Goal: Transaction & Acquisition: Purchase product/service

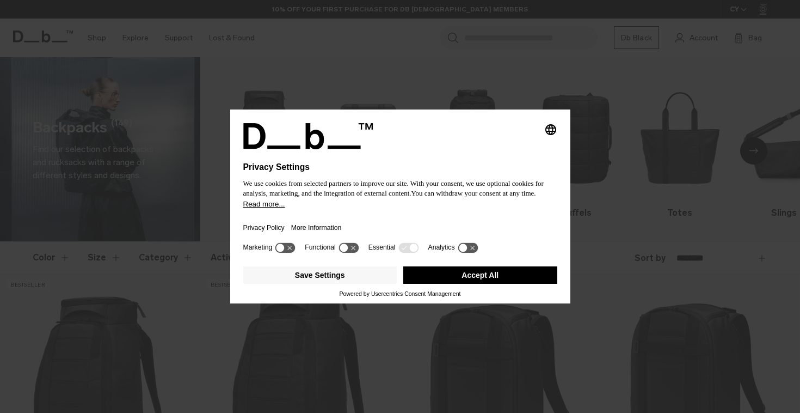
click at [427, 284] on button "Accept All" at bounding box center [480, 274] width 154 height 17
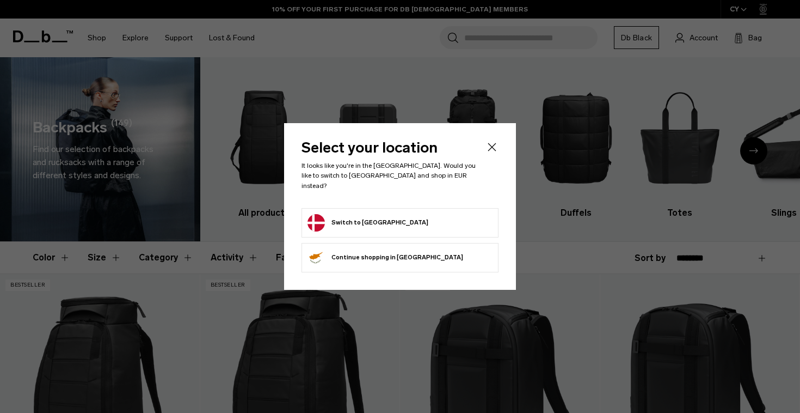
click at [358, 222] on button "Switch to Denmark" at bounding box center [368, 222] width 121 height 17
click at [374, 214] on button "Switch to Denmark" at bounding box center [368, 222] width 121 height 17
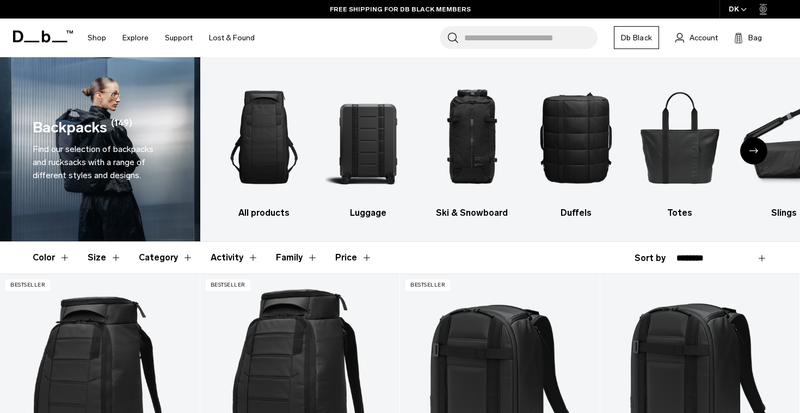
click at [756, 157] on div "Next slide" at bounding box center [753, 150] width 27 height 27
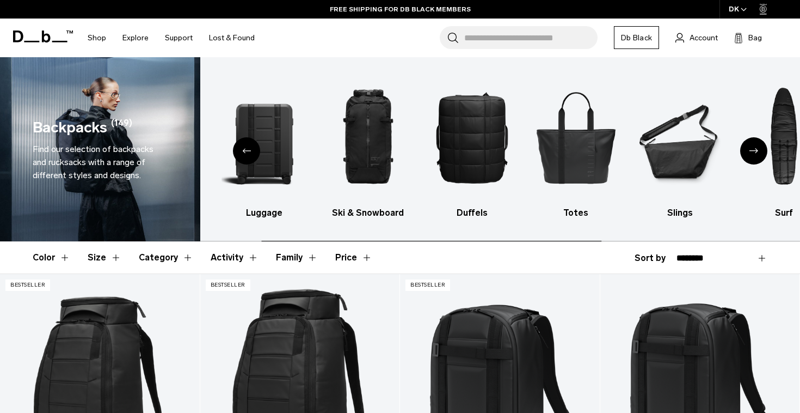
click at [756, 157] on div "Next slide" at bounding box center [753, 150] width 27 height 27
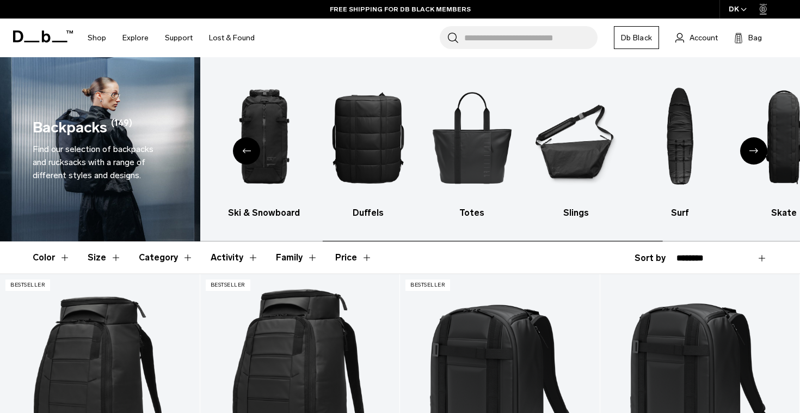
click at [756, 157] on div "Next slide" at bounding box center [753, 150] width 27 height 27
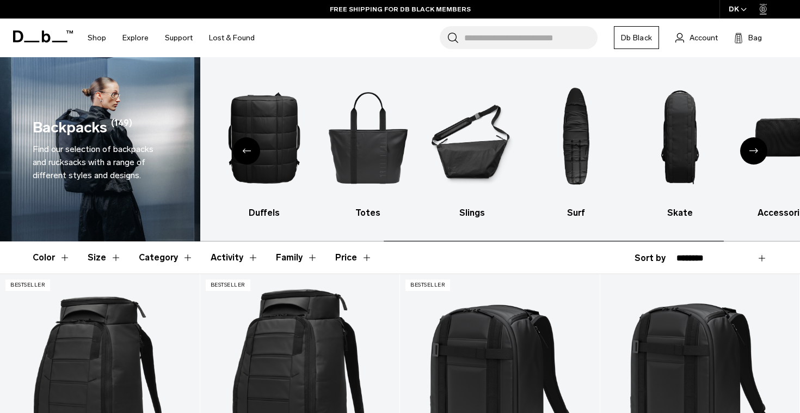
click at [756, 157] on div "Next slide" at bounding box center [753, 150] width 27 height 27
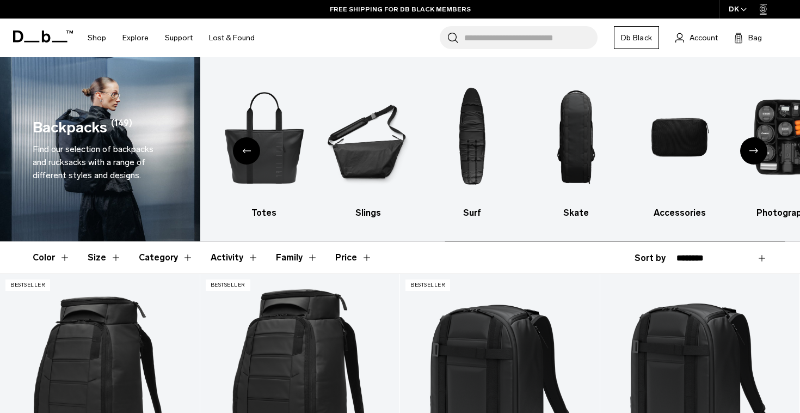
click at [756, 157] on div "Next slide" at bounding box center [753, 150] width 27 height 27
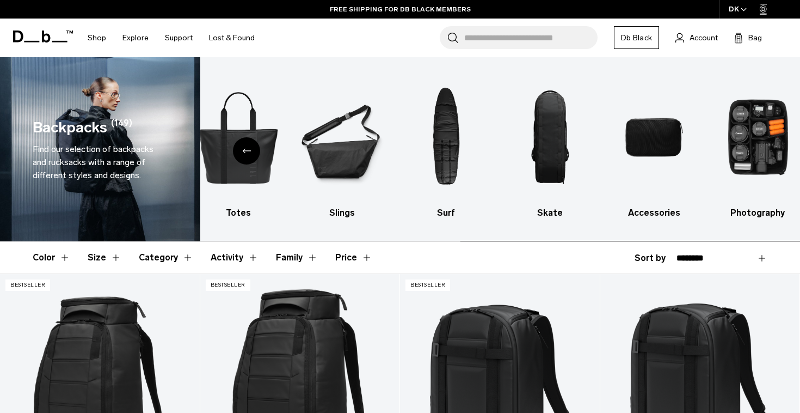
click at [756, 157] on img "10 / 10" at bounding box center [758, 137] width 85 height 127
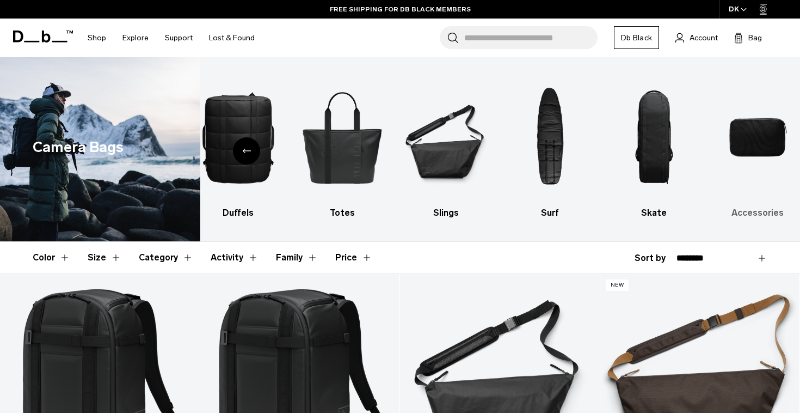
click at [769, 129] on img "10 / 10" at bounding box center [758, 137] width 85 height 127
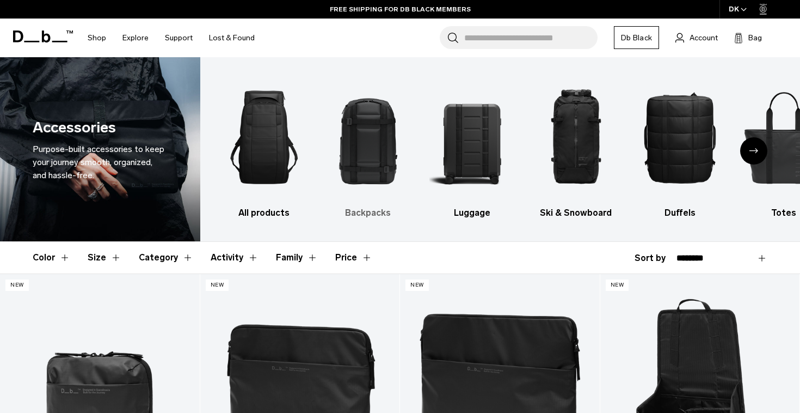
click at [370, 138] on img "2 / 10" at bounding box center [368, 137] width 85 height 127
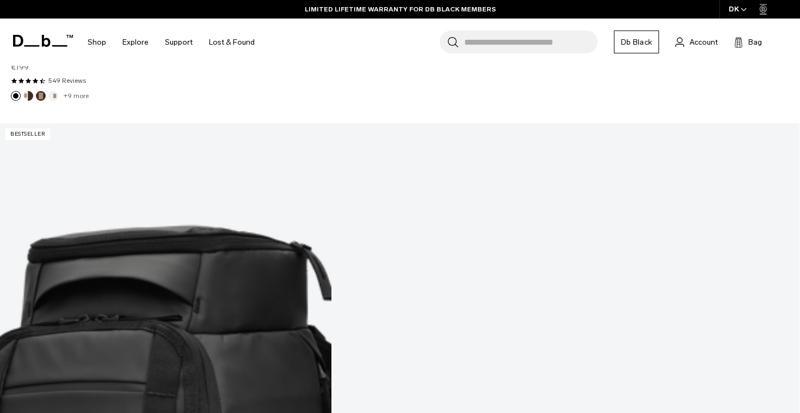
scroll to position [1129, 0]
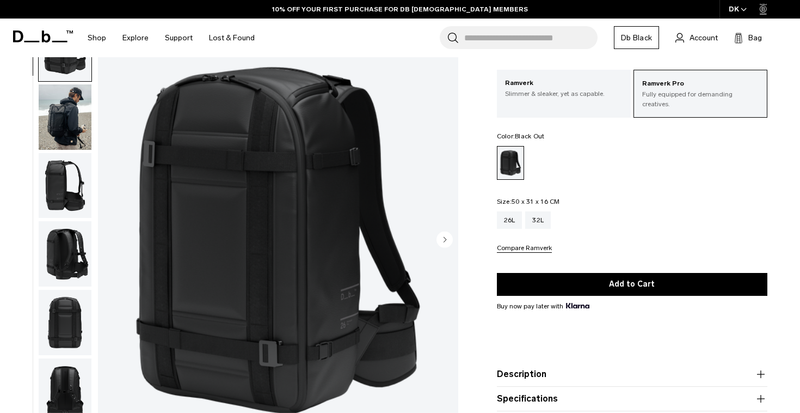
scroll to position [63, 0]
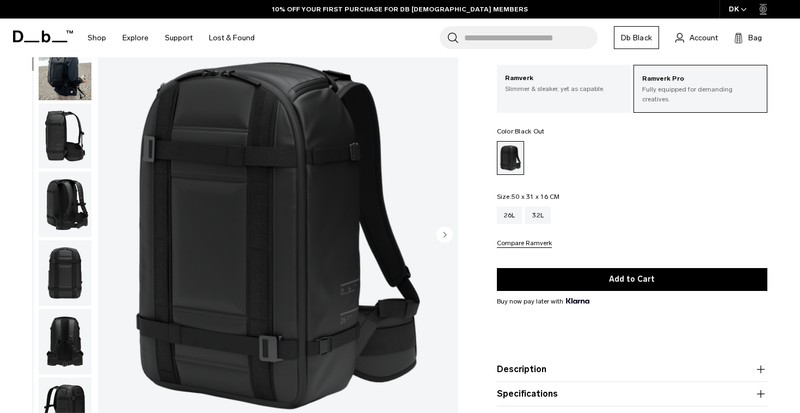
click at [64, 210] on img "button" at bounding box center [65, 204] width 53 height 65
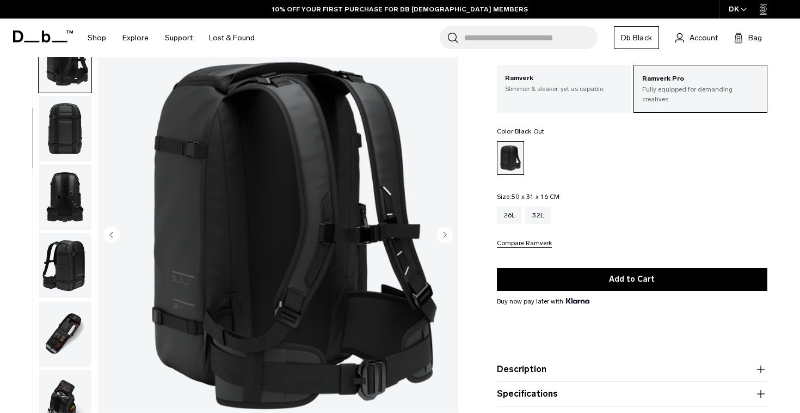
scroll to position [205, 0]
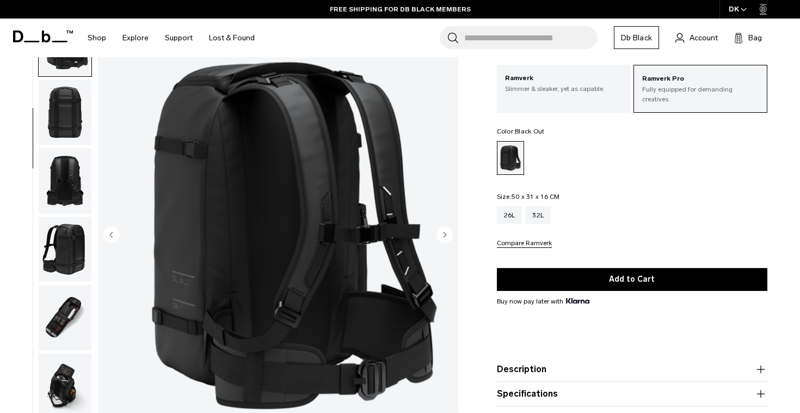
click at [46, 310] on img "button" at bounding box center [65, 317] width 53 height 65
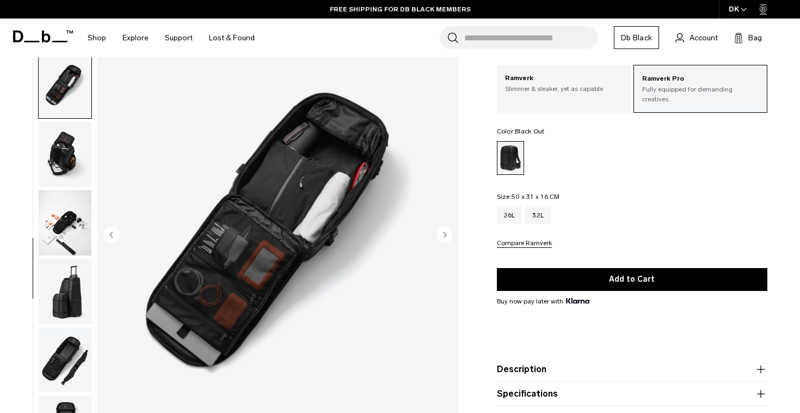
scroll to position [438, 0]
click at [81, 157] on img "button" at bounding box center [65, 153] width 53 height 65
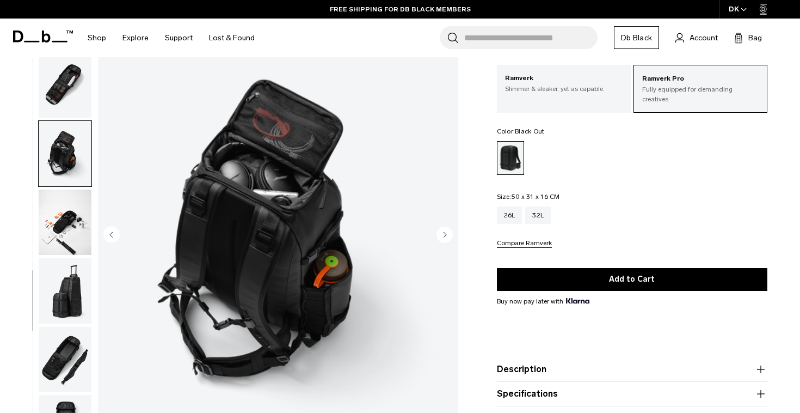
click at [64, 225] on img "button" at bounding box center [65, 221] width 53 height 65
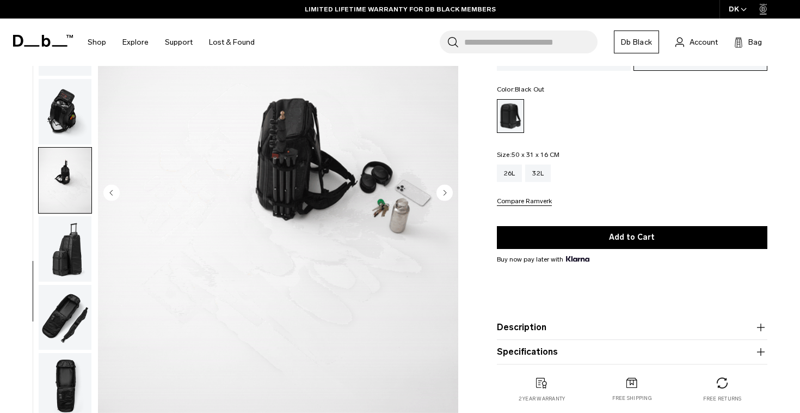
scroll to position [107, 0]
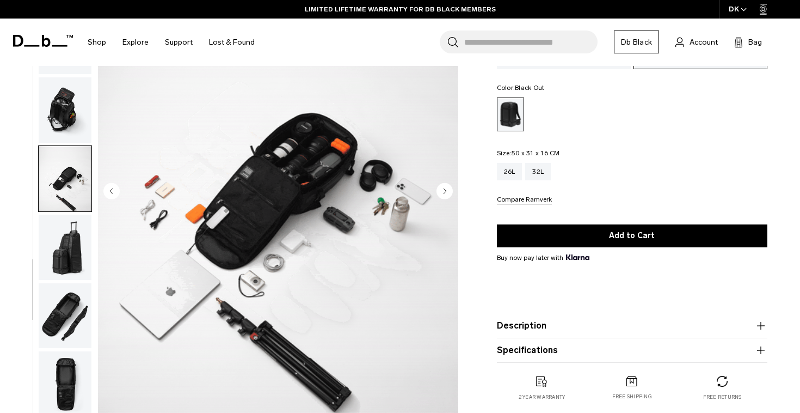
click at [69, 261] on img "button" at bounding box center [65, 247] width 53 height 65
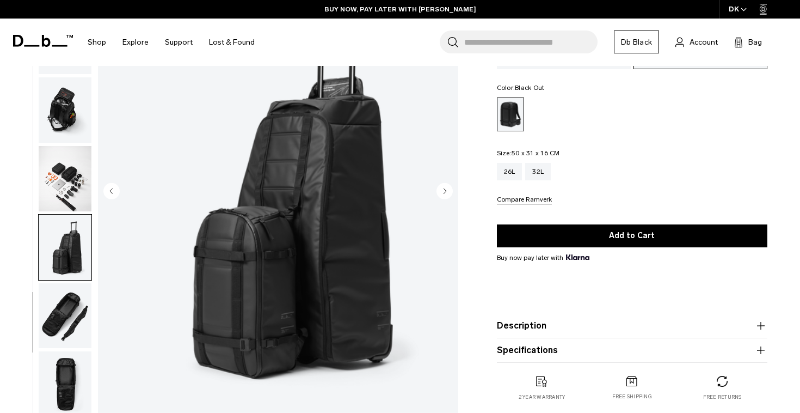
click at [57, 322] on img "button" at bounding box center [65, 315] width 53 height 65
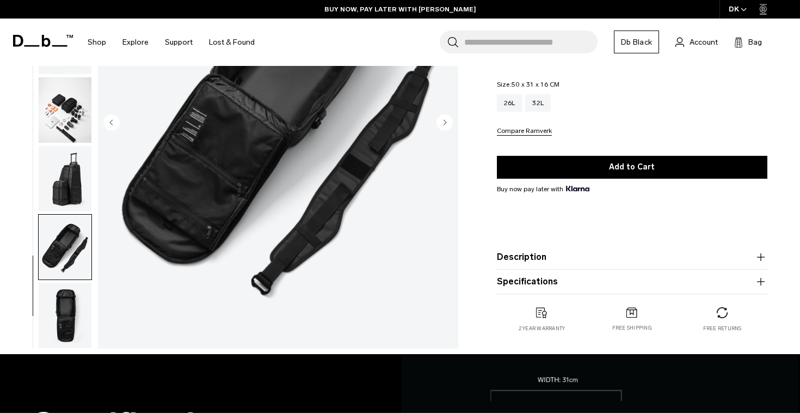
scroll to position [183, 0]
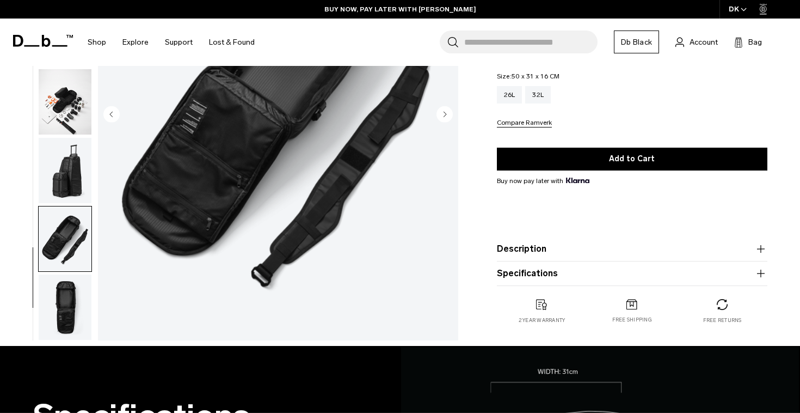
click at [57, 322] on img "button" at bounding box center [65, 306] width 53 height 65
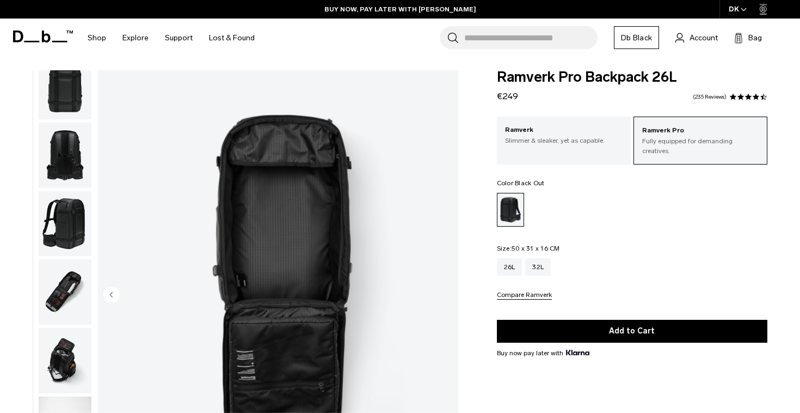
scroll to position [0, 0]
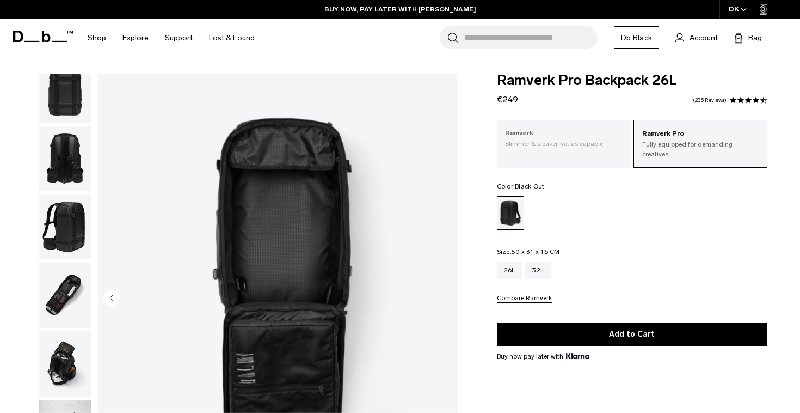
click at [520, 143] on p "Slimmer & sleaker, yet as capable." at bounding box center [564, 144] width 118 height 10
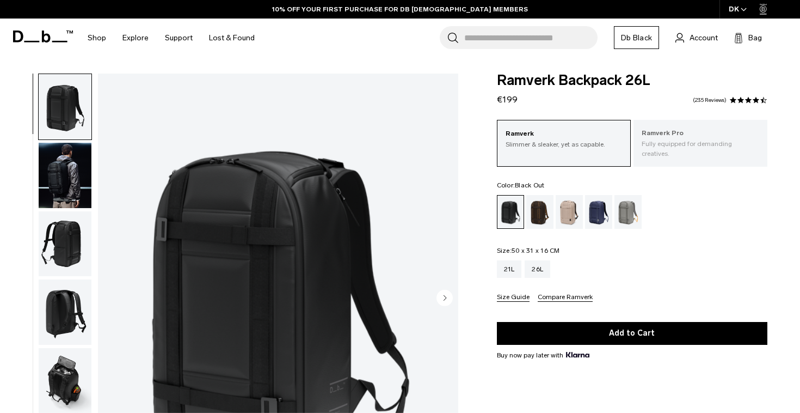
click at [663, 124] on div "Ramverk Pro Fully equipped for demanding creatives." at bounding box center [701, 143] width 134 height 47
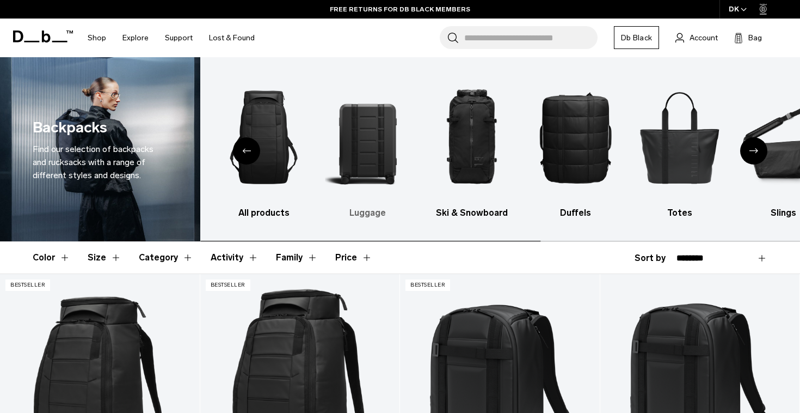
click at [346, 144] on img "2 / 10" at bounding box center [368, 137] width 85 height 127
click at [360, 147] on img "2 / 10" at bounding box center [368, 137] width 85 height 127
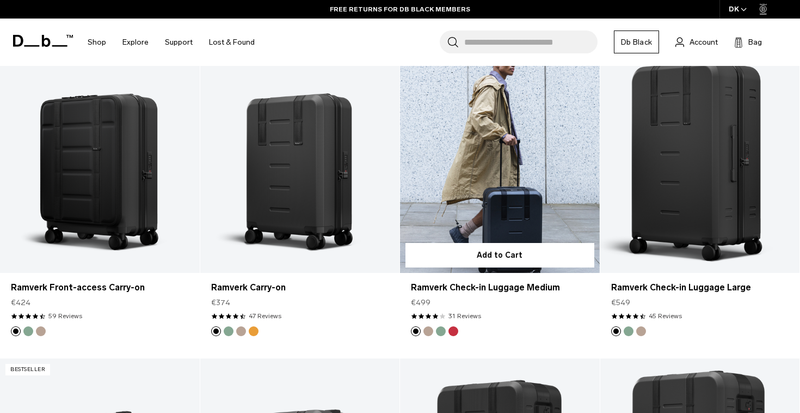
scroll to position [838, 0]
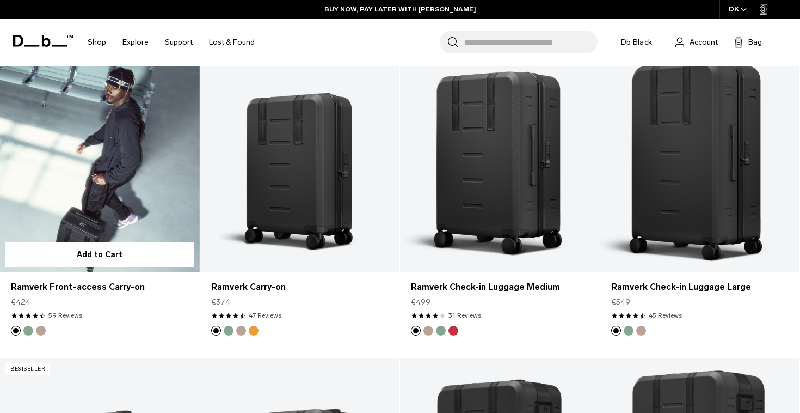
click at [138, 227] on link "Ramverk Front-access Carry-on" at bounding box center [100, 162] width 200 height 222
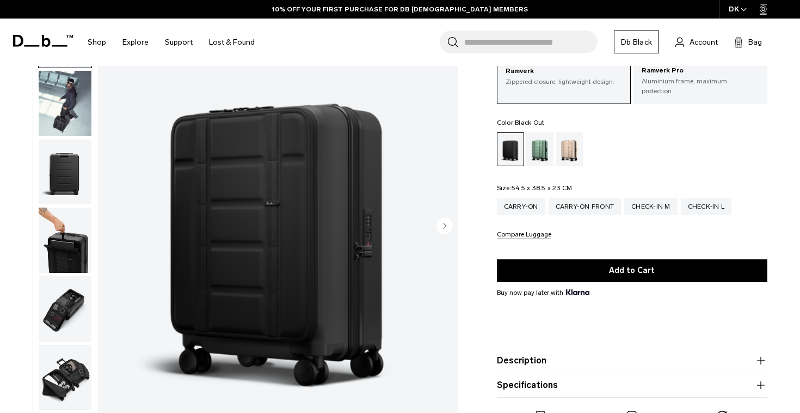
scroll to position [72, 0]
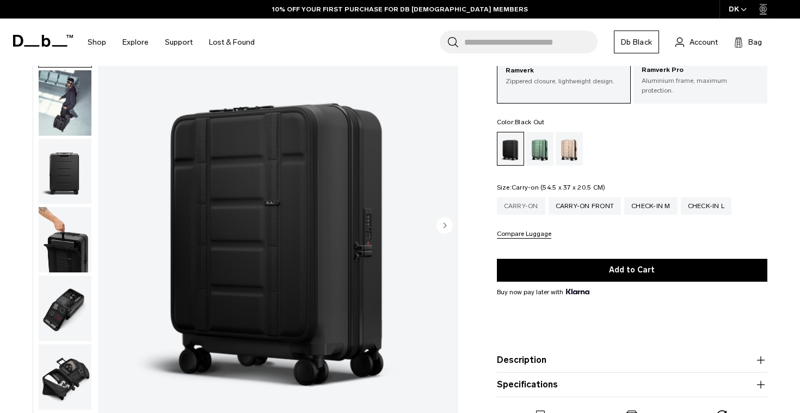
click at [527, 205] on div "Carry-on" at bounding box center [521, 205] width 48 height 17
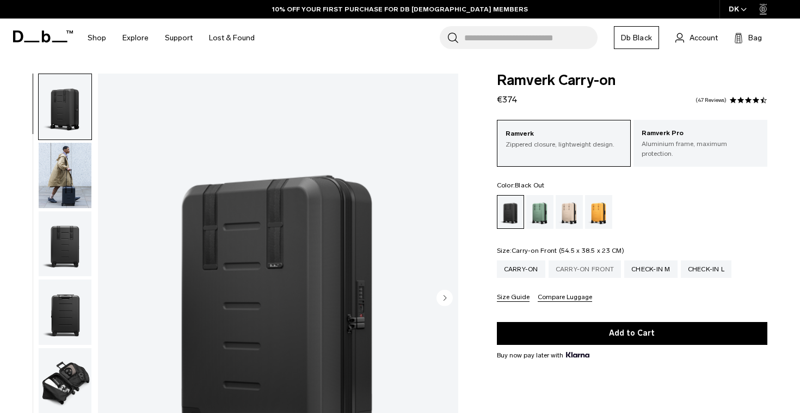
click at [567, 261] on div "Carry-on Front" at bounding box center [585, 268] width 73 height 17
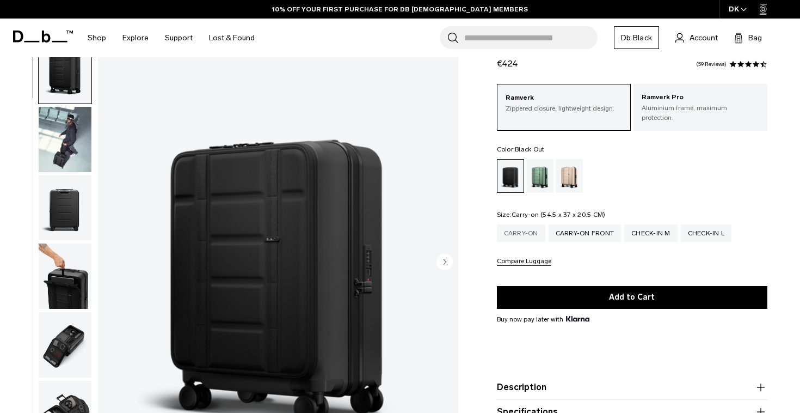
click at [525, 229] on div "Carry-on" at bounding box center [521, 232] width 48 height 17
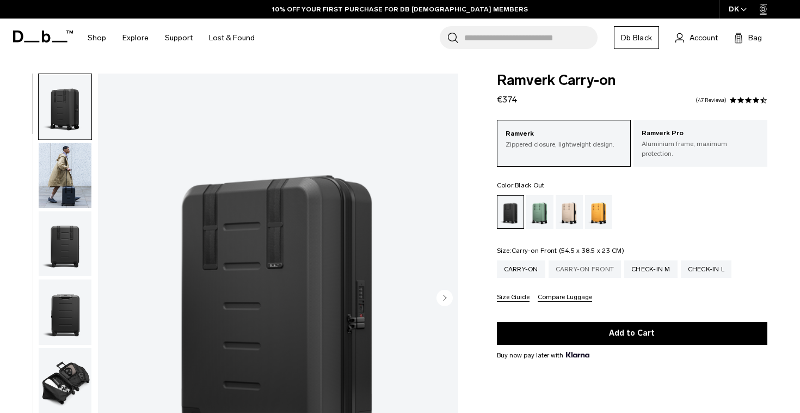
click at [564, 264] on div "Carry-on Front" at bounding box center [585, 268] width 73 height 17
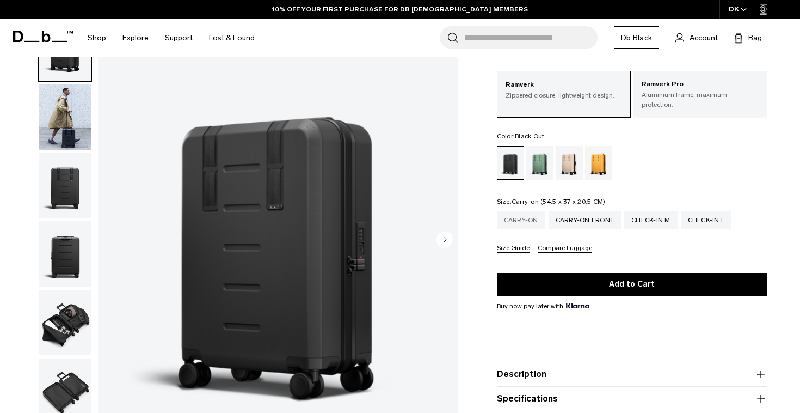
scroll to position [63, 0]
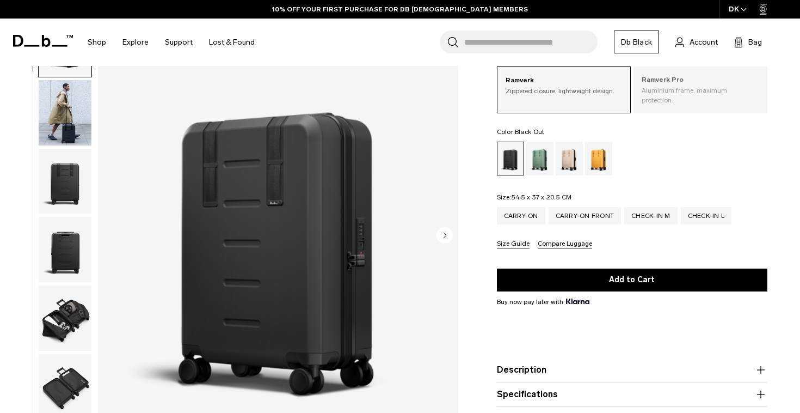
click at [663, 85] on p "Ramverk Pro" at bounding box center [701, 80] width 118 height 11
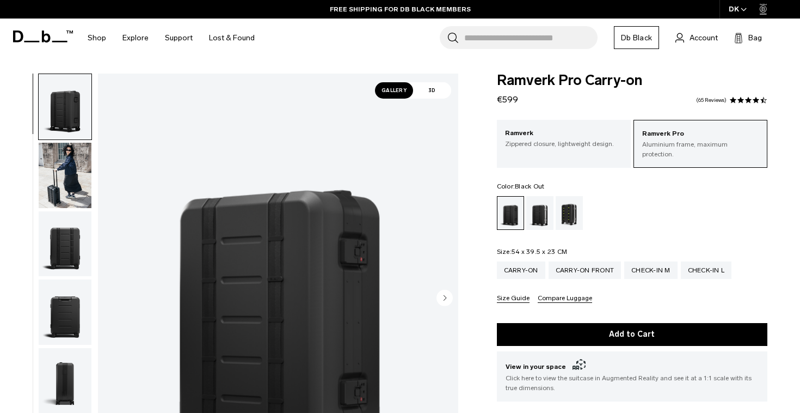
scroll to position [5, 0]
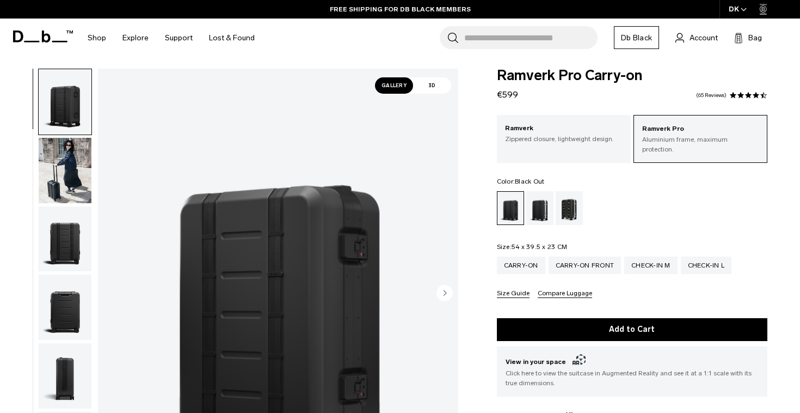
click at [439, 90] on span "3D" at bounding box center [432, 85] width 38 height 16
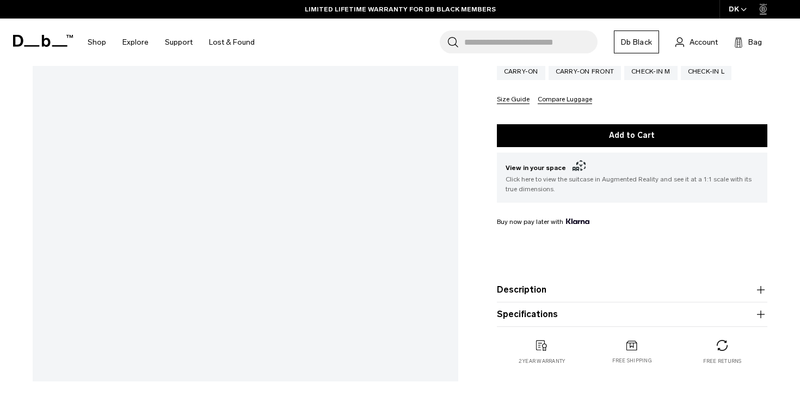
scroll to position [296, 0]
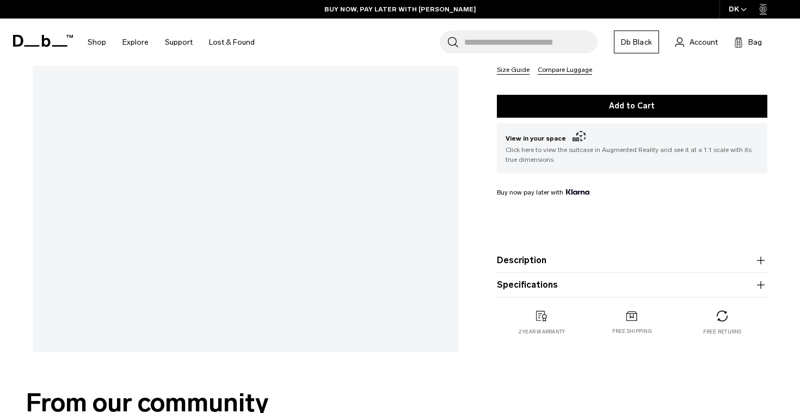
click at [558, 286] on button "Specifications" at bounding box center [632, 284] width 271 height 13
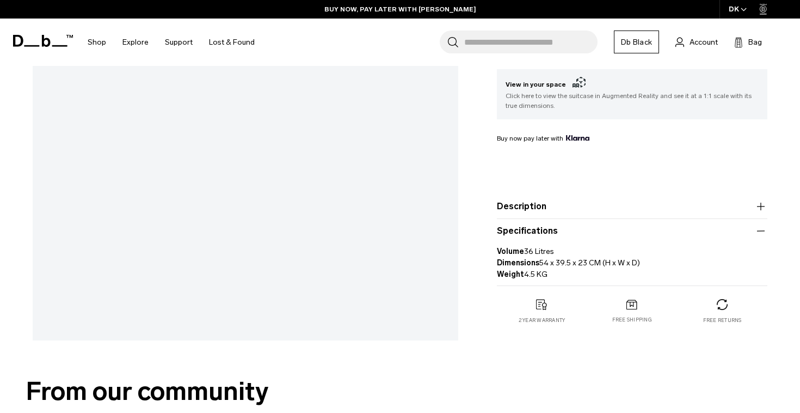
scroll to position [310, 0]
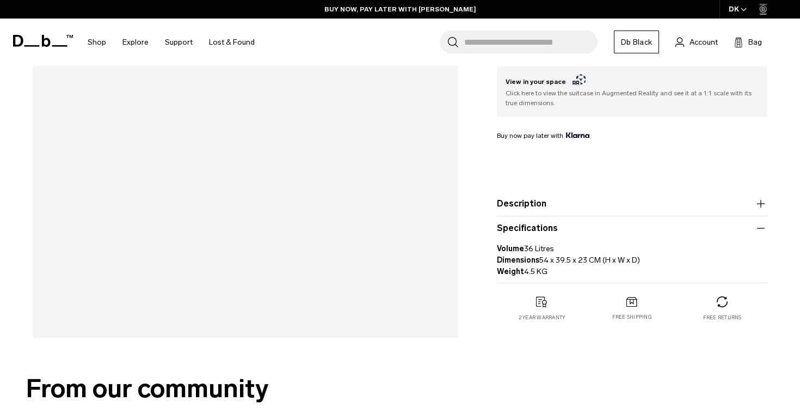
click at [550, 209] on button "Description" at bounding box center [632, 203] width 271 height 13
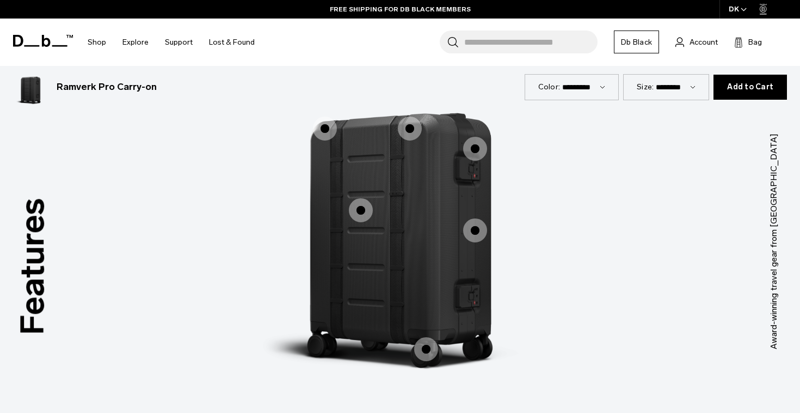
scroll to position [1598, 0]
click at [359, 205] on span "1 / 3" at bounding box center [361, 210] width 24 height 24
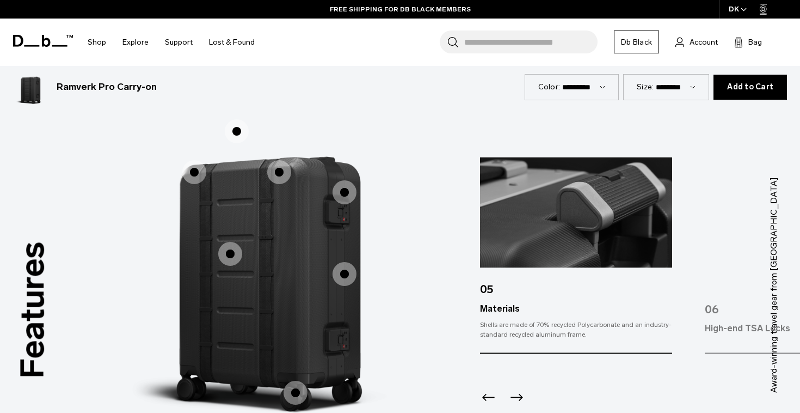
scroll to position [1553, 0]
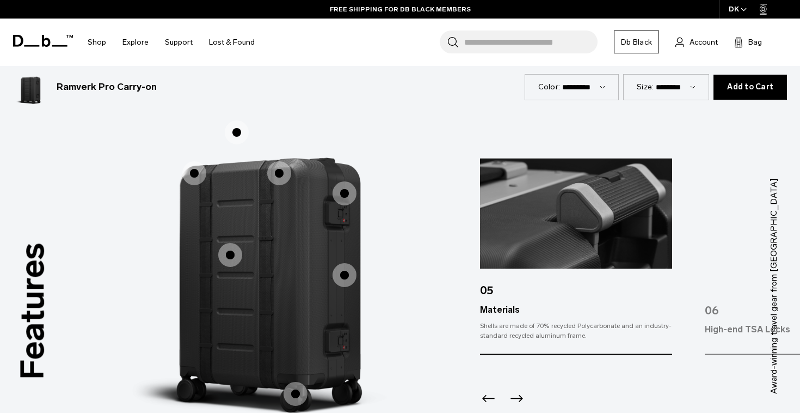
click at [333, 264] on span "1 / 3" at bounding box center [345, 275] width 24 height 24
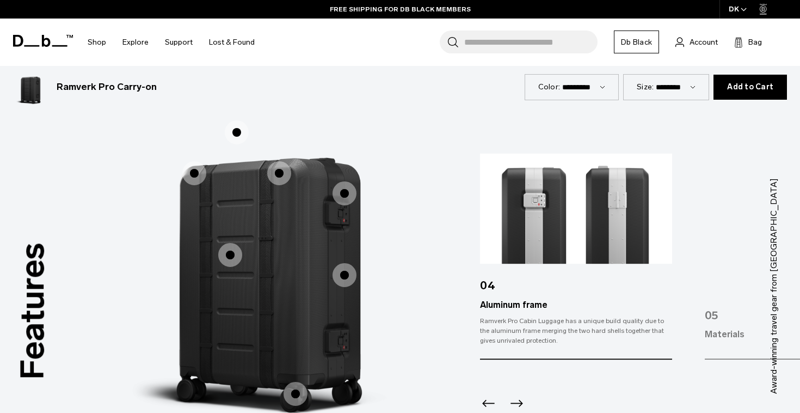
click at [345, 190] on span "1 / 3" at bounding box center [345, 193] width 24 height 24
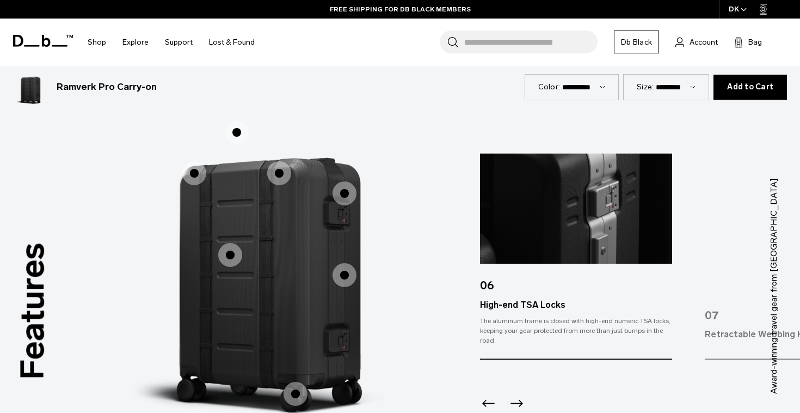
click at [266, 166] on label "Accessibility" at bounding box center [279, 173] width 26 height 26
click at [277, 166] on span "1 / 3" at bounding box center [279, 173] width 24 height 24
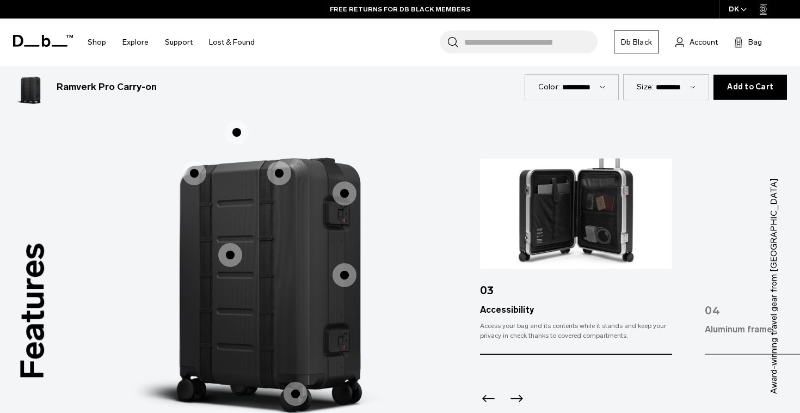
click at [197, 170] on span "1 / 3" at bounding box center [194, 173] width 24 height 24
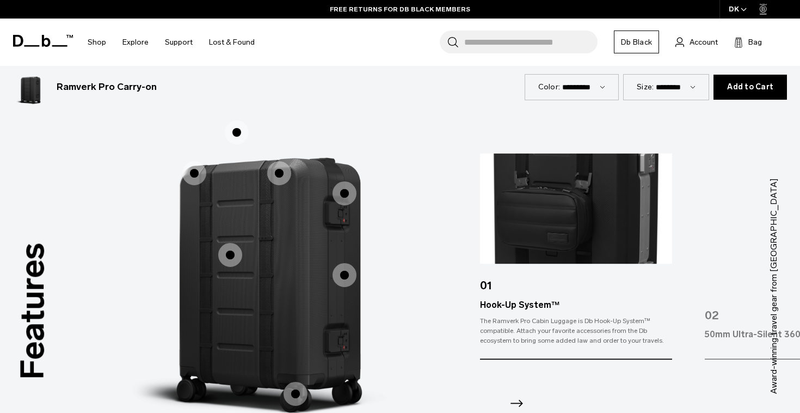
click at [238, 124] on span "1 / 3" at bounding box center [237, 132] width 24 height 24
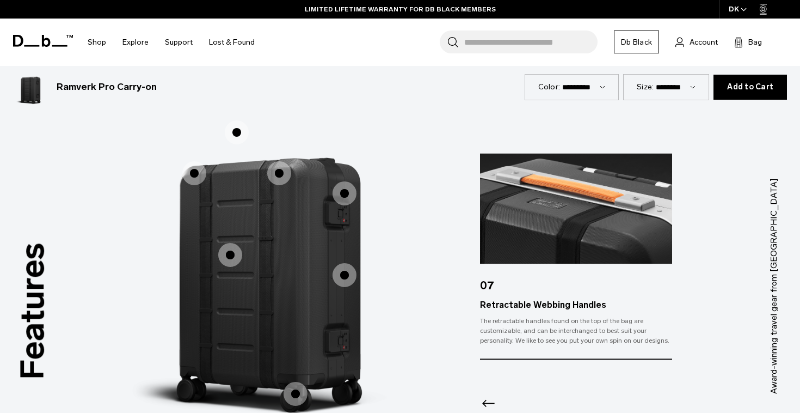
click at [296, 385] on span "1 / 3" at bounding box center [296, 394] width 24 height 24
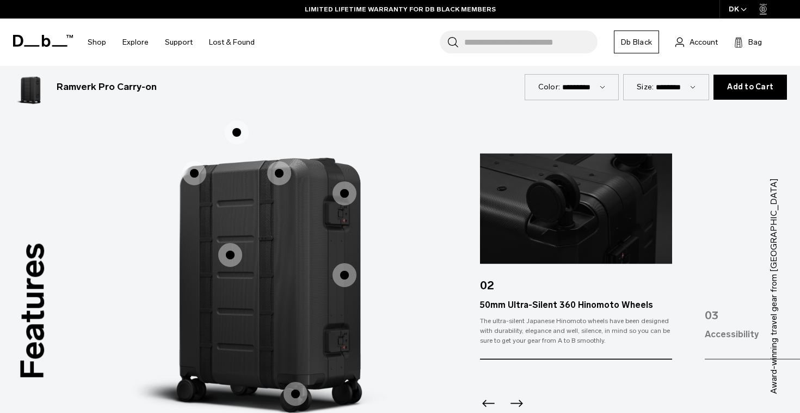
click at [345, 274] on span "1 / 3" at bounding box center [345, 275] width 24 height 24
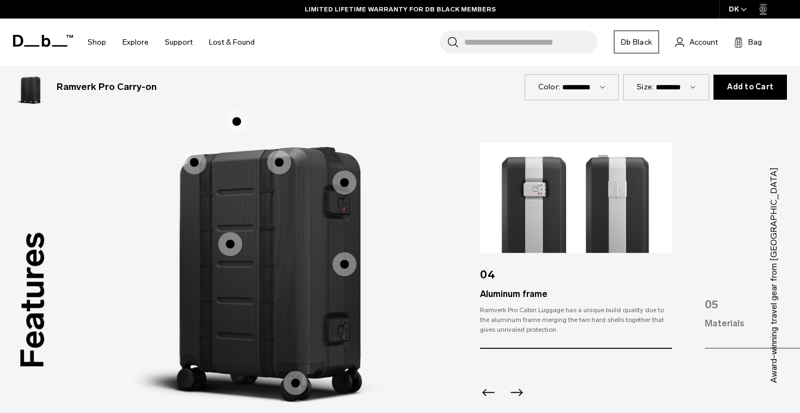
scroll to position [1564, 0]
click at [590, 85] on select "**********" at bounding box center [583, 86] width 43 height 9
select select "**********"
click at [562, 82] on select "**********" at bounding box center [583, 86] width 43 height 9
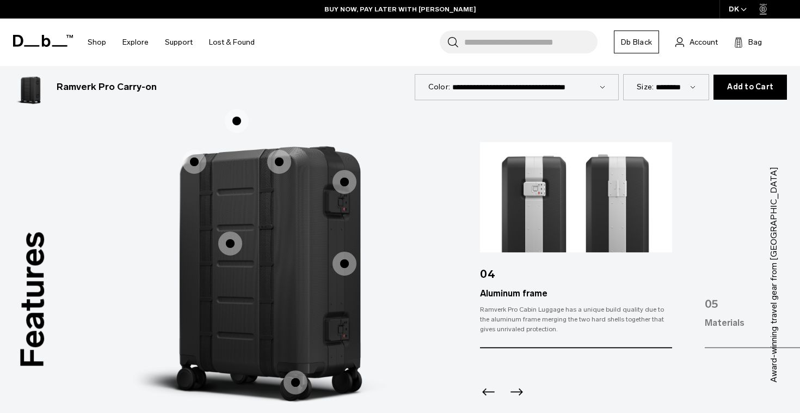
click at [566, 88] on select "**********" at bounding box center [528, 86] width 153 height 9
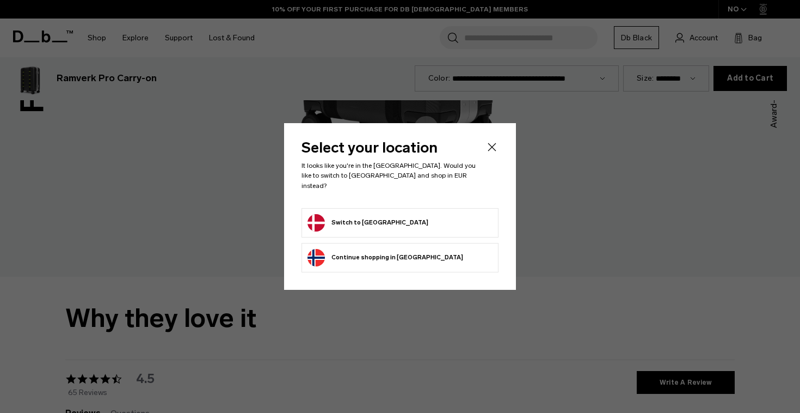
click at [498, 152] on icon "Close" at bounding box center [492, 146] width 13 height 13
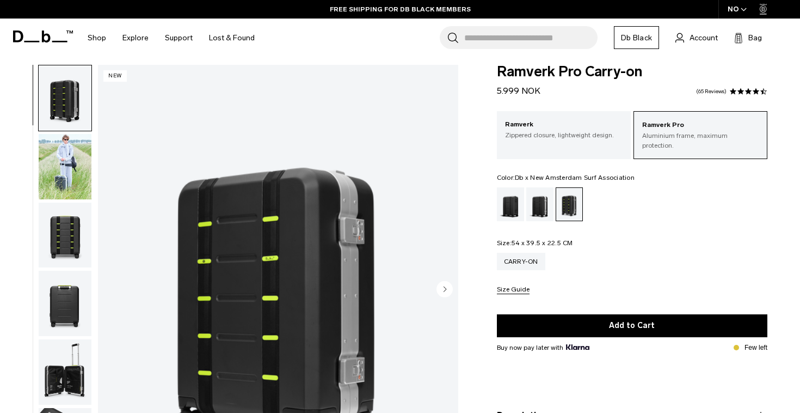
scroll to position [9, 0]
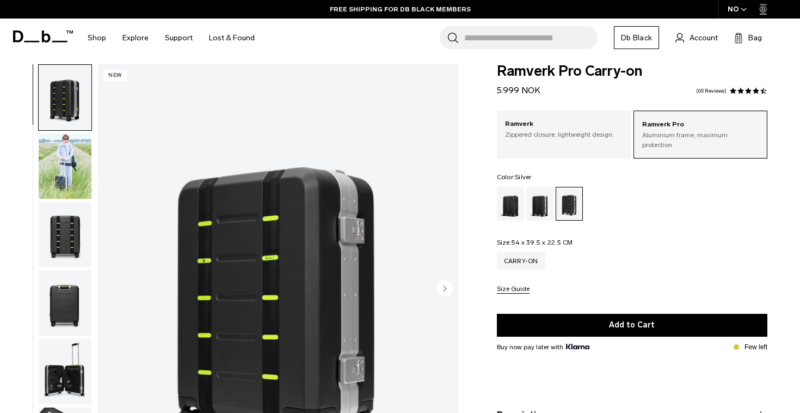
click at [528, 191] on div "Silver" at bounding box center [541, 204] width 28 height 34
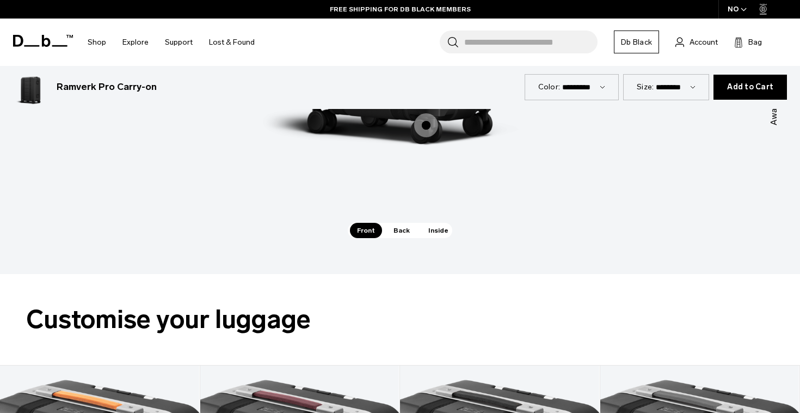
scroll to position [1650, 0]
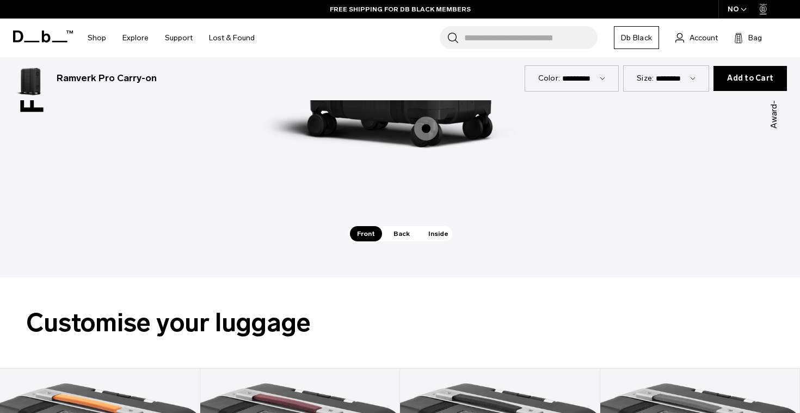
click at [401, 228] on span "Back" at bounding box center [402, 233] width 30 height 15
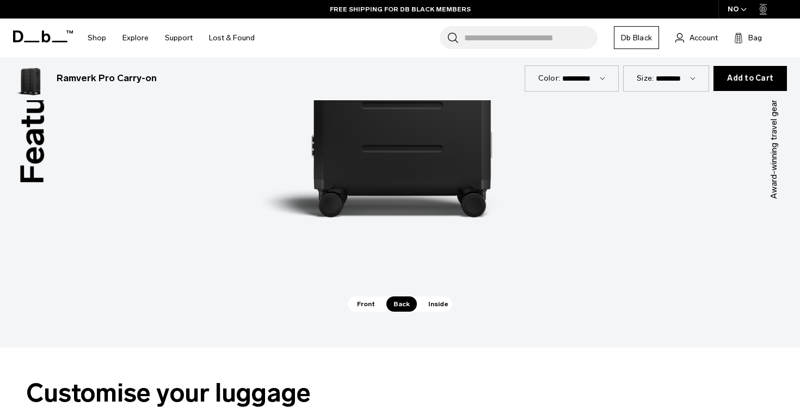
scroll to position [1576, 0]
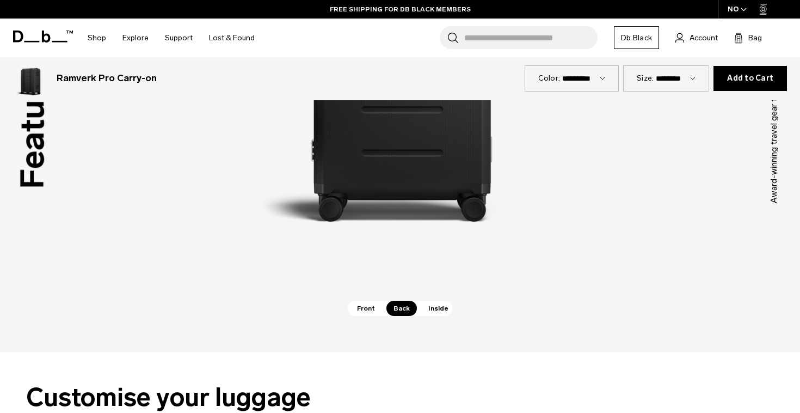
click at [430, 301] on span "Inside" at bounding box center [438, 308] width 34 height 15
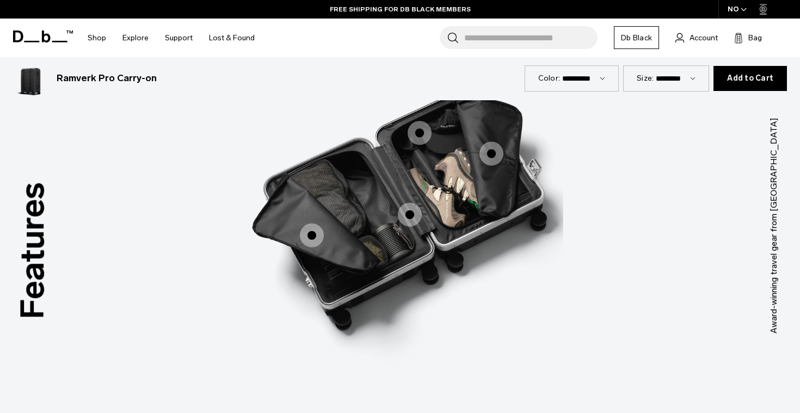
scroll to position [1442, 0]
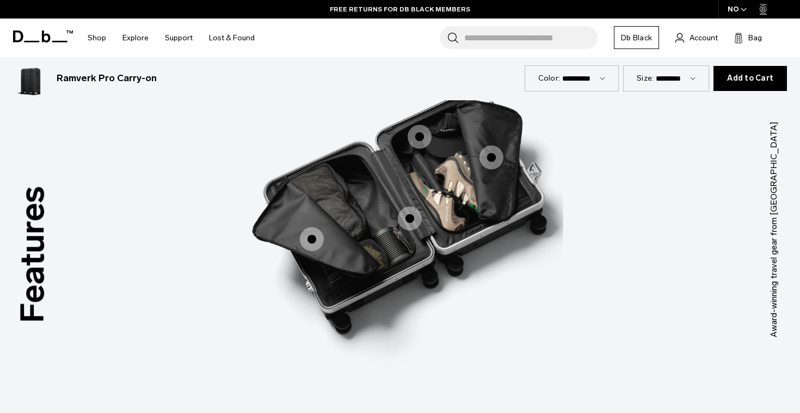
click at [402, 206] on span "3 / 3" at bounding box center [410, 218] width 24 height 24
click at [410, 210] on span "3 / 3" at bounding box center [410, 218] width 24 height 24
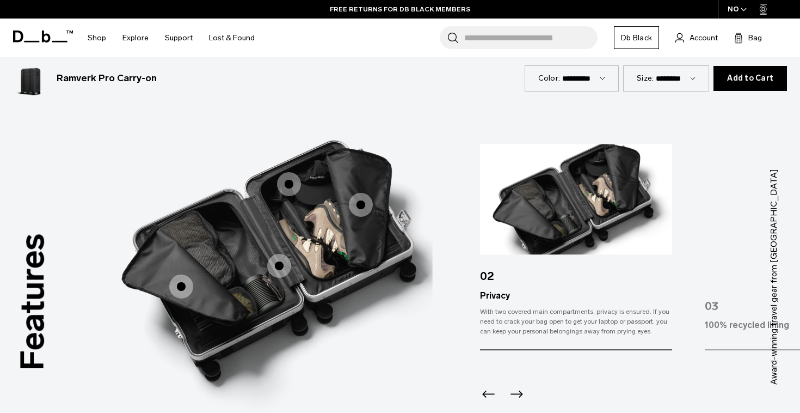
scroll to position [1392, 0]
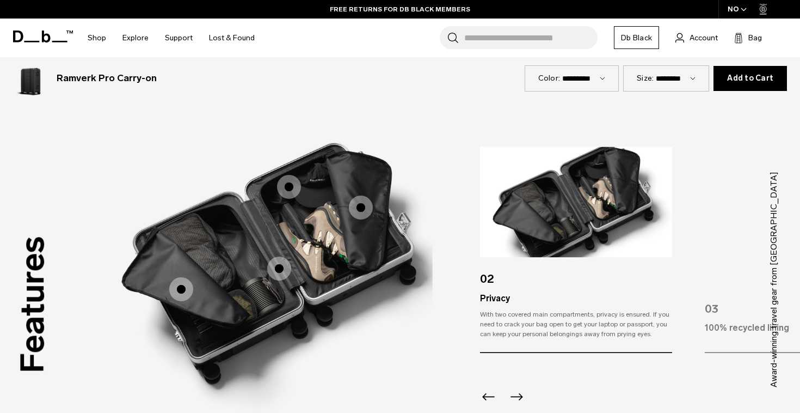
click at [182, 290] on span "3 / 3" at bounding box center [181, 289] width 24 height 24
click at [182, 285] on span "3 / 3" at bounding box center [181, 289] width 24 height 24
click at [184, 279] on span "3 / 3" at bounding box center [181, 289] width 24 height 24
click at [291, 180] on span "3 / 3" at bounding box center [289, 187] width 24 height 24
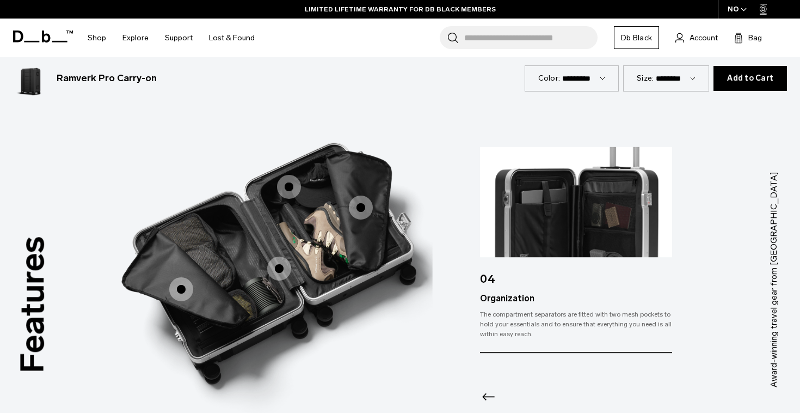
click at [362, 198] on span "3 / 3" at bounding box center [361, 207] width 24 height 24
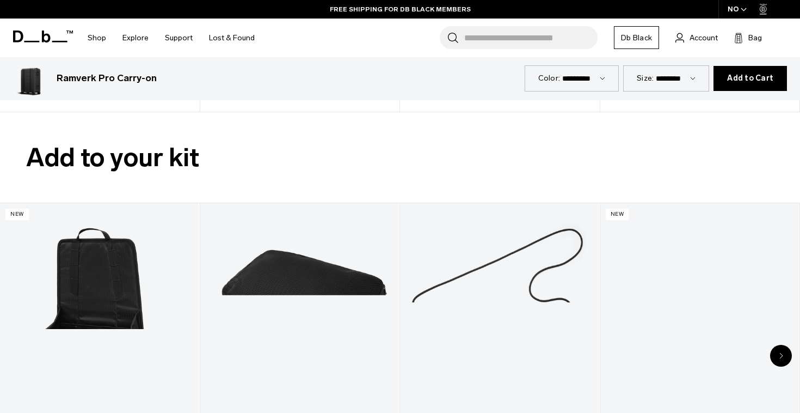
scroll to position [2209, 0]
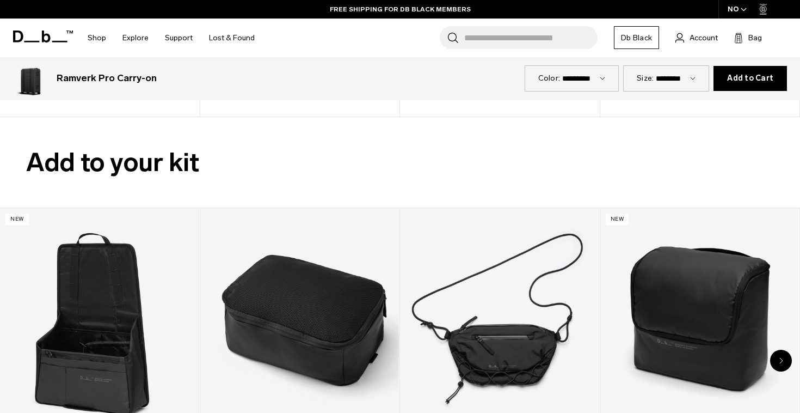
click at [740, 77] on span "Add to Cart" at bounding box center [750, 78] width 46 height 9
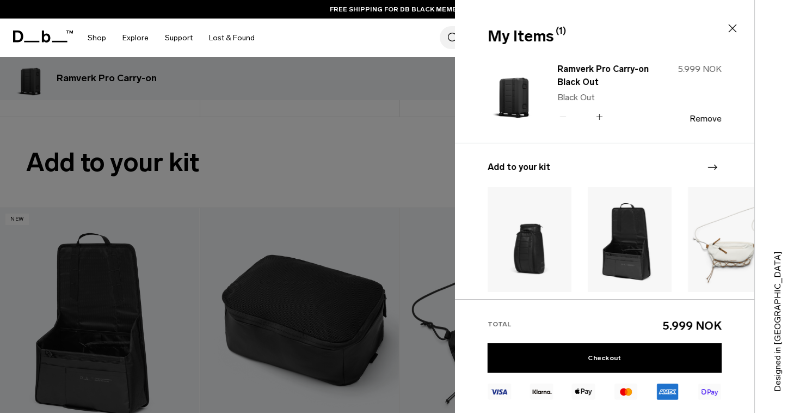
click at [733, 28] on icon at bounding box center [733, 29] width 8 height 8
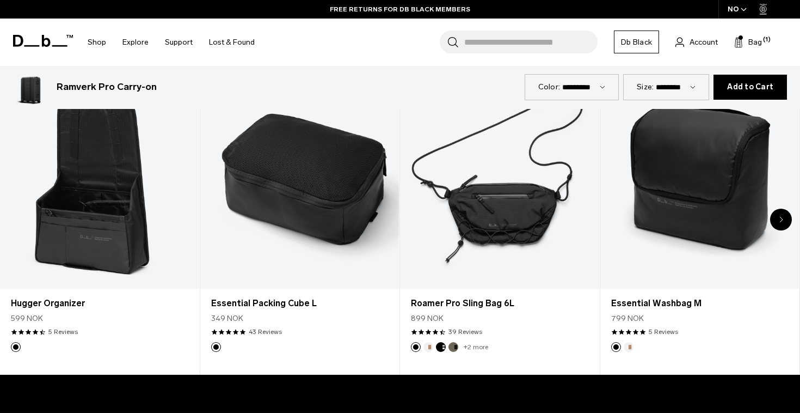
scroll to position [2350, 0]
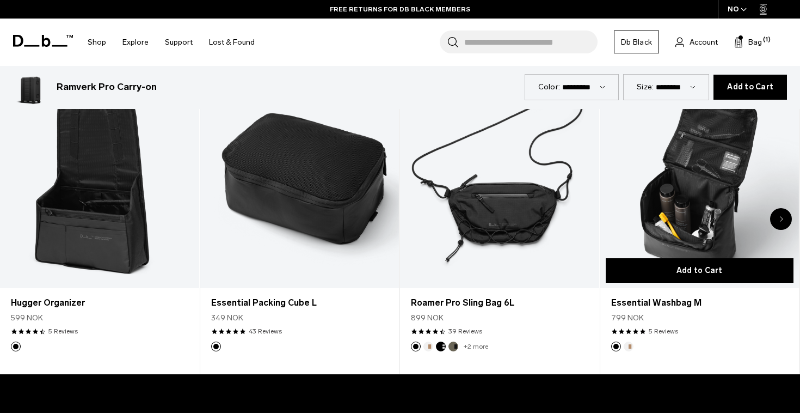
click at [668, 260] on button "Add to Cart" at bounding box center [700, 270] width 188 height 25
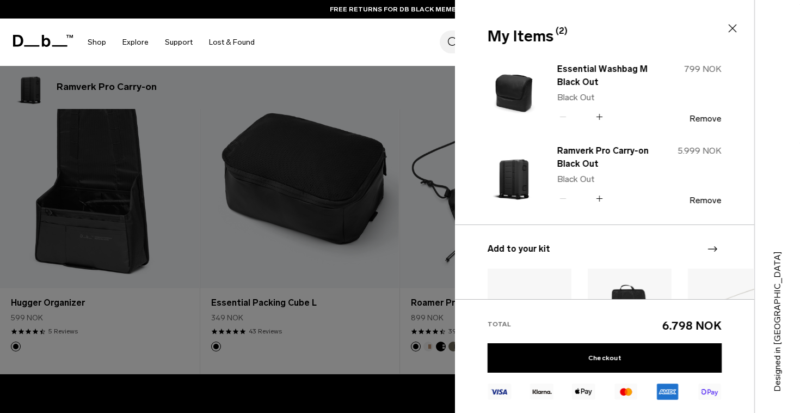
click at [731, 28] on icon at bounding box center [732, 28] width 13 height 13
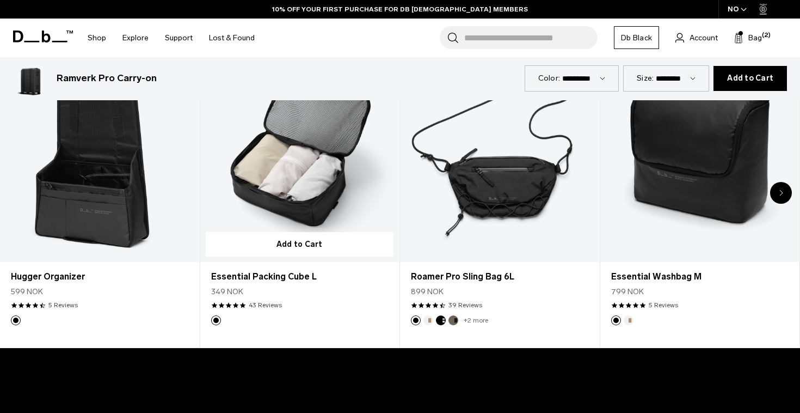
scroll to position [2345, 0]
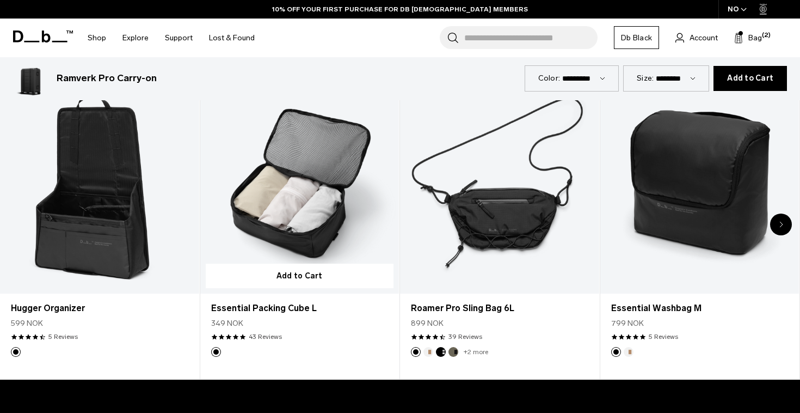
click at [255, 213] on link "Essential Packing Cube L" at bounding box center [299, 182] width 199 height 221
click at [281, 185] on link "Essential Packing Cube L" at bounding box center [299, 182] width 199 height 221
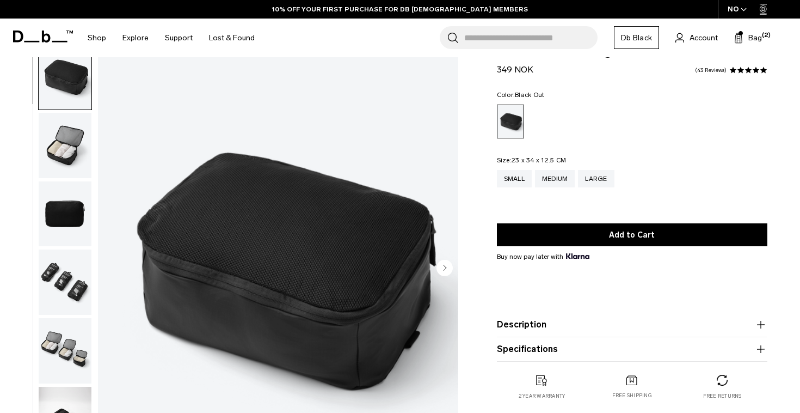
click at [75, 128] on img "button" at bounding box center [65, 145] width 53 height 65
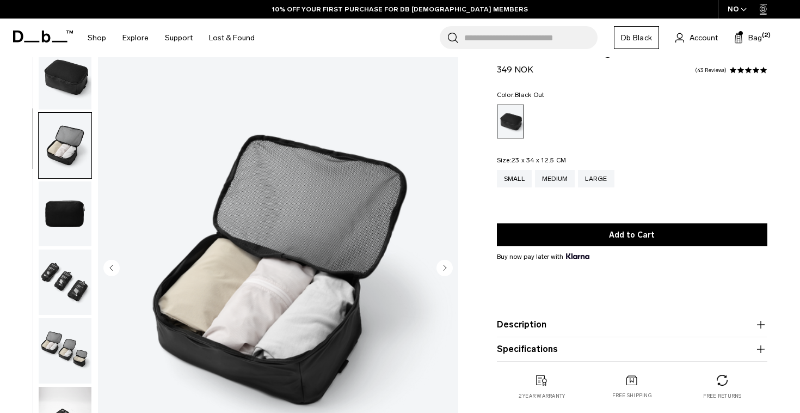
scroll to position [27, 0]
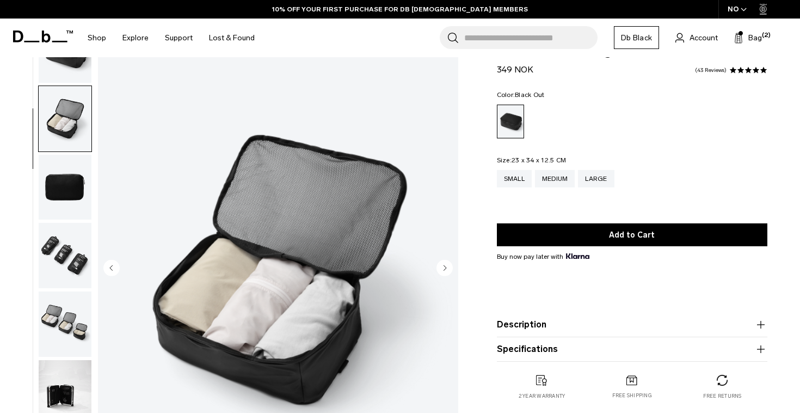
click at [64, 176] on img "button" at bounding box center [65, 187] width 53 height 65
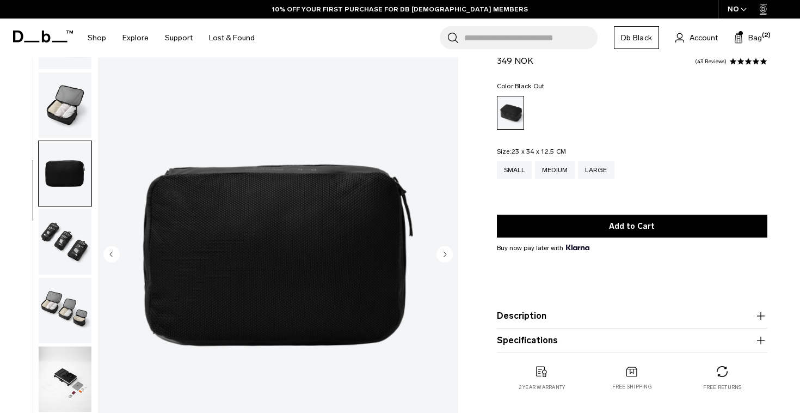
click at [63, 229] on img "button" at bounding box center [65, 241] width 53 height 65
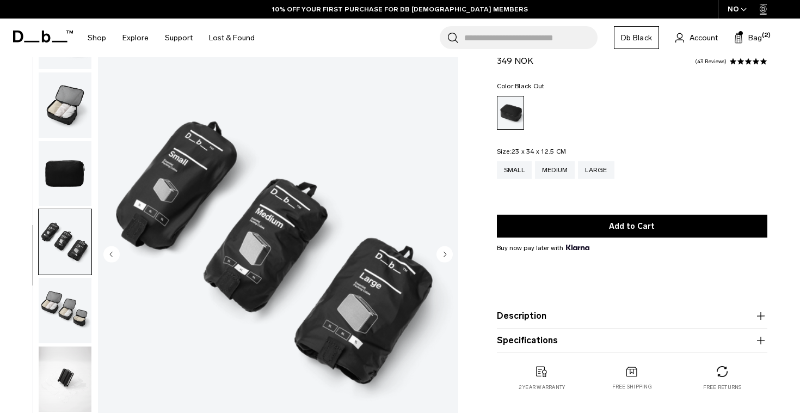
scroll to position [58, 0]
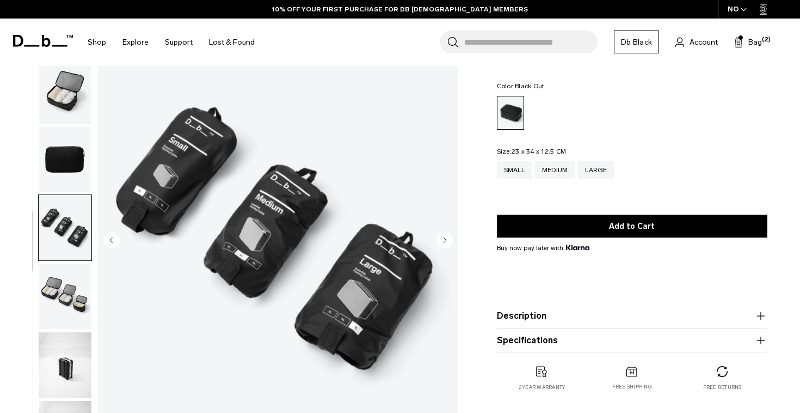
click at [61, 379] on img "button" at bounding box center [65, 364] width 53 height 65
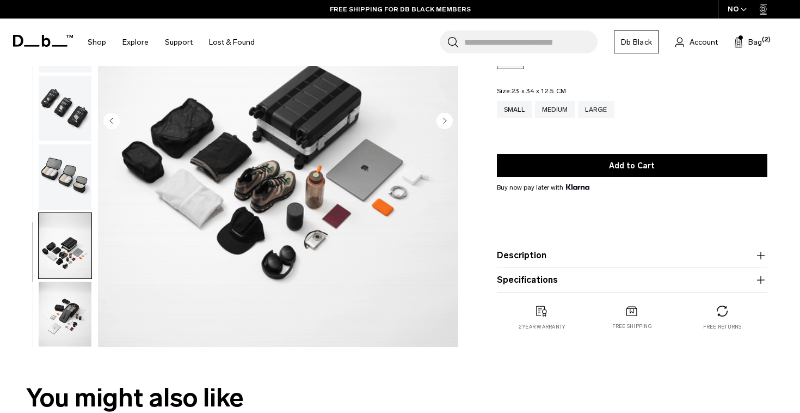
scroll to position [178, 0]
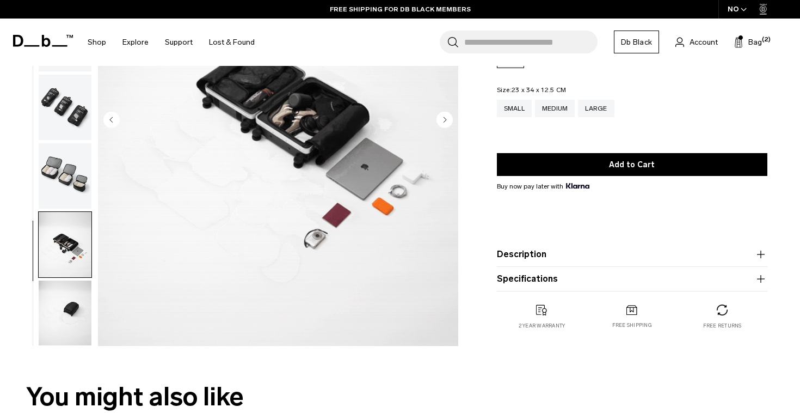
click at [59, 333] on img "button" at bounding box center [65, 312] width 53 height 65
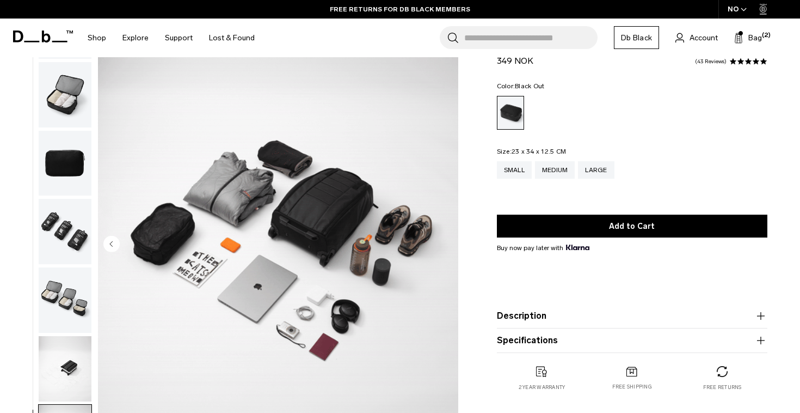
scroll to position [0, 0]
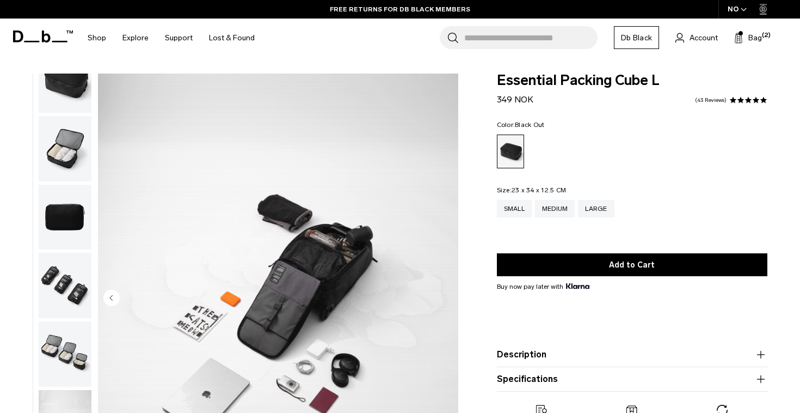
click at [66, 108] on img "button" at bounding box center [65, 79] width 53 height 65
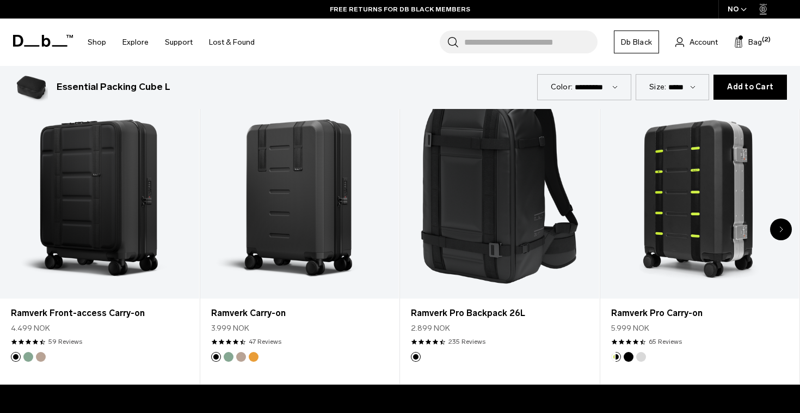
scroll to position [548, 0]
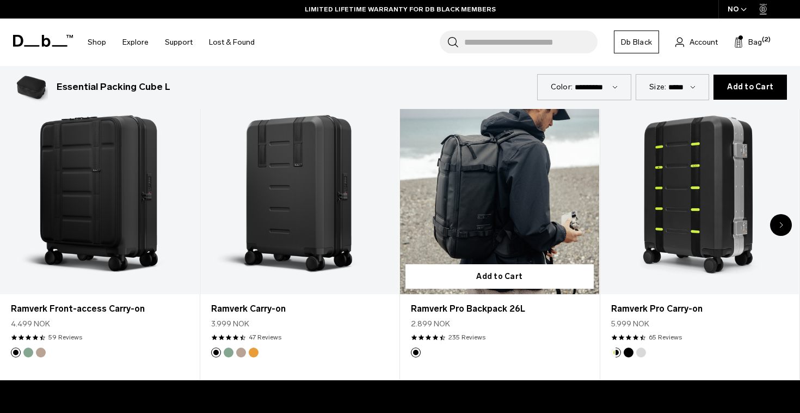
click at [467, 225] on link "Ramverk Pro Backpack 26L" at bounding box center [499, 183] width 199 height 221
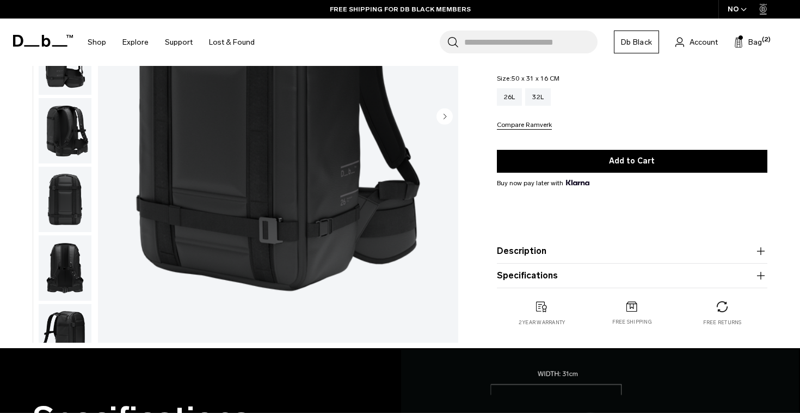
scroll to position [184, 0]
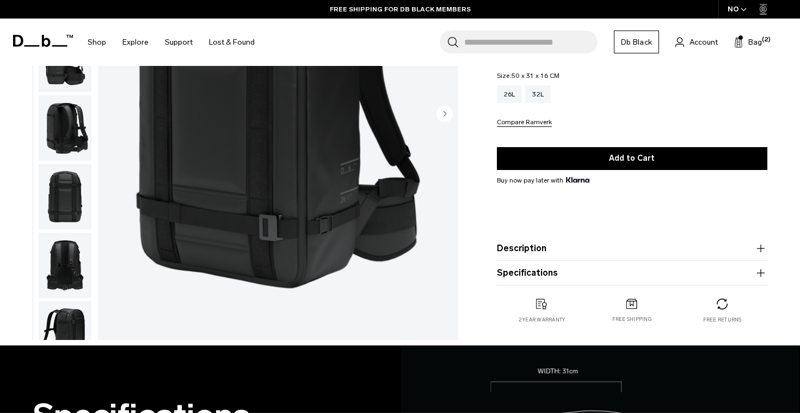
click at [506, 247] on button "Description" at bounding box center [632, 248] width 271 height 13
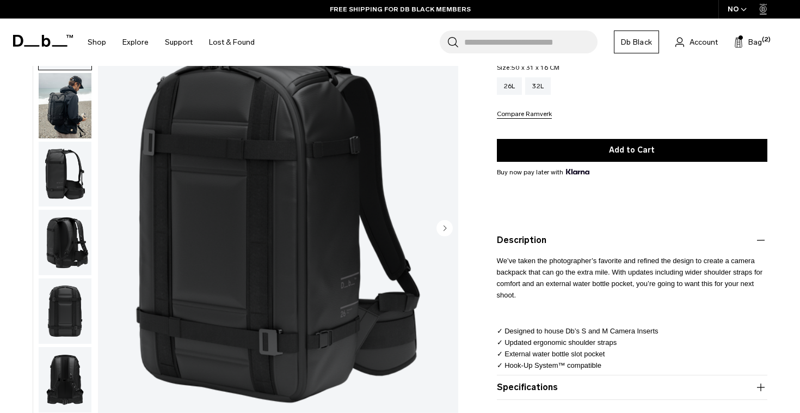
click at [511, 247] on p "We’ve taken the photographer’s favorite and refined the design to create a came…" at bounding box center [632, 274] width 271 height 54
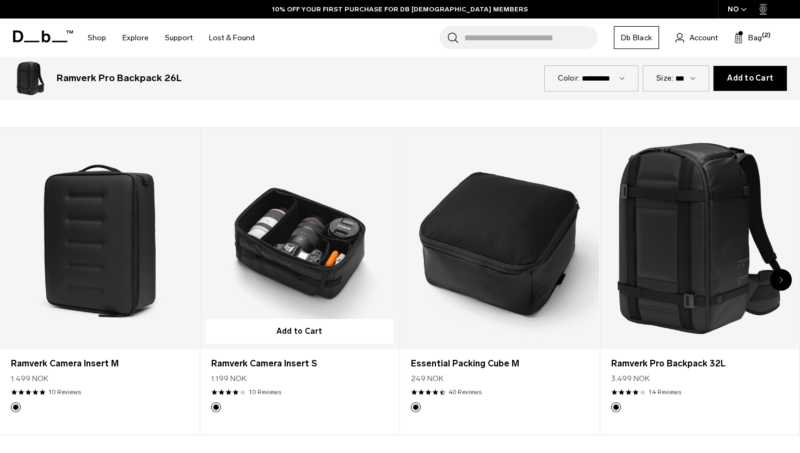
scroll to position [1929, 0]
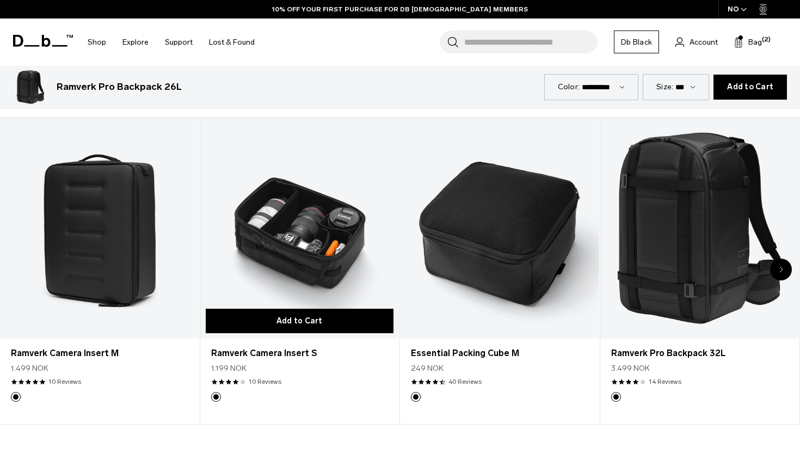
click at [319, 311] on button "Add to Cart" at bounding box center [300, 321] width 188 height 25
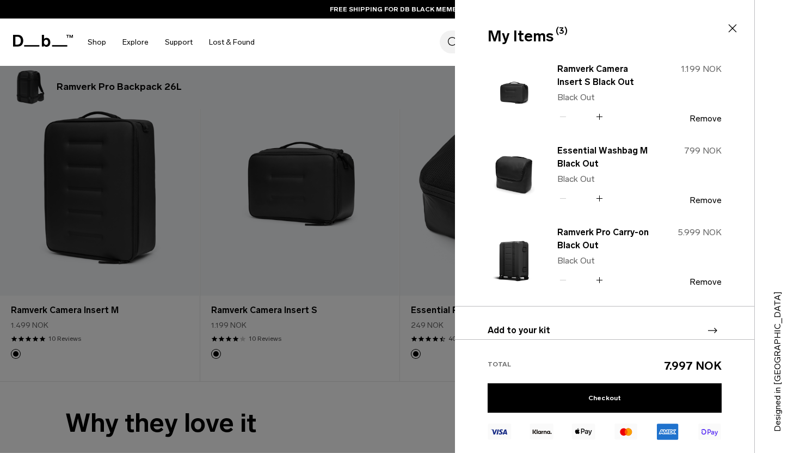
scroll to position [1972, 0]
click at [733, 32] on icon at bounding box center [732, 28] width 13 height 13
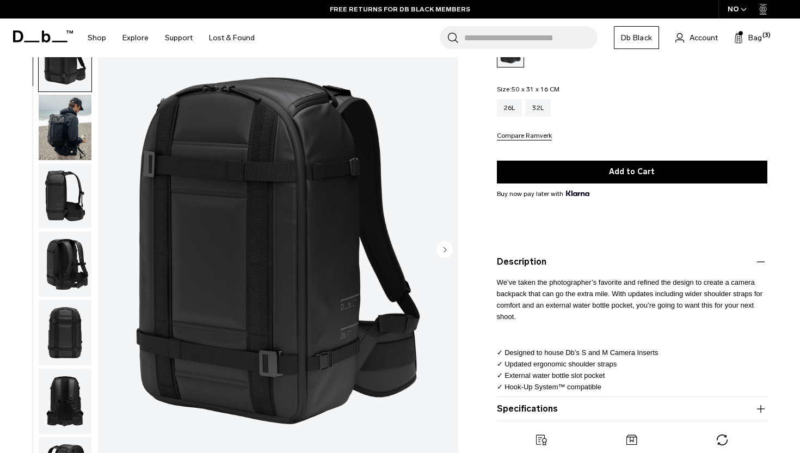
scroll to position [0, 0]
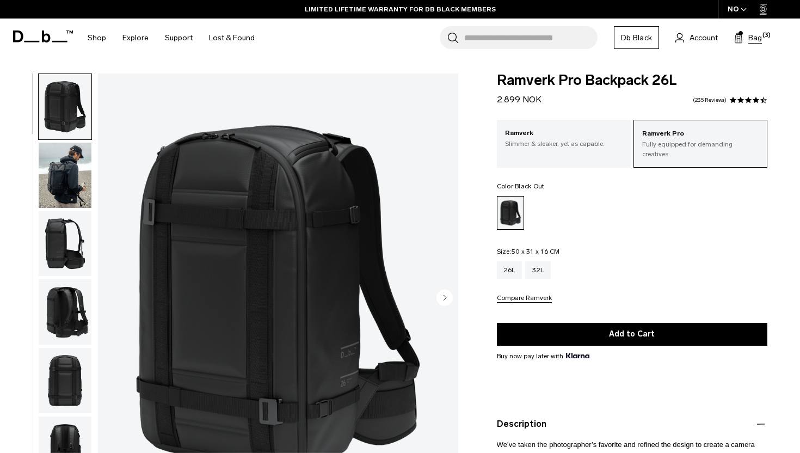
click at [747, 43] on button "Bag (3)" at bounding box center [748, 37] width 28 height 13
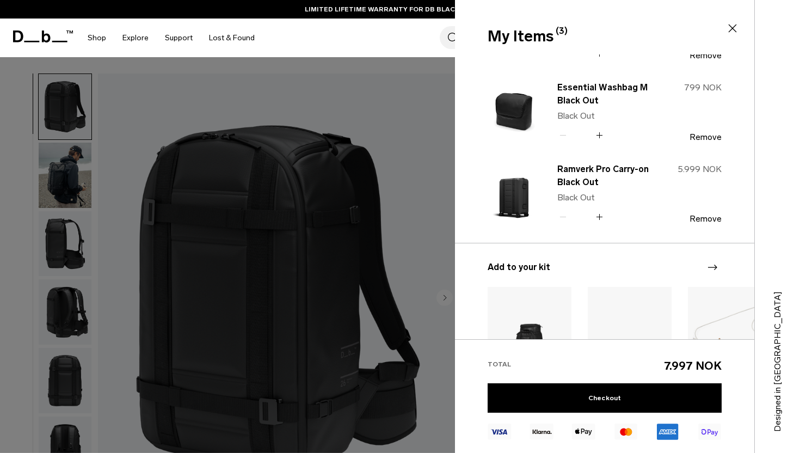
scroll to position [70, 0]
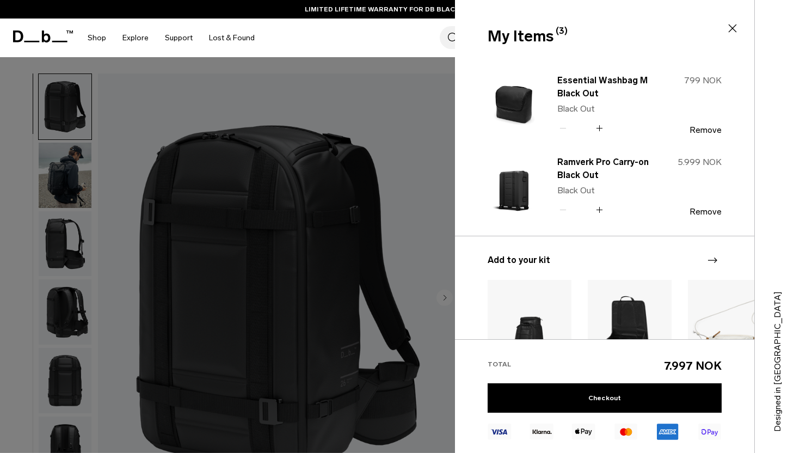
click at [731, 29] on icon at bounding box center [732, 28] width 13 height 13
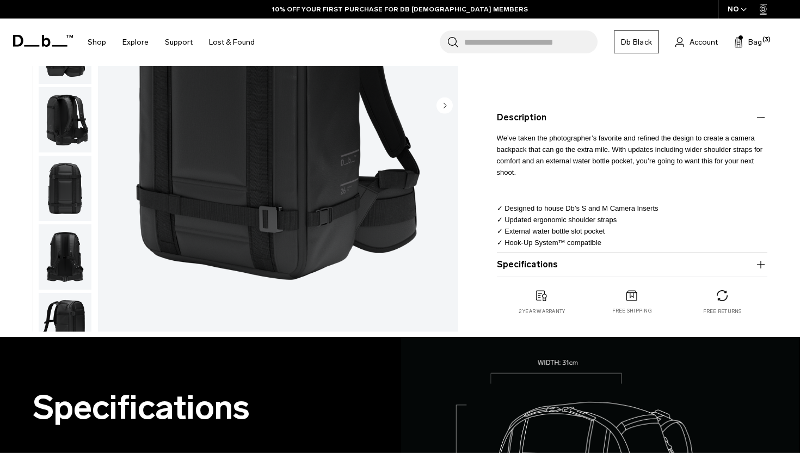
scroll to position [326, 0]
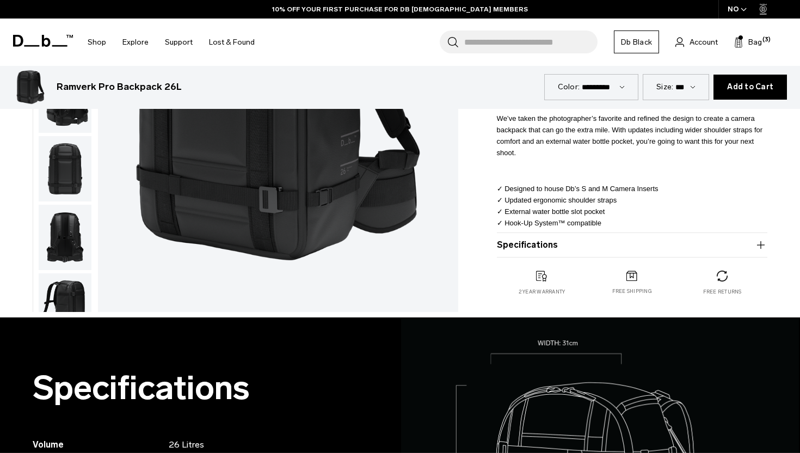
click at [544, 275] on div "2 year warranty" at bounding box center [542, 283] width 90 height 25
click at [581, 238] on button "Specifications" at bounding box center [632, 244] width 271 height 13
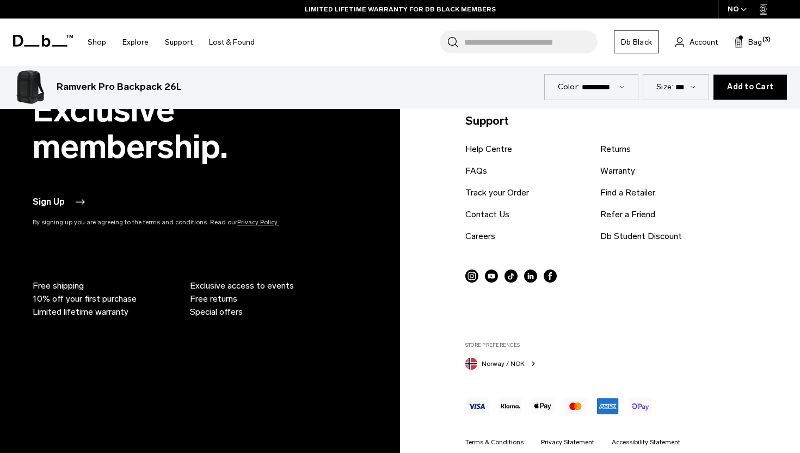
scroll to position [3514, 0]
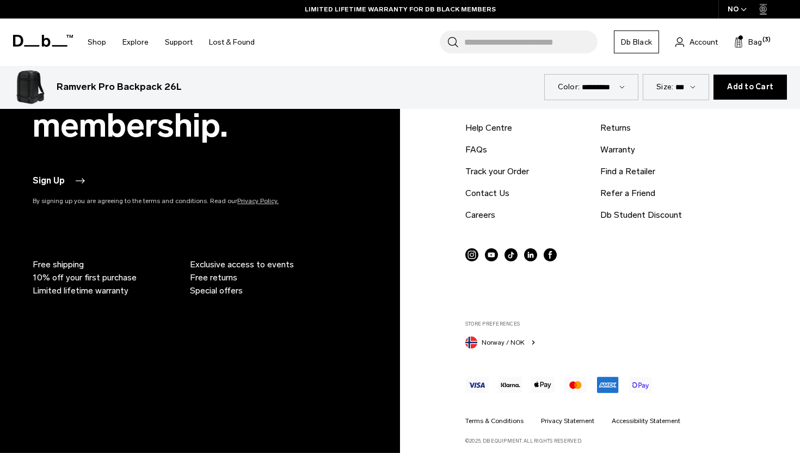
click at [524, 338] on span "Norway / NOK" at bounding box center [503, 343] width 43 height 10
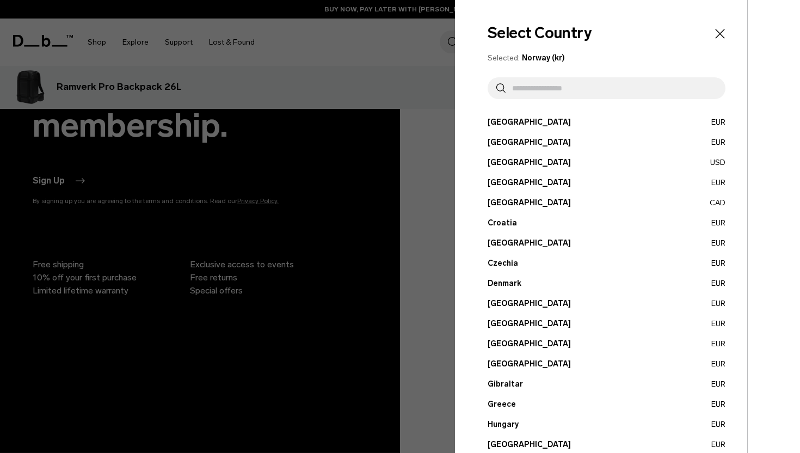
click at [494, 281] on button "Denmark EUR" at bounding box center [607, 283] width 238 height 11
click at [716, 301] on button "Estonia EUR" at bounding box center [607, 303] width 238 height 11
click at [507, 283] on button "Denmark EUR" at bounding box center [607, 283] width 238 height 11
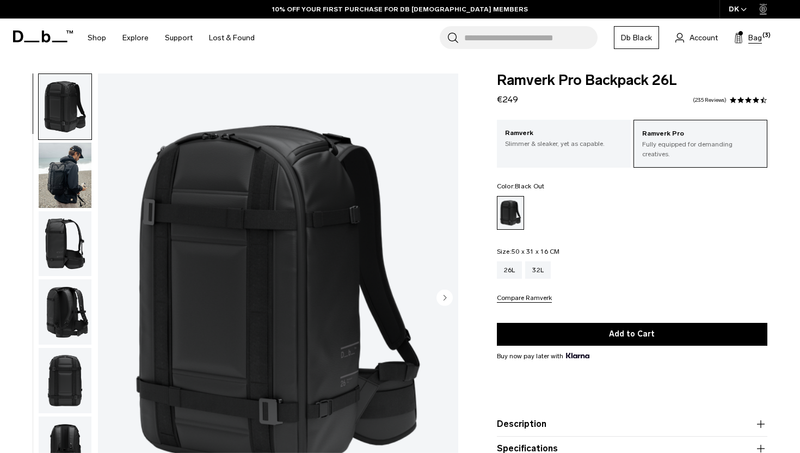
click at [746, 43] on button "Bag (3)" at bounding box center [748, 37] width 28 height 13
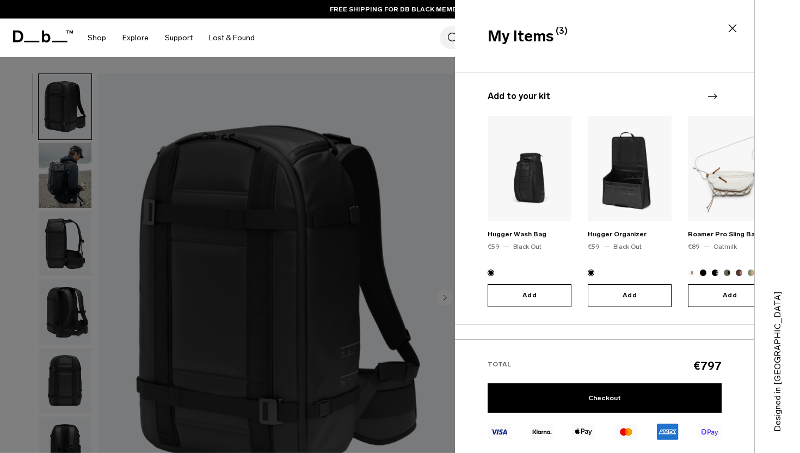
scroll to position [243, 0]
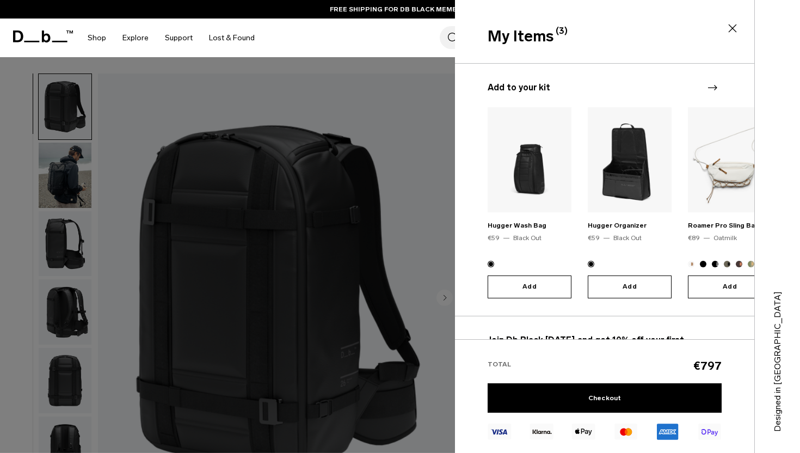
click at [712, 81] on div "Next slide" at bounding box center [712, 88] width 15 height 24
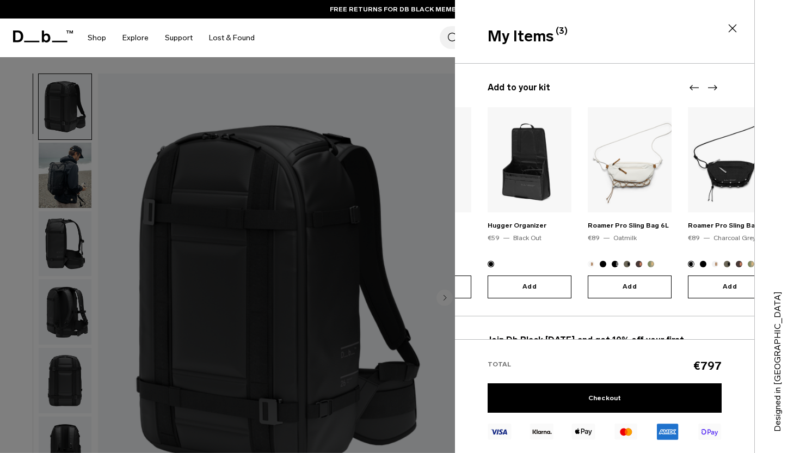
click at [712, 84] on icon "Next slide" at bounding box center [712, 87] width 13 height 13
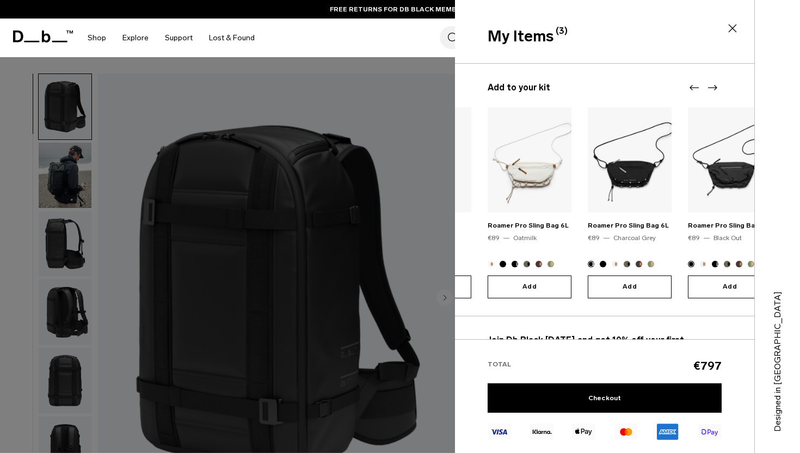
click at [711, 88] on icon "Next slide" at bounding box center [712, 87] width 13 height 13
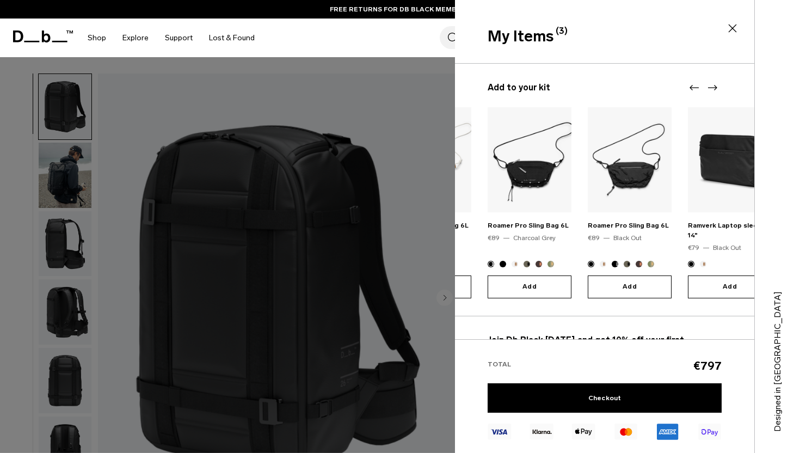
click at [711, 88] on icon "Next slide" at bounding box center [712, 87] width 13 height 13
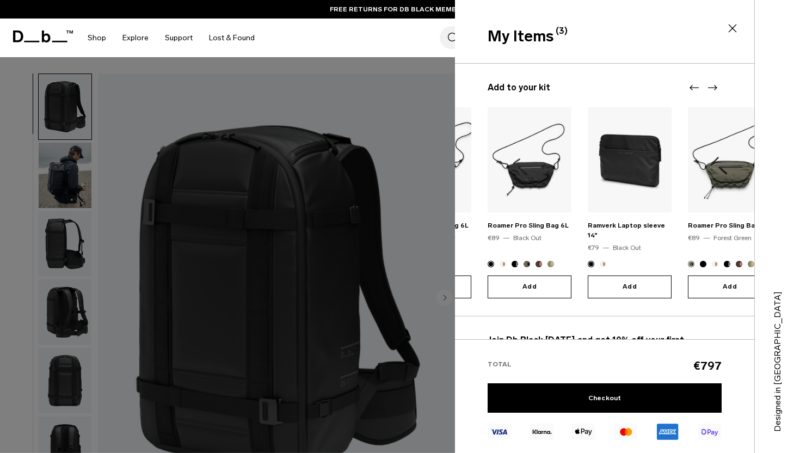
click at [717, 92] on icon "Next slide" at bounding box center [712, 87] width 13 height 13
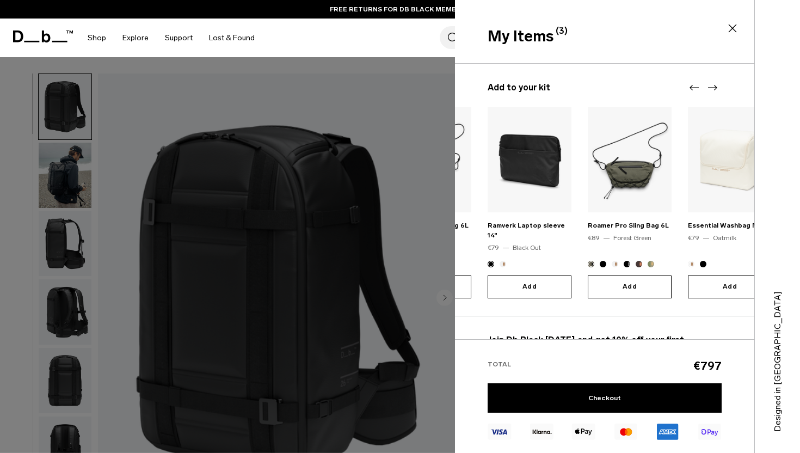
click at [717, 92] on icon "Next slide" at bounding box center [712, 87] width 13 height 13
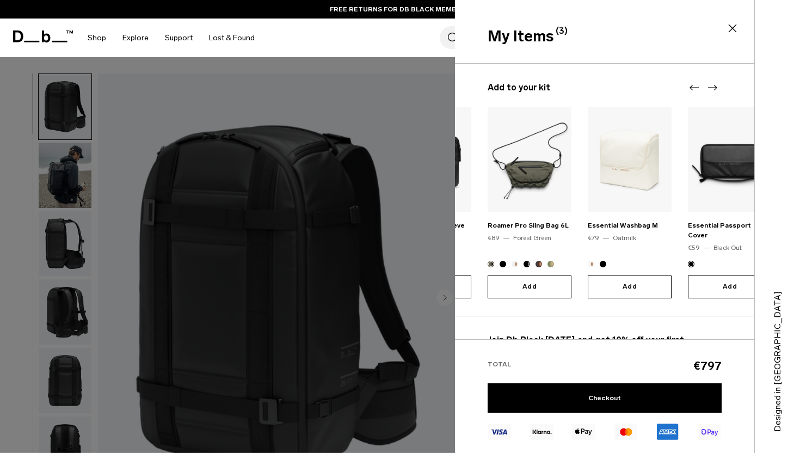
click at [717, 92] on icon "Next slide" at bounding box center [712, 87] width 13 height 13
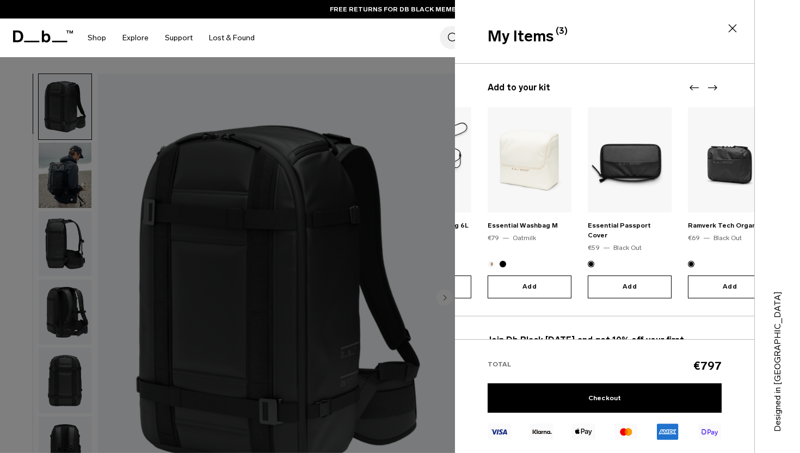
click at [717, 93] on icon "Next slide" at bounding box center [712, 87] width 13 height 13
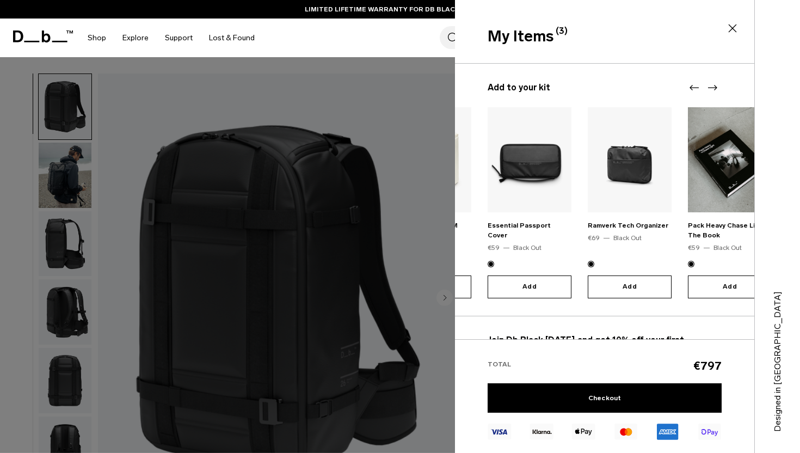
click at [633, 170] on img "10 / 20" at bounding box center [630, 159] width 84 height 105
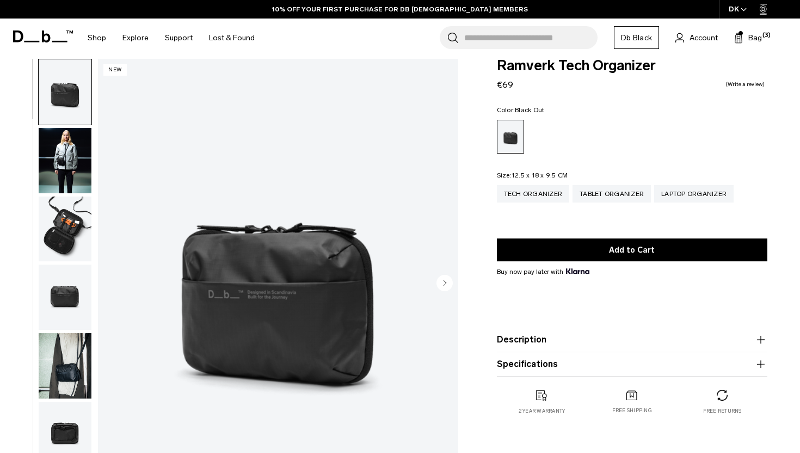
click at [57, 207] on img "button" at bounding box center [65, 229] width 53 height 65
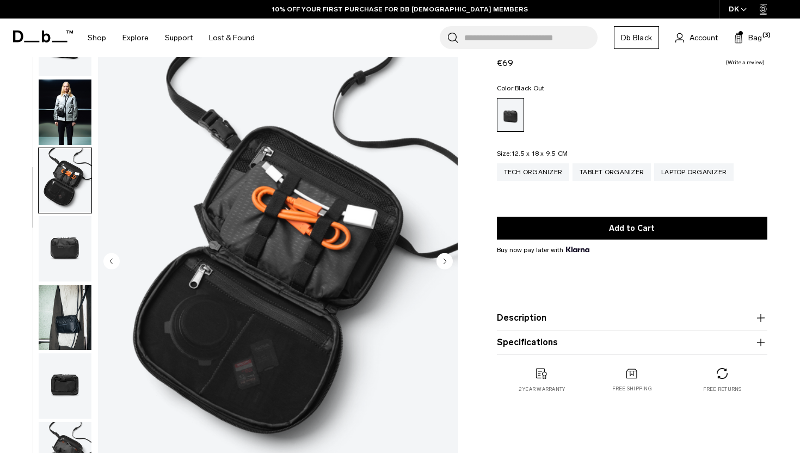
scroll to position [39, 0]
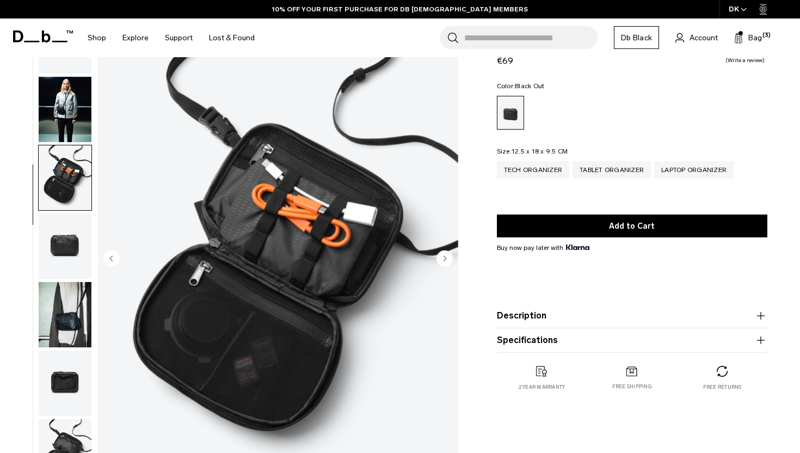
click at [47, 253] on img "button" at bounding box center [65, 245] width 53 height 65
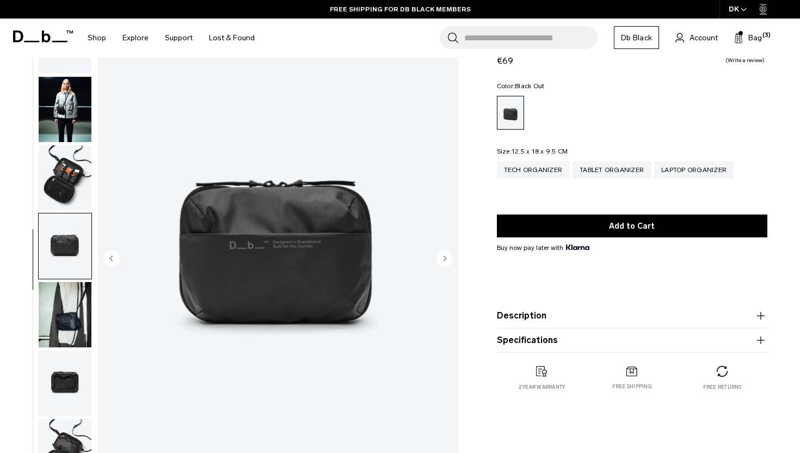
click at [57, 288] on img "button" at bounding box center [65, 314] width 53 height 65
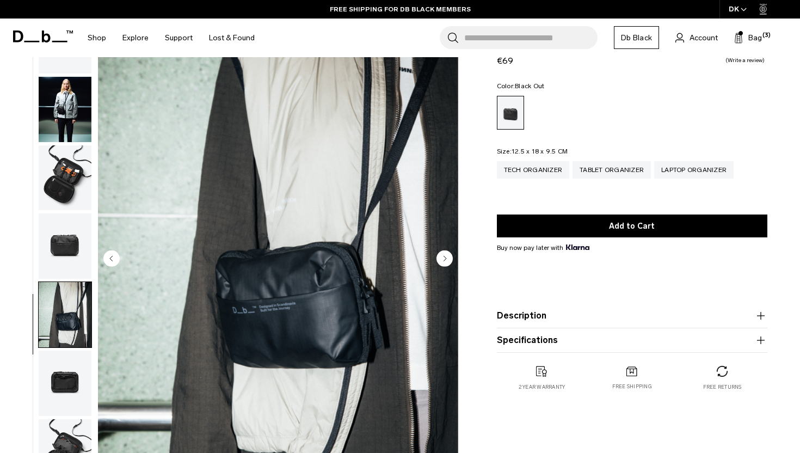
click at [70, 254] on img "button" at bounding box center [65, 245] width 53 height 65
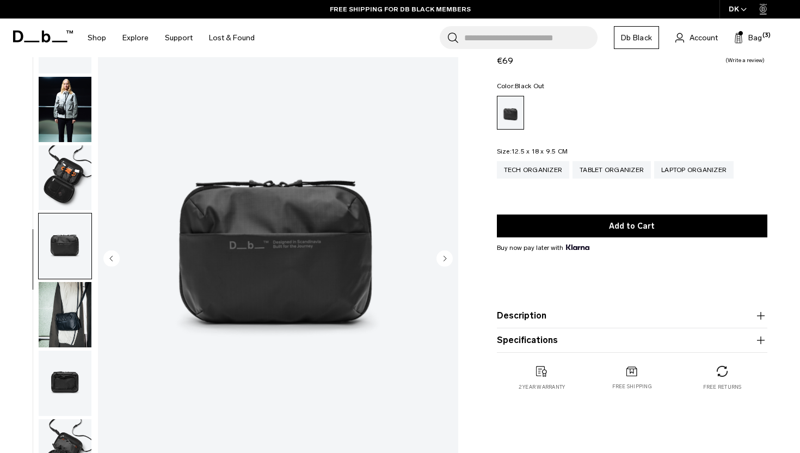
click at [68, 205] on img "button" at bounding box center [65, 177] width 53 height 65
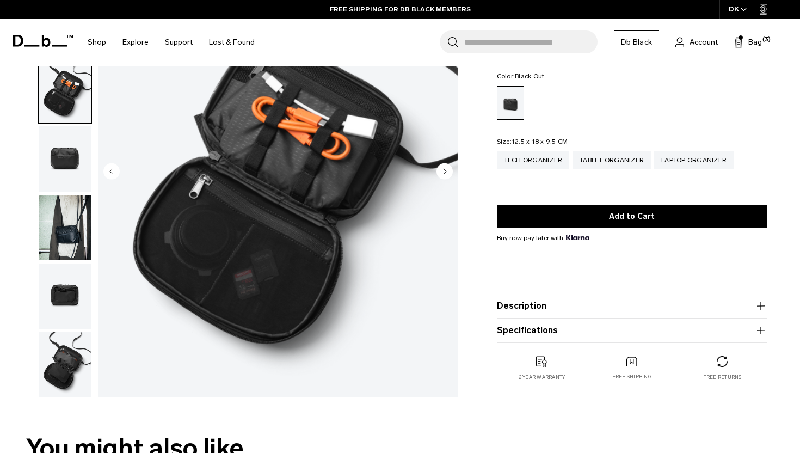
scroll to position [155, 0]
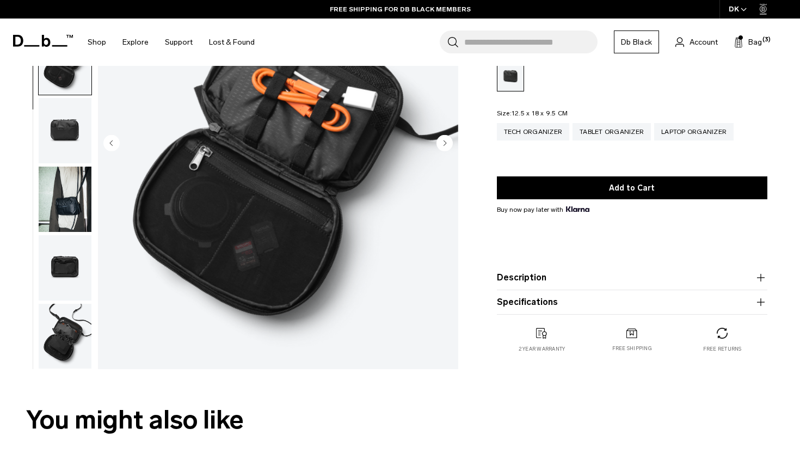
click at [75, 271] on img "button" at bounding box center [65, 267] width 53 height 65
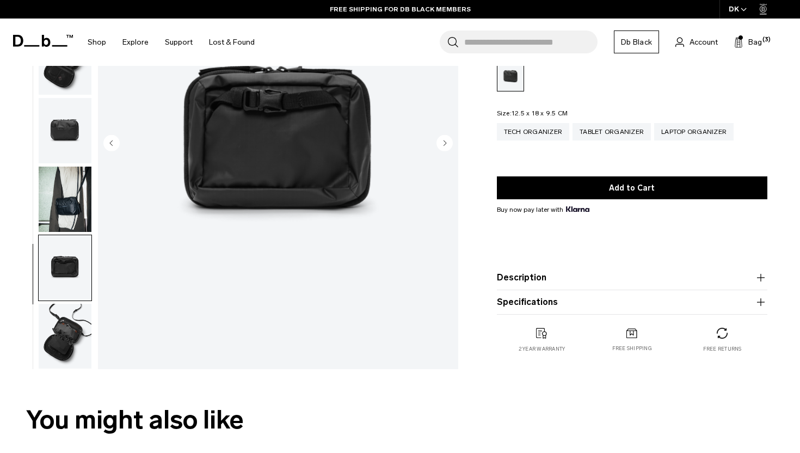
click at [65, 311] on img "button" at bounding box center [65, 336] width 53 height 65
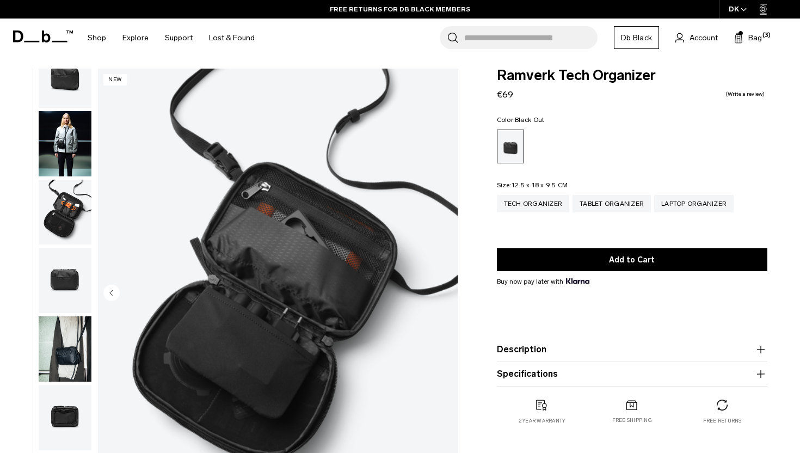
scroll to position [0, 0]
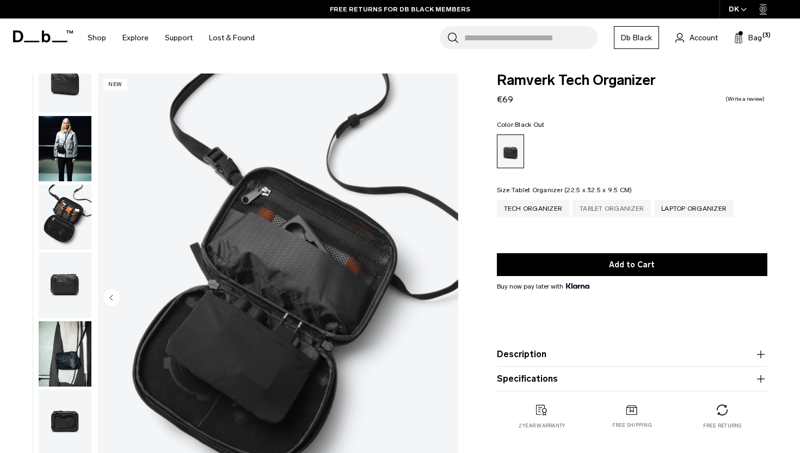
click at [609, 206] on div "Tablet Organizer" at bounding box center [612, 208] width 78 height 17
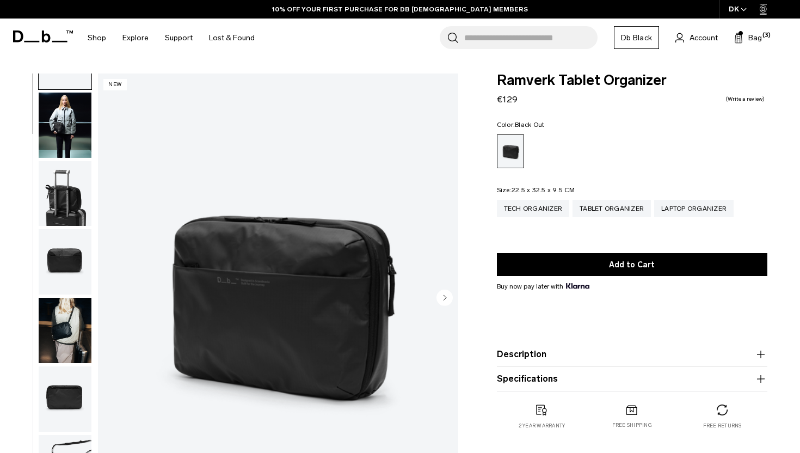
click at [65, 271] on img "button" at bounding box center [65, 261] width 53 height 65
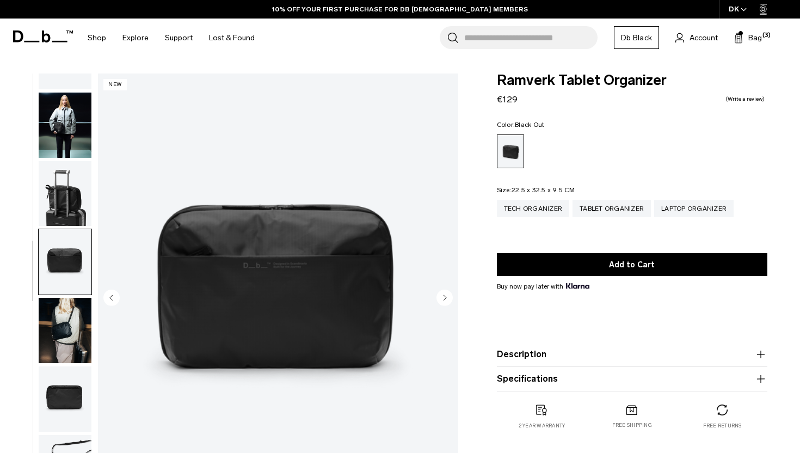
scroll to position [95, 0]
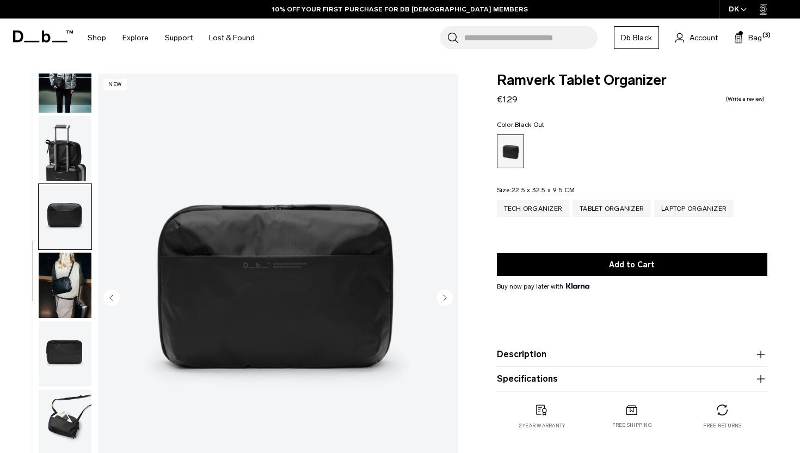
click at [75, 167] on img "button" at bounding box center [65, 148] width 53 height 65
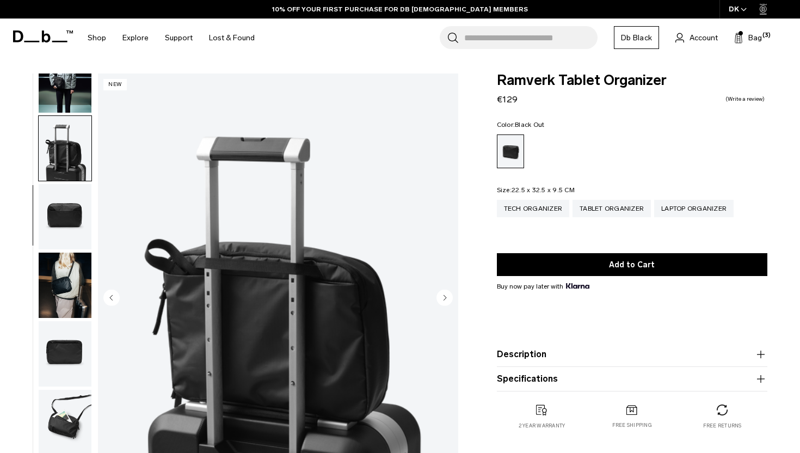
click at [73, 209] on img "button" at bounding box center [65, 216] width 53 height 65
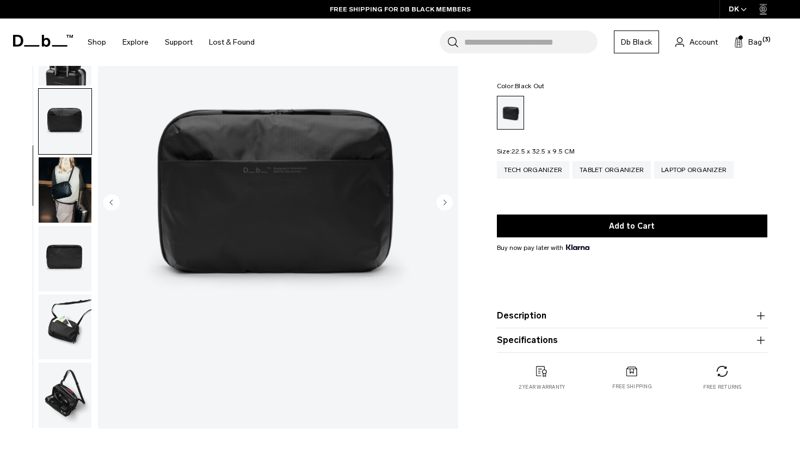
scroll to position [116, 0]
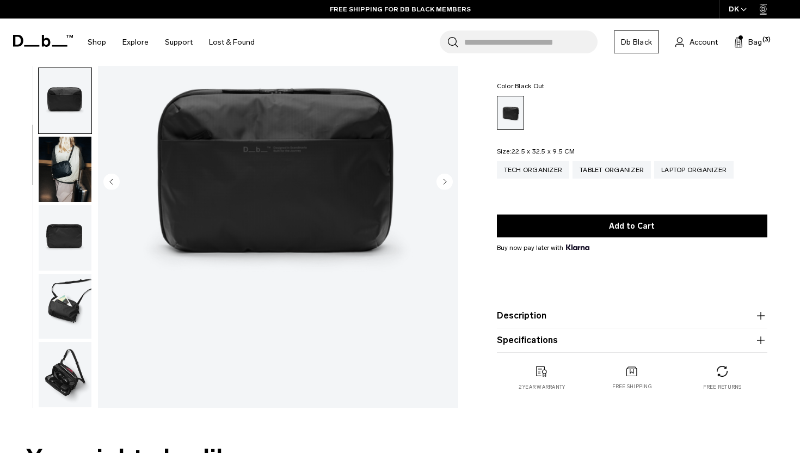
click at [53, 299] on img "button" at bounding box center [65, 306] width 53 height 65
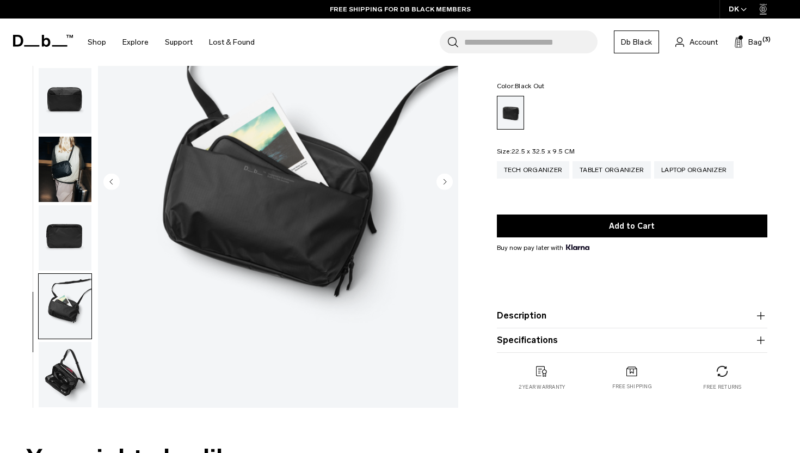
click at [56, 362] on img "button" at bounding box center [65, 374] width 53 height 65
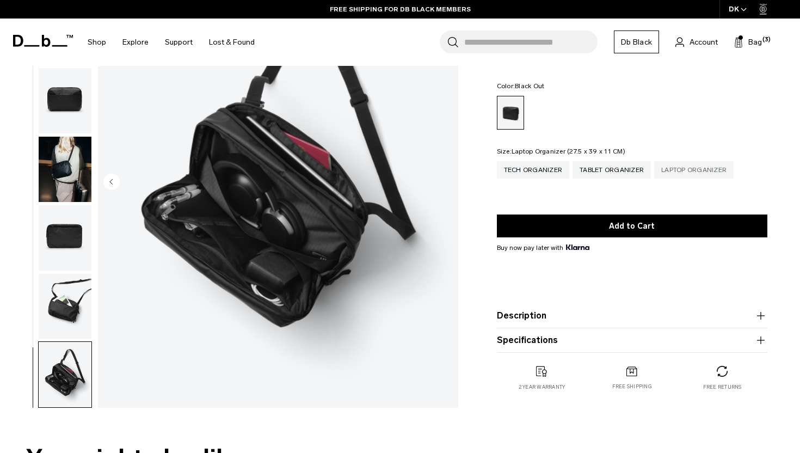
click at [665, 169] on div "Laptop Organizer" at bounding box center [693, 169] width 79 height 17
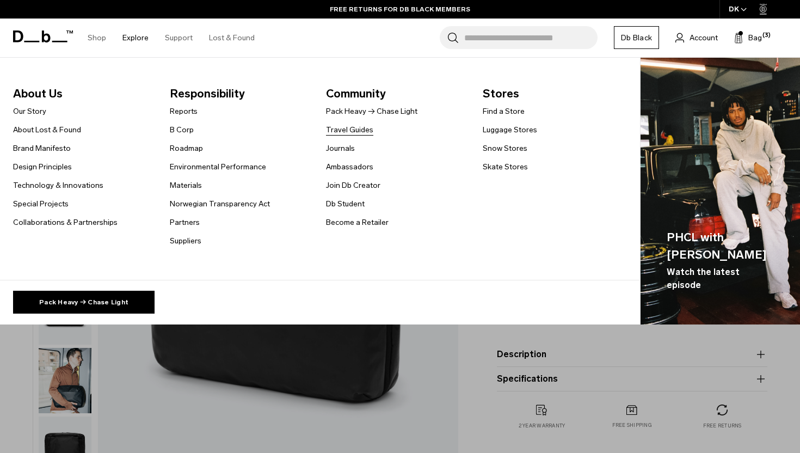
click at [348, 127] on link "Travel Guides" at bounding box center [349, 129] width 47 height 11
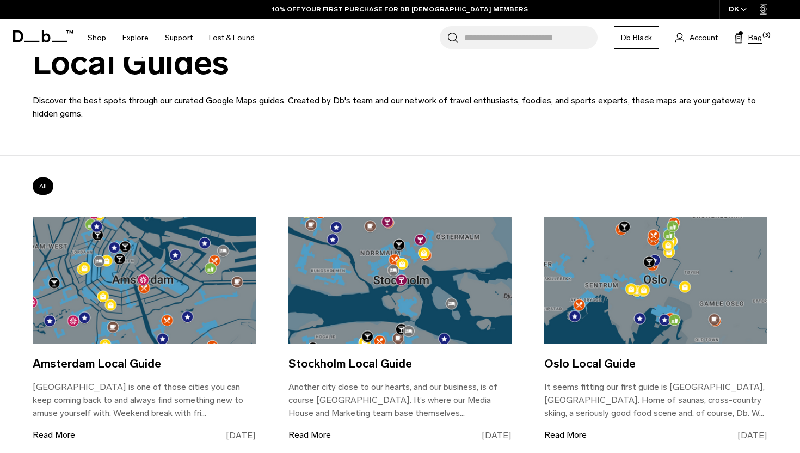
click at [758, 35] on span "Bag" at bounding box center [756, 37] width 14 height 11
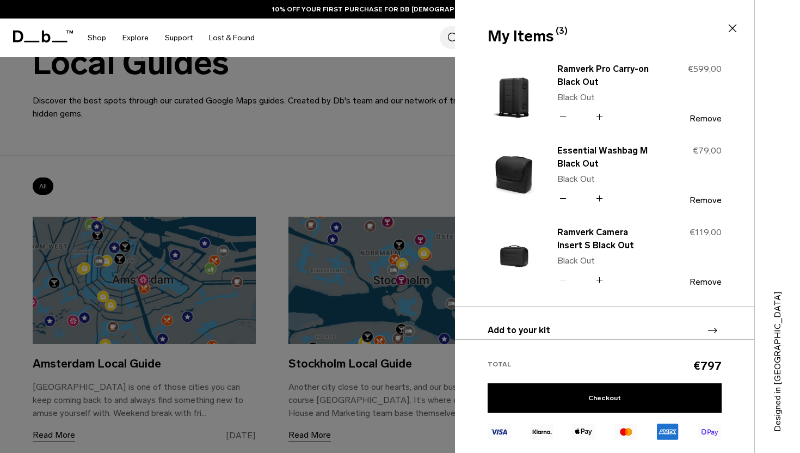
click at [400, 161] on div at bounding box center [400, 226] width 800 height 453
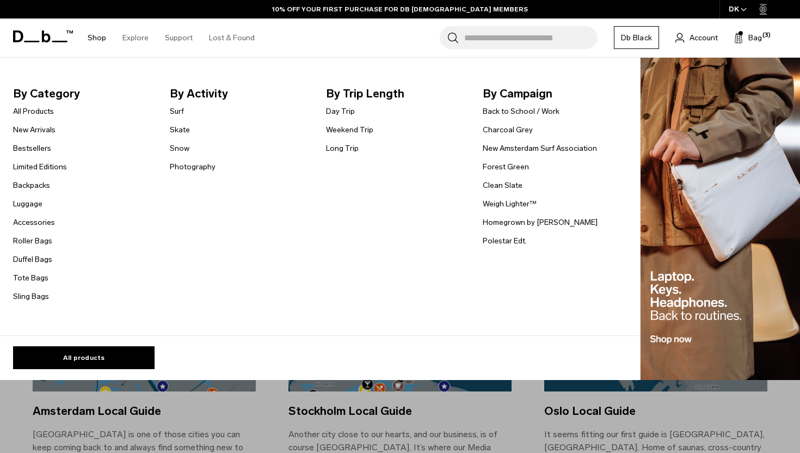
click at [95, 47] on link "Shop" at bounding box center [97, 38] width 19 height 39
click at [96, 40] on link "Shop" at bounding box center [97, 38] width 19 height 39
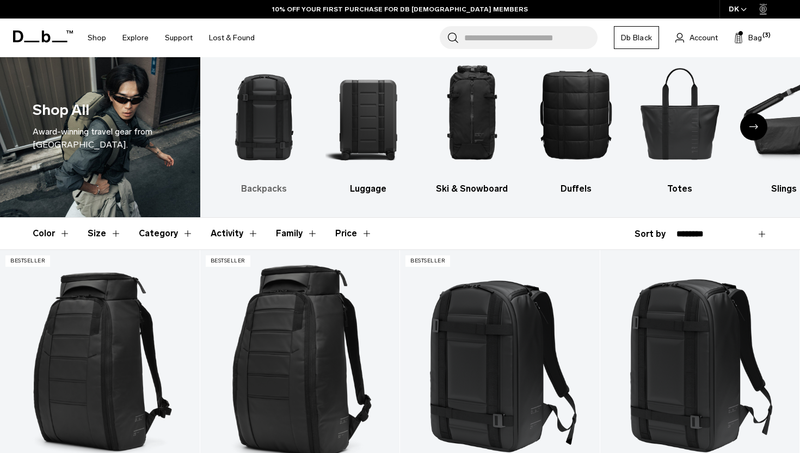
click at [281, 148] on img "1 / 10" at bounding box center [264, 113] width 85 height 127
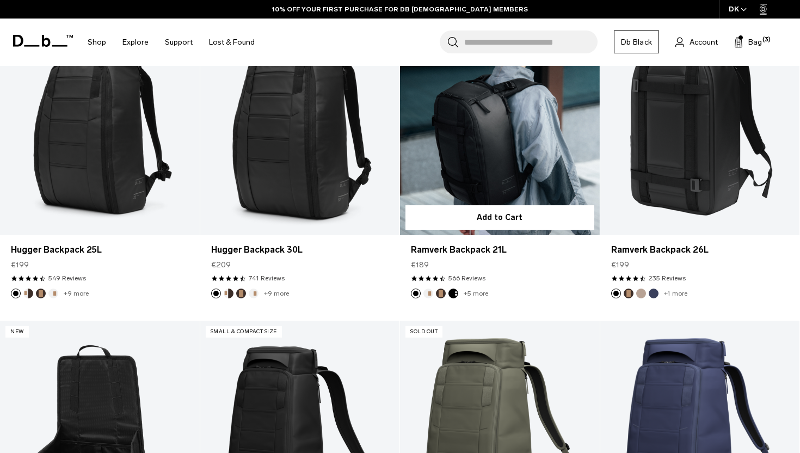
scroll to position [257, 0]
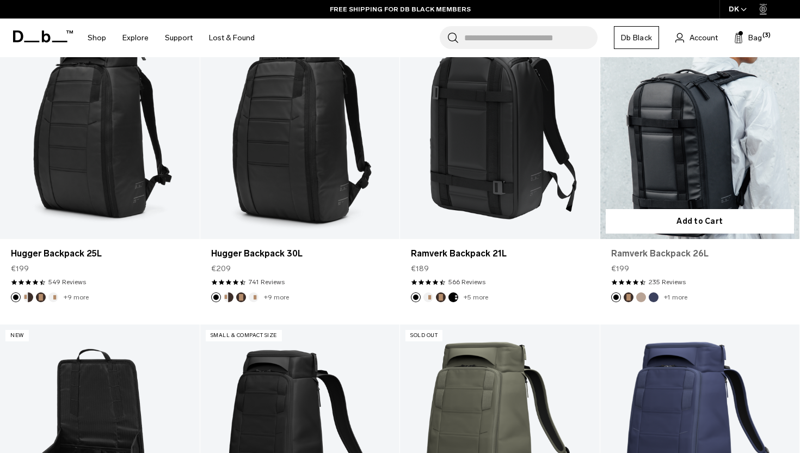
click at [640, 256] on link "Ramverk Backpack 26L" at bounding box center [700, 253] width 178 height 13
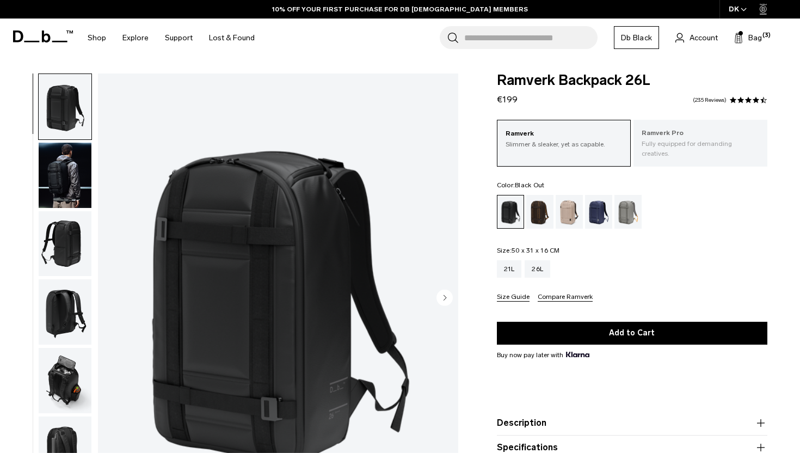
click at [659, 128] on p "Ramverk Pro" at bounding box center [701, 133] width 118 height 11
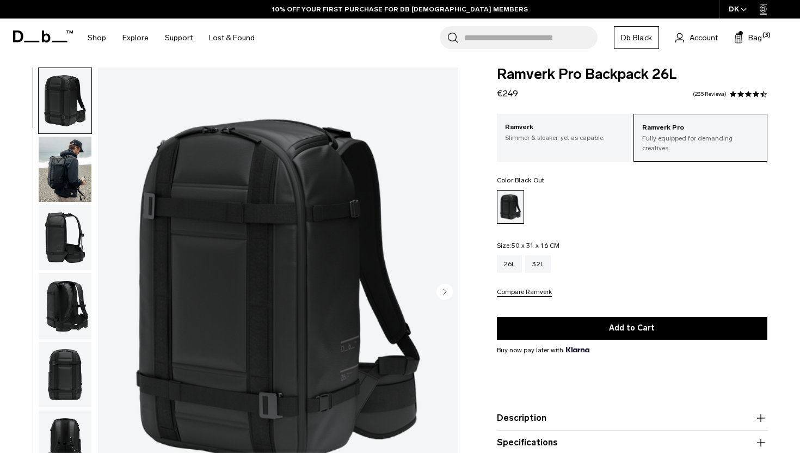
scroll to position [8, 0]
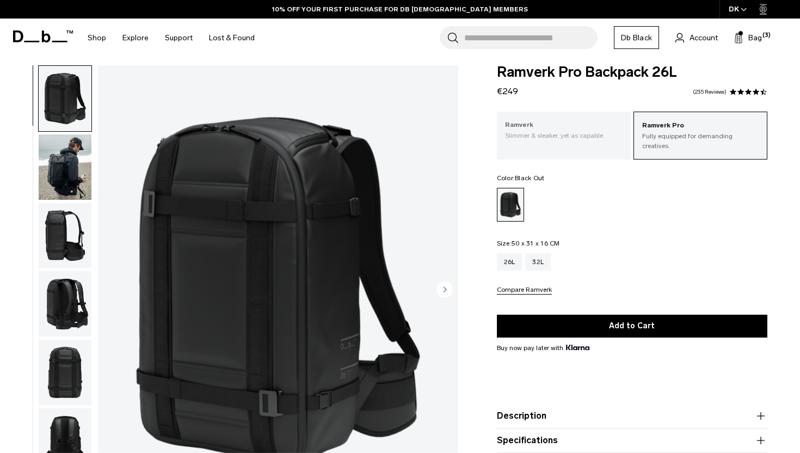
click at [555, 126] on p "Ramverk" at bounding box center [564, 125] width 118 height 11
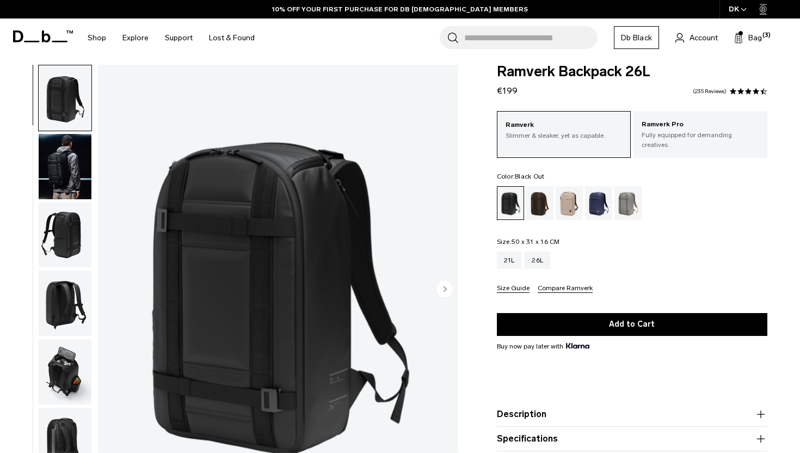
scroll to position [13, 0]
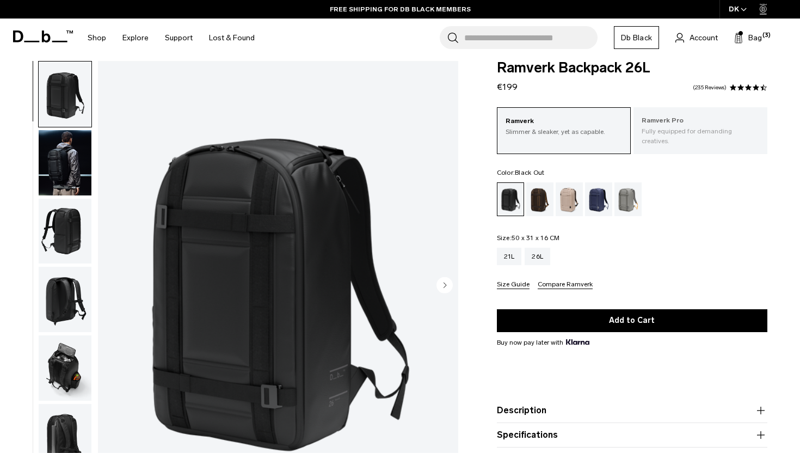
click at [666, 127] on p "Fully equipped for demanding creatives." at bounding box center [701, 136] width 118 height 20
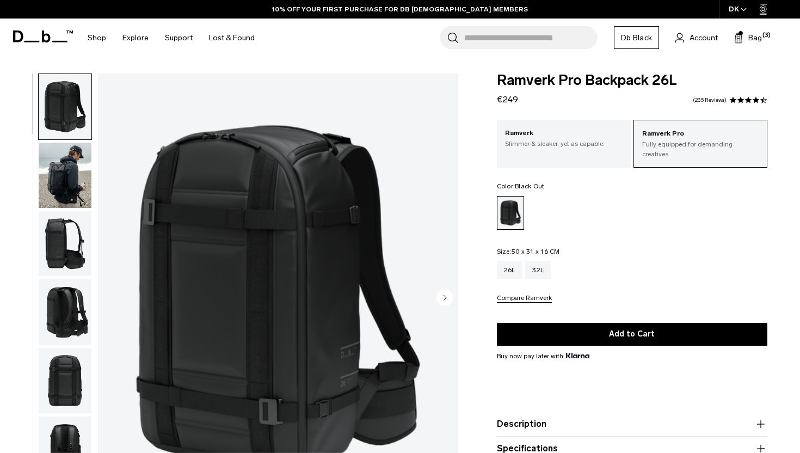
scroll to position [23, 0]
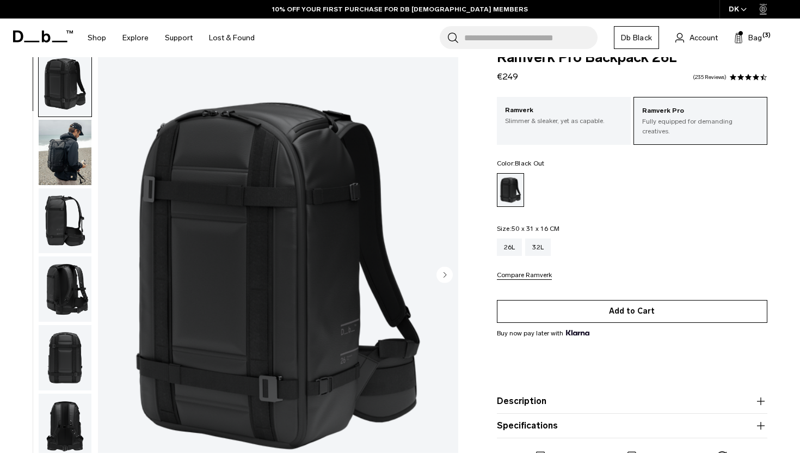
click at [590, 301] on button "Add to Cart" at bounding box center [632, 311] width 271 height 23
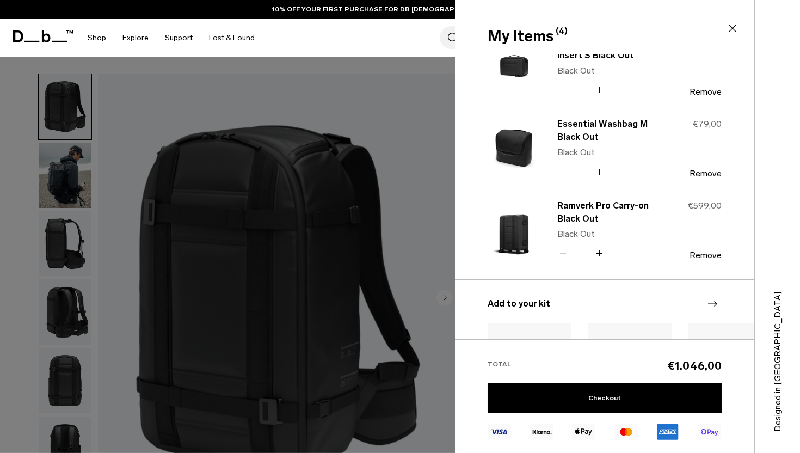
scroll to position [111, 0]
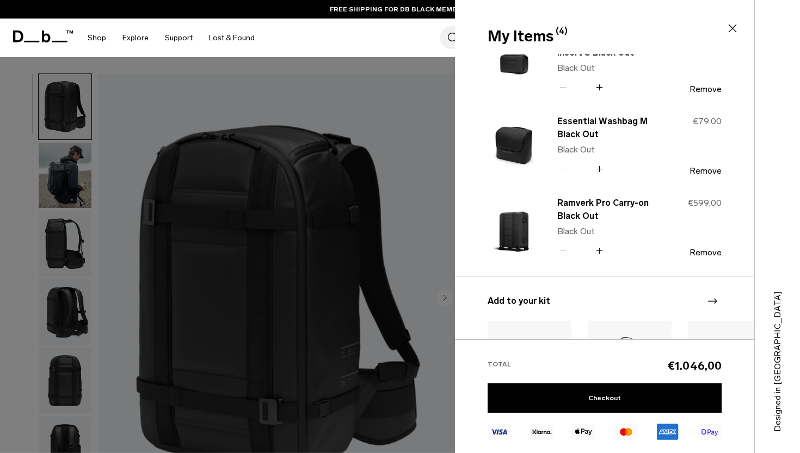
click at [736, 29] on icon at bounding box center [732, 28] width 13 height 13
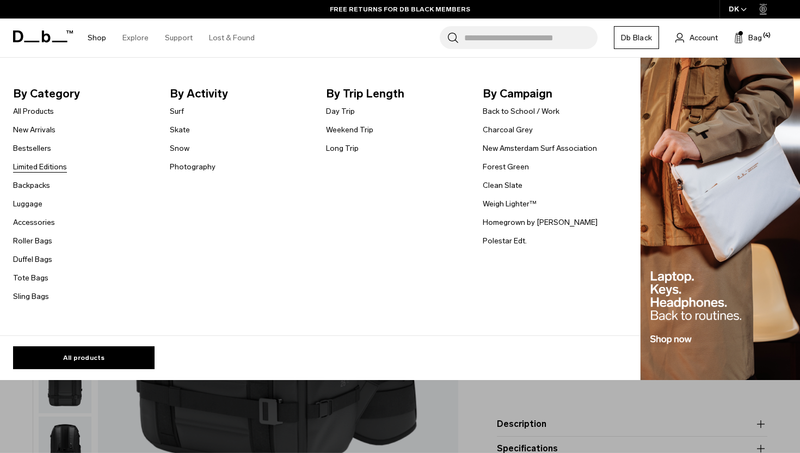
click at [42, 168] on link "Limited Editions" at bounding box center [40, 166] width 54 height 11
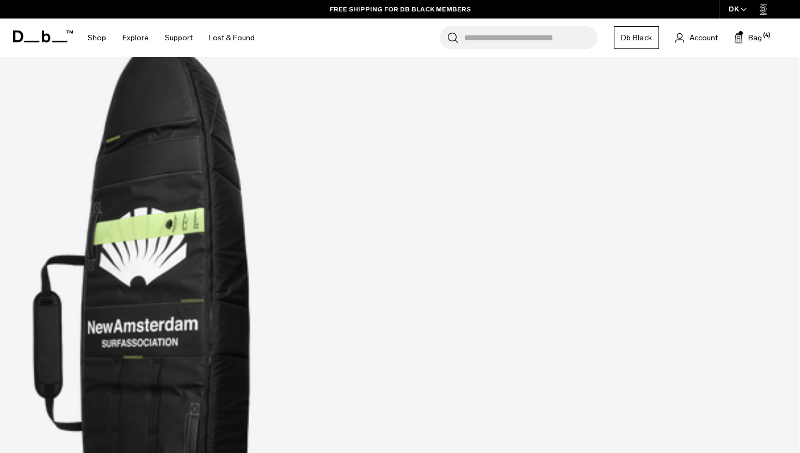
scroll to position [1233, 0]
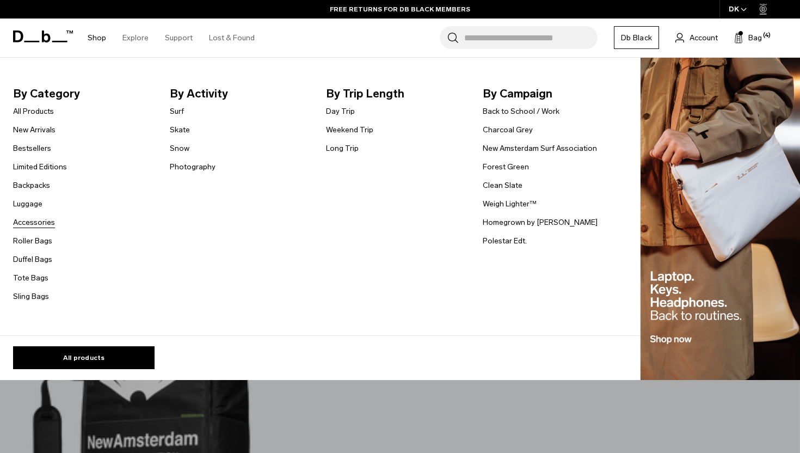
click at [42, 223] on link "Accessories" at bounding box center [34, 222] width 42 height 11
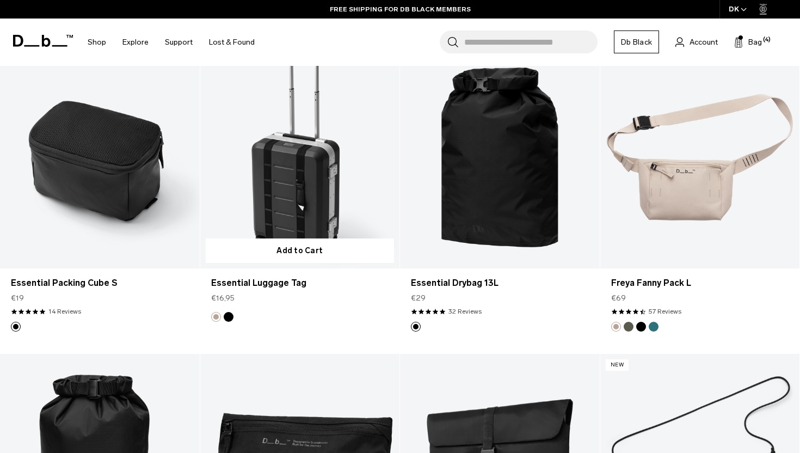
scroll to position [2373, 0]
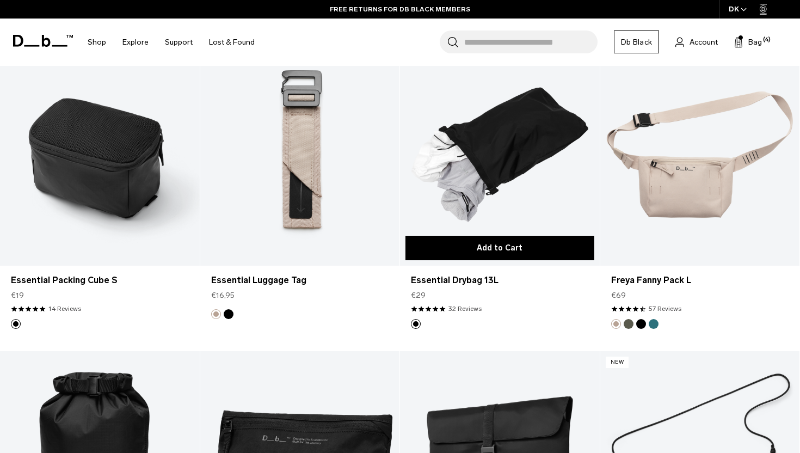
click at [436, 246] on button "Add to Cart" at bounding box center [500, 248] width 189 height 25
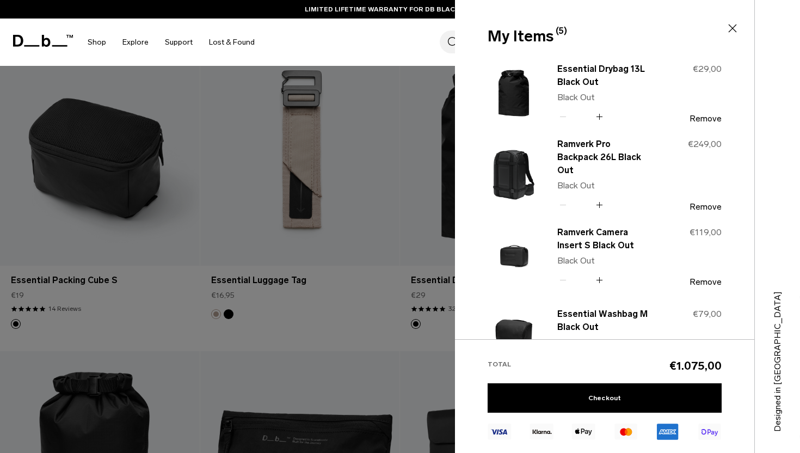
click at [735, 24] on icon at bounding box center [732, 28] width 13 height 13
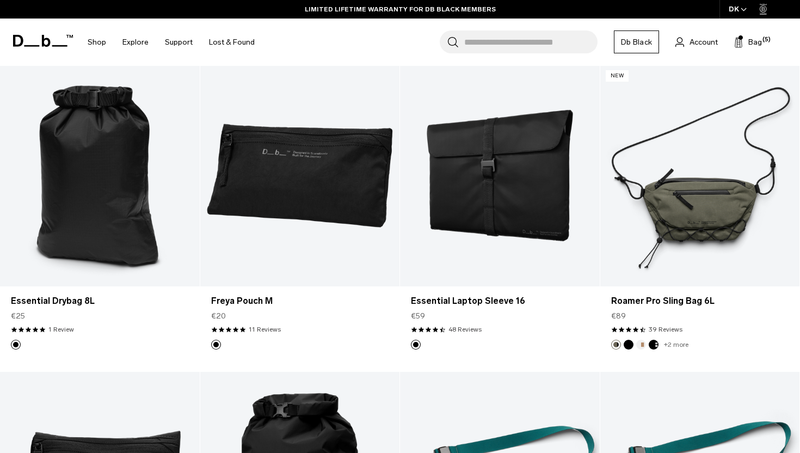
scroll to position [2660, 0]
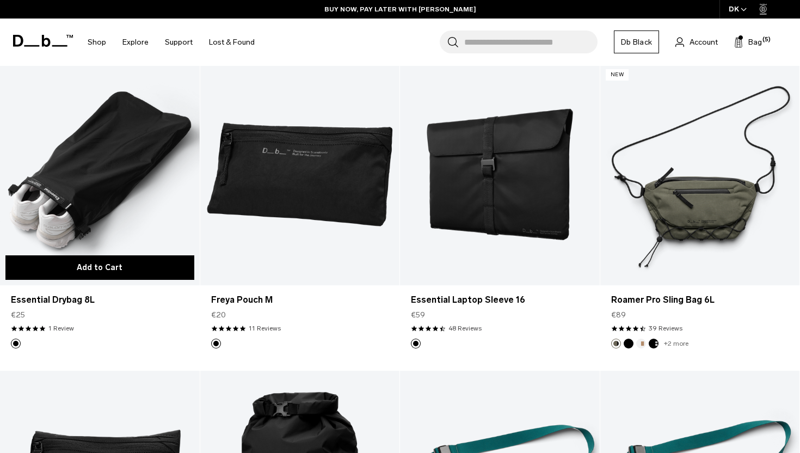
click at [133, 270] on button "Add to Cart" at bounding box center [99, 267] width 189 height 25
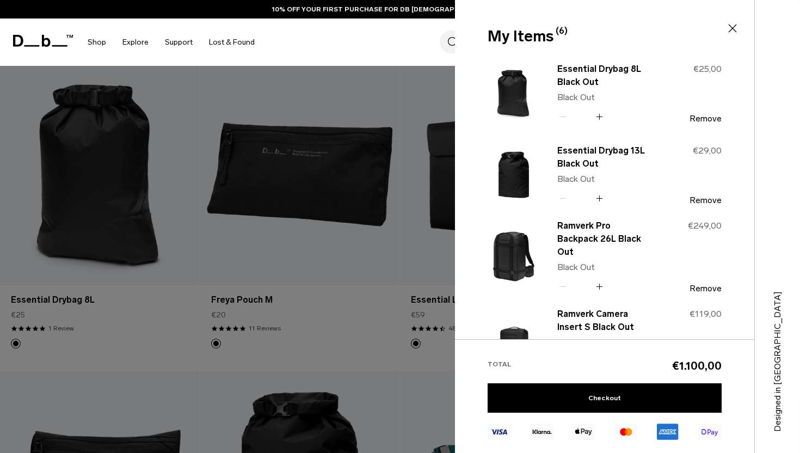
click at [731, 28] on icon at bounding box center [732, 28] width 13 height 13
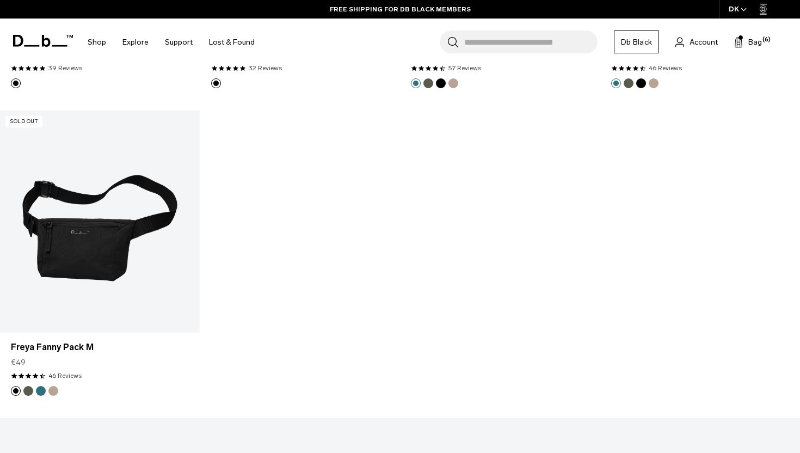
scroll to position [3237, 0]
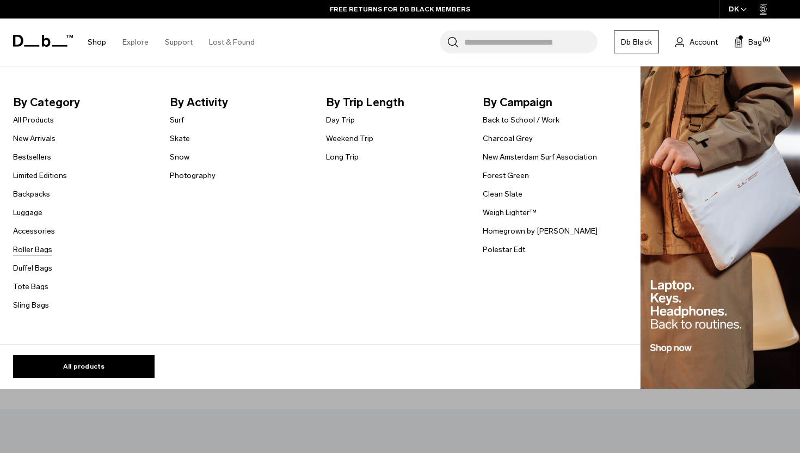
click at [38, 250] on link "Roller Bags" at bounding box center [32, 249] width 39 height 11
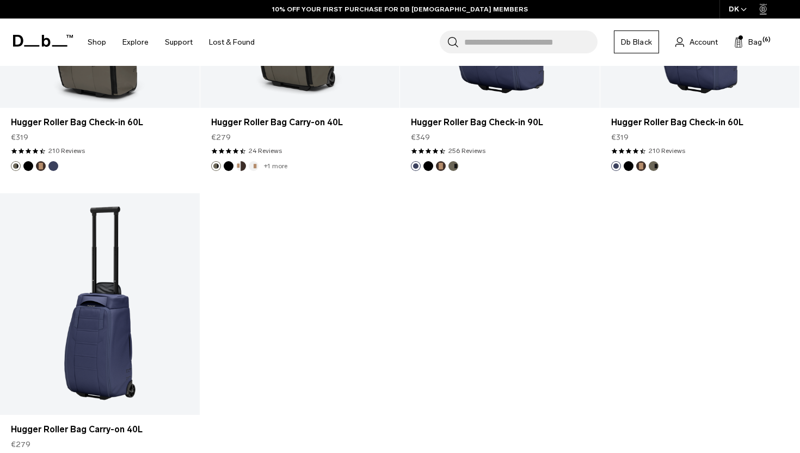
scroll to position [1174, 0]
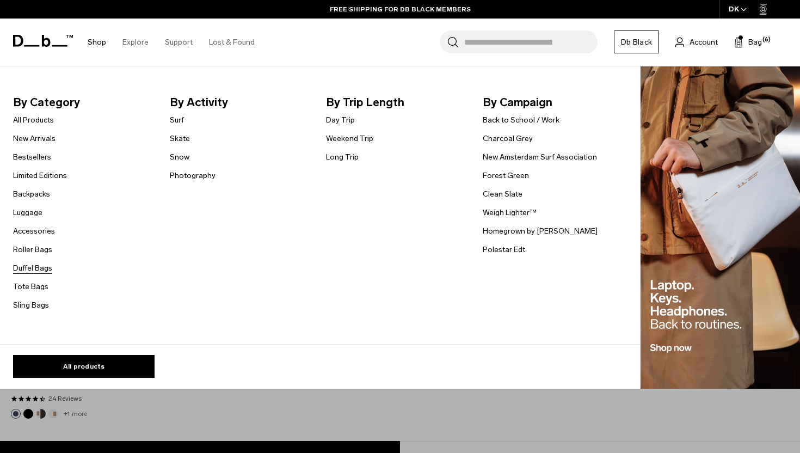
click at [24, 265] on link "Duffel Bags" at bounding box center [32, 267] width 39 height 11
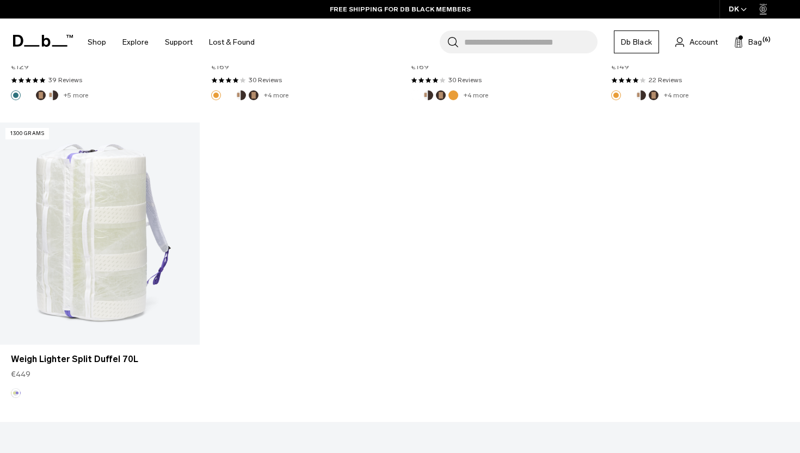
scroll to position [2900, 0]
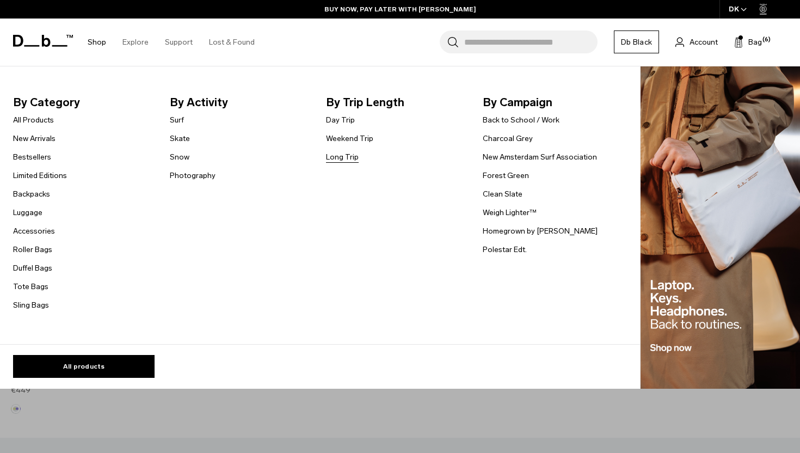
click at [339, 158] on link "Long Trip" at bounding box center [342, 156] width 33 height 11
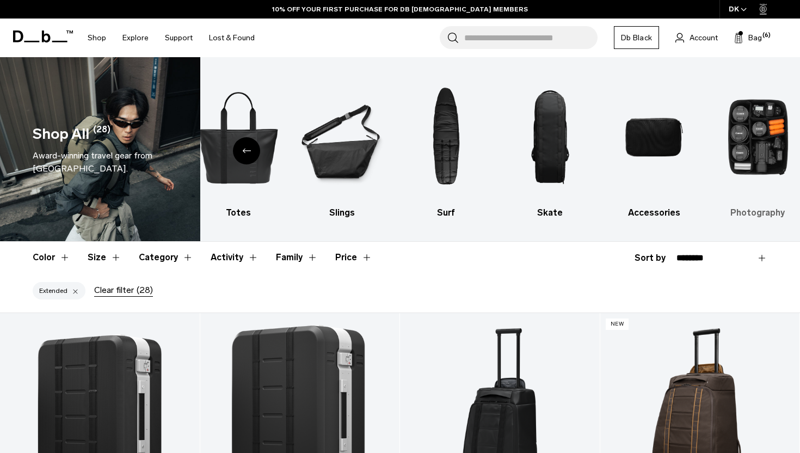
click at [744, 161] on img "10 / 10" at bounding box center [758, 137] width 85 height 127
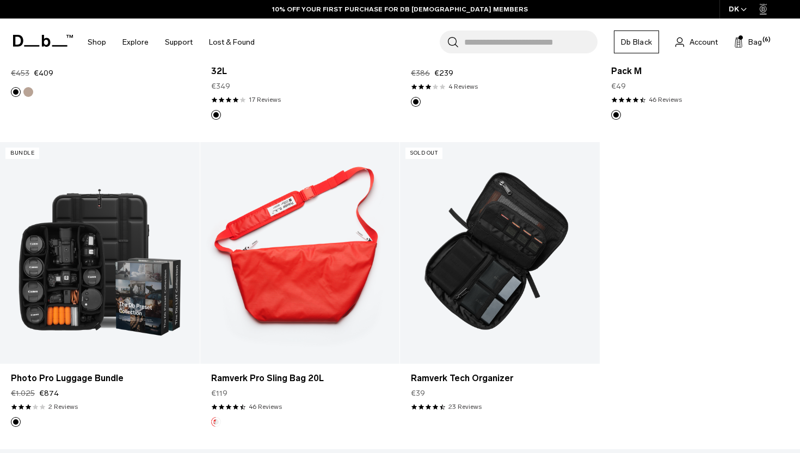
scroll to position [1991, 0]
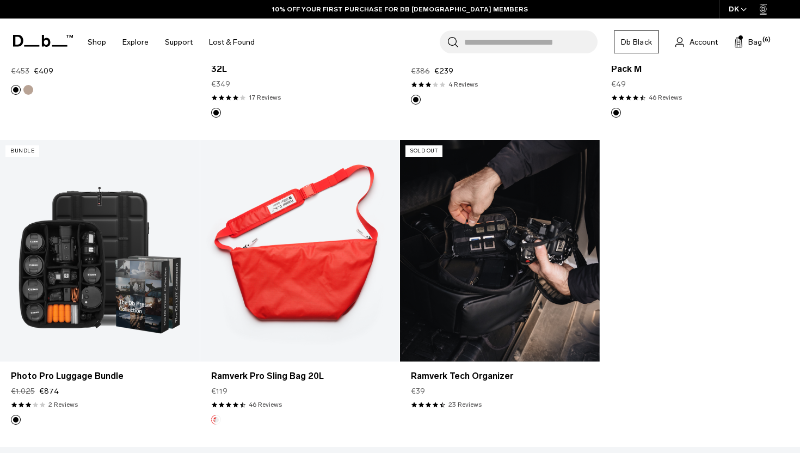
click at [501, 262] on link "Ramverk Tech Organizer" at bounding box center [500, 251] width 200 height 222
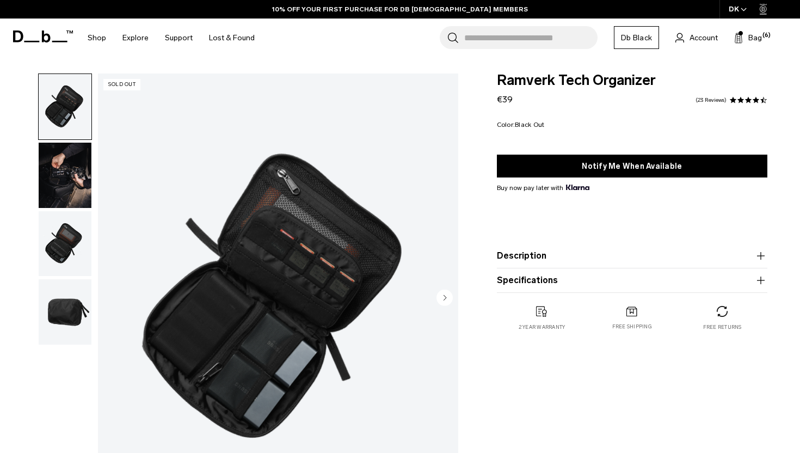
click at [60, 188] on img "button" at bounding box center [65, 175] width 53 height 65
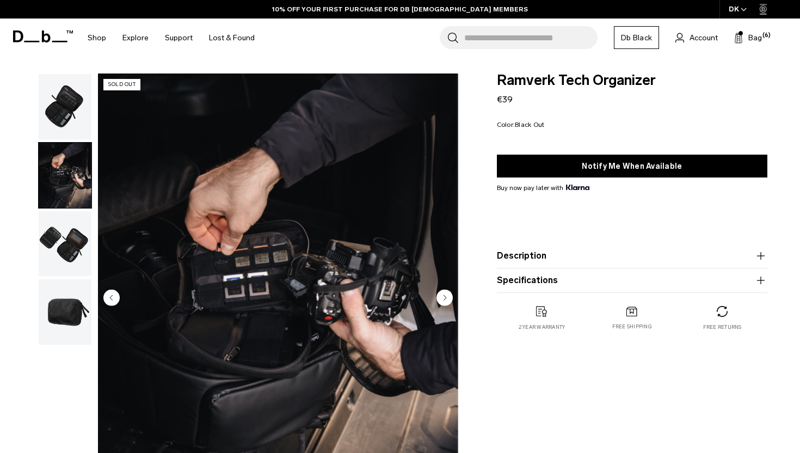
click at [68, 238] on img "button" at bounding box center [65, 243] width 53 height 65
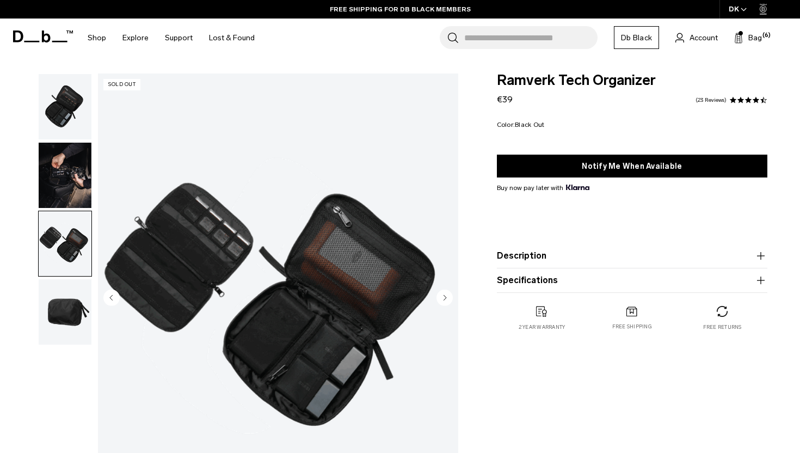
click at [71, 181] on img "button" at bounding box center [65, 175] width 53 height 65
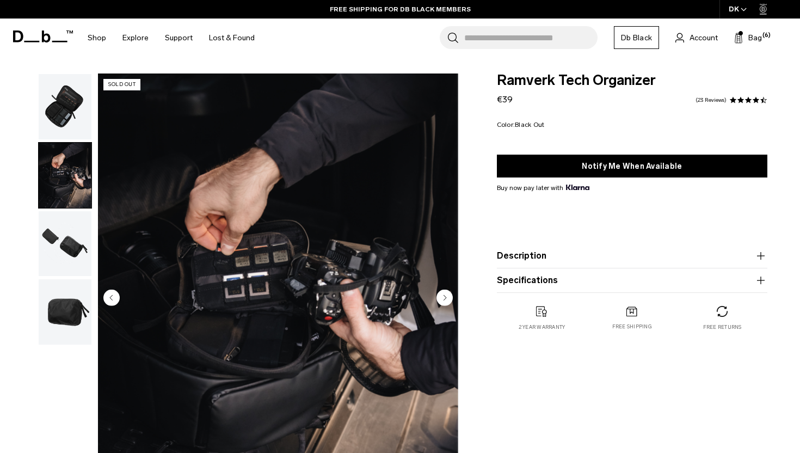
click at [80, 119] on img "button" at bounding box center [65, 106] width 53 height 65
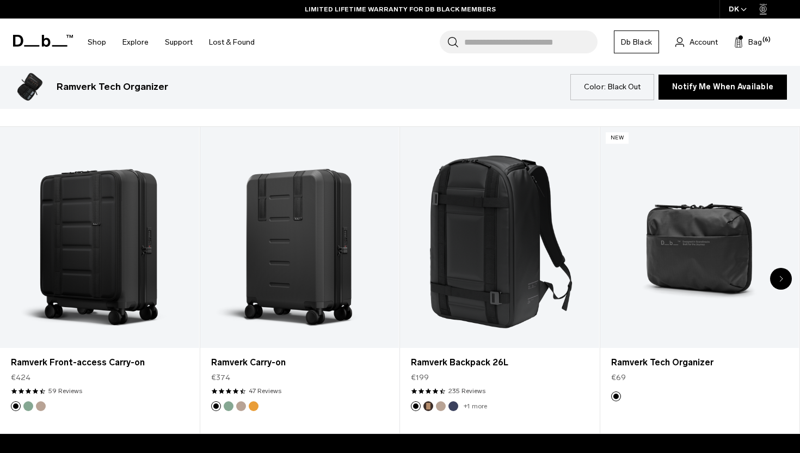
scroll to position [498, 0]
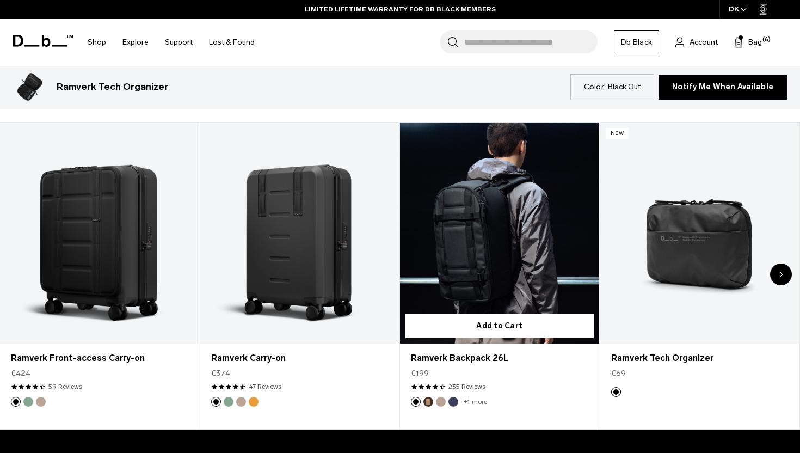
click at [470, 285] on link "Ramverk Backpack 26L" at bounding box center [499, 233] width 199 height 221
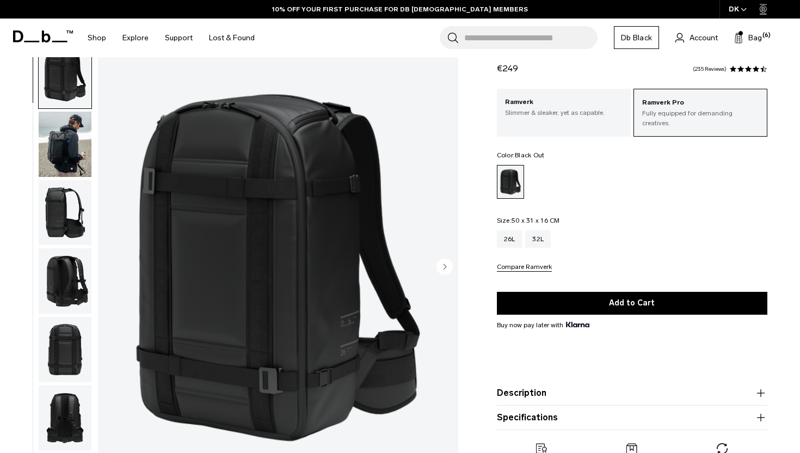
scroll to position [40, 0]
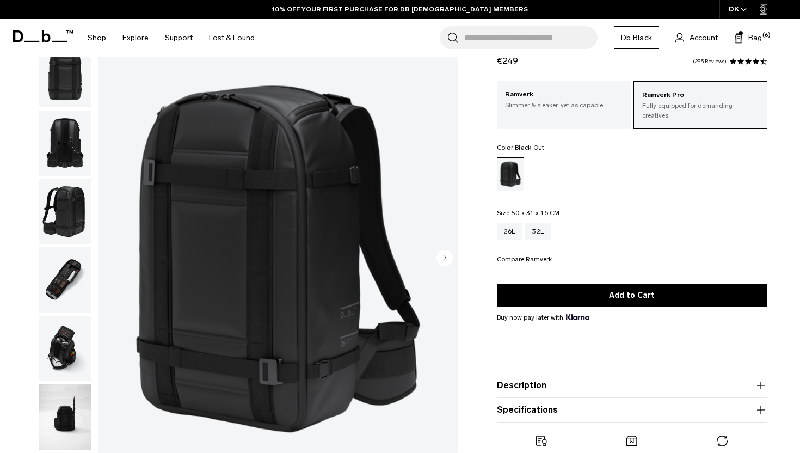
click at [68, 296] on img "button" at bounding box center [65, 279] width 53 height 65
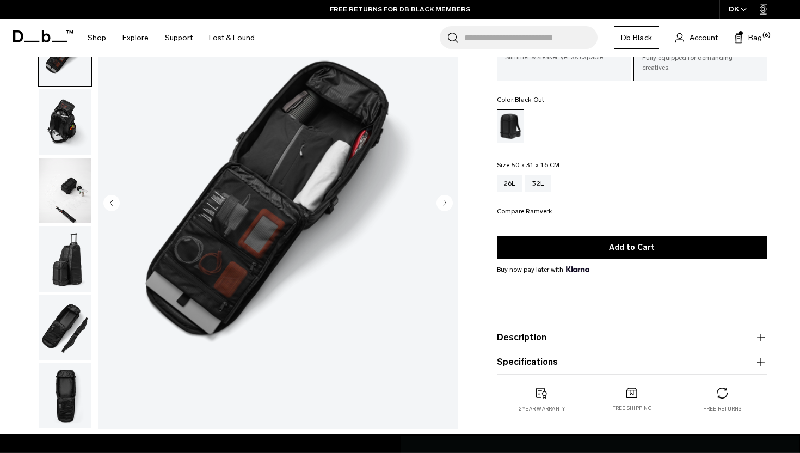
scroll to position [97, 0]
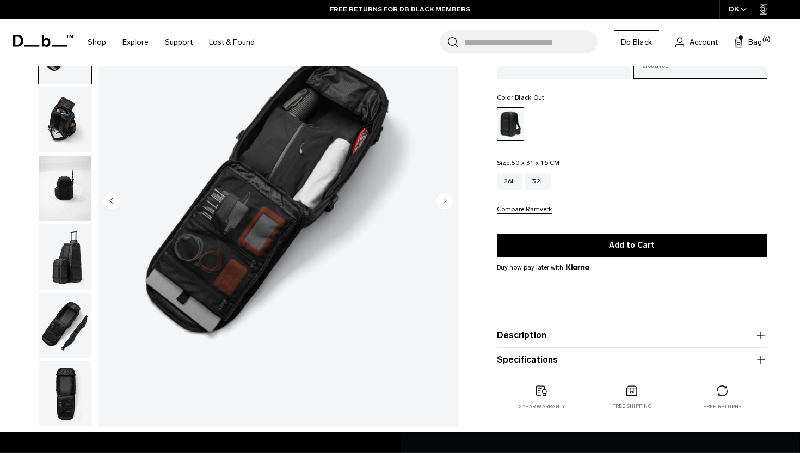
click at [66, 278] on img "button" at bounding box center [65, 256] width 53 height 65
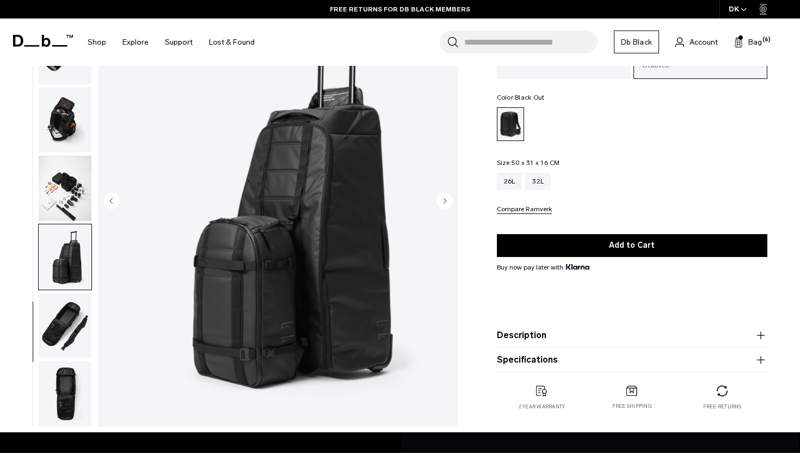
click at [67, 311] on img "button" at bounding box center [65, 325] width 53 height 65
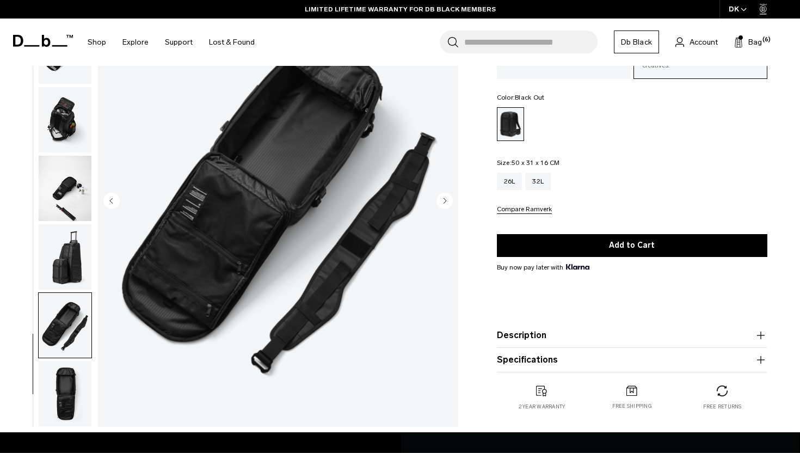
click at [51, 384] on img "button" at bounding box center [65, 393] width 53 height 65
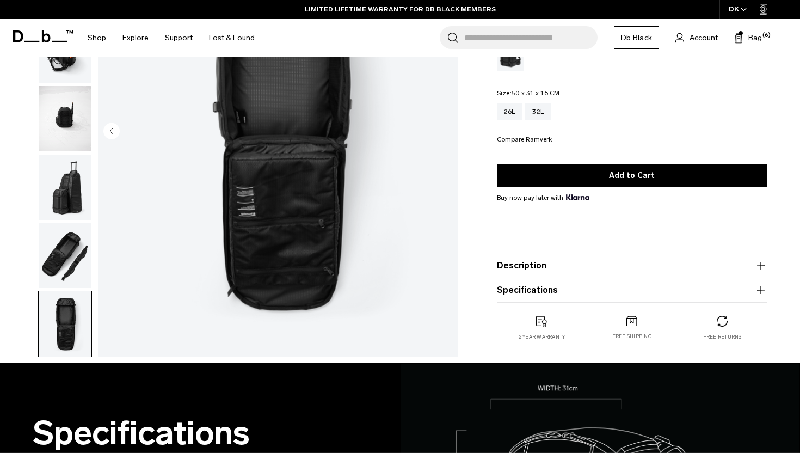
scroll to position [117, 0]
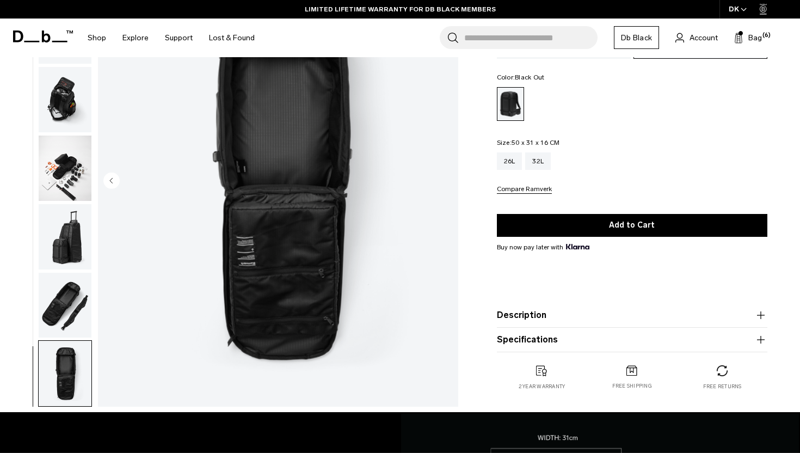
click at [509, 317] on button "Description" at bounding box center [632, 315] width 271 height 13
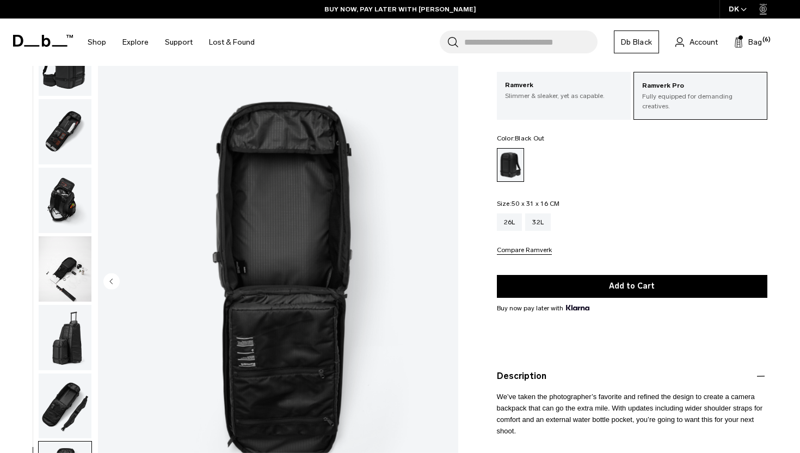
scroll to position [0, 0]
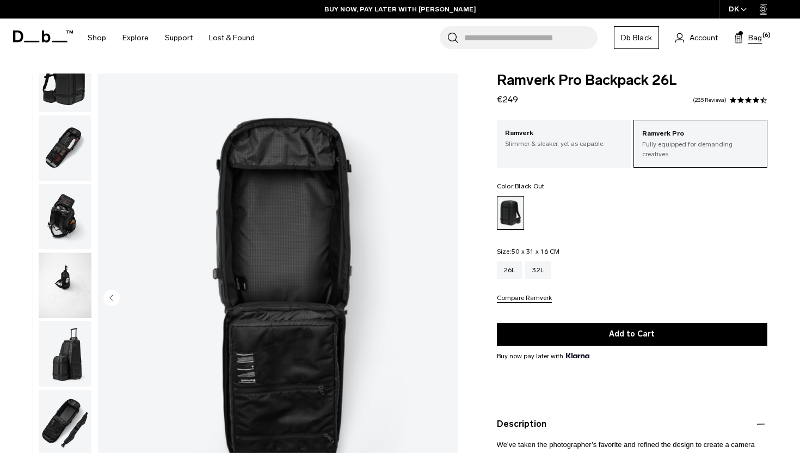
click at [761, 41] on span "Bag" at bounding box center [756, 37] width 14 height 11
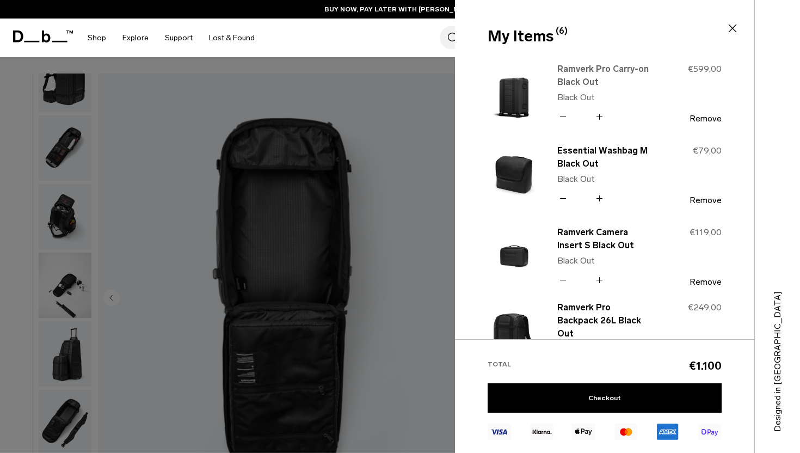
click at [592, 74] on link "Ramverk Pro Carry-on Black Out" at bounding box center [606, 76] width 96 height 26
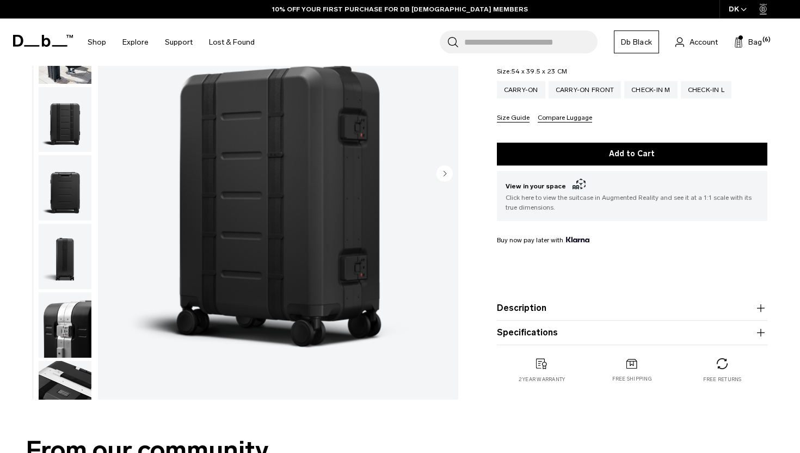
scroll to position [185, 0]
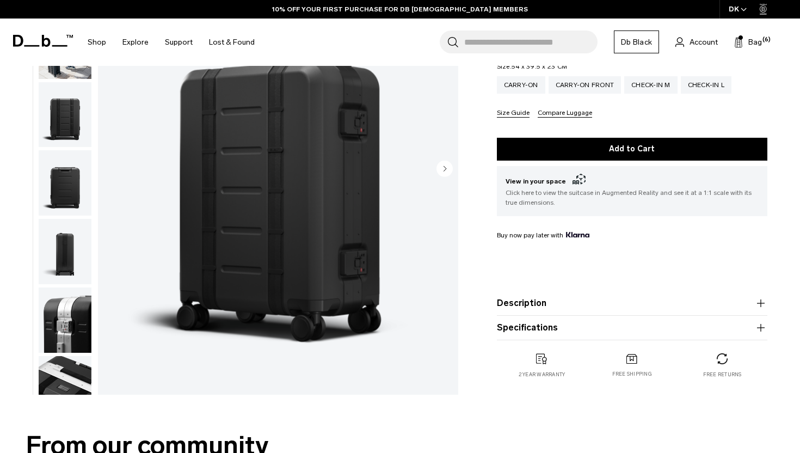
click at [532, 297] on button "Description" at bounding box center [632, 303] width 271 height 13
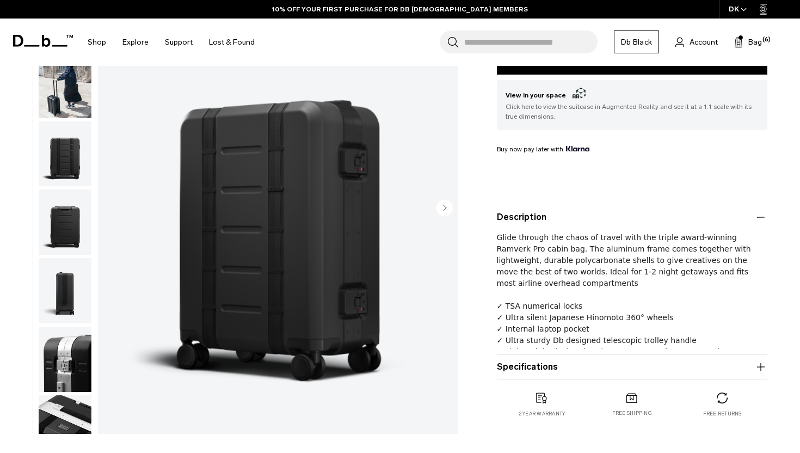
scroll to position [273, 0]
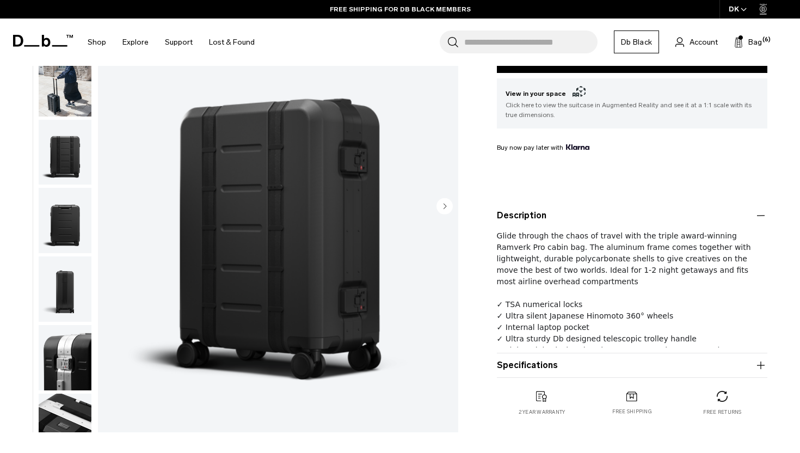
click at [504, 359] on button "Specifications" at bounding box center [632, 365] width 271 height 13
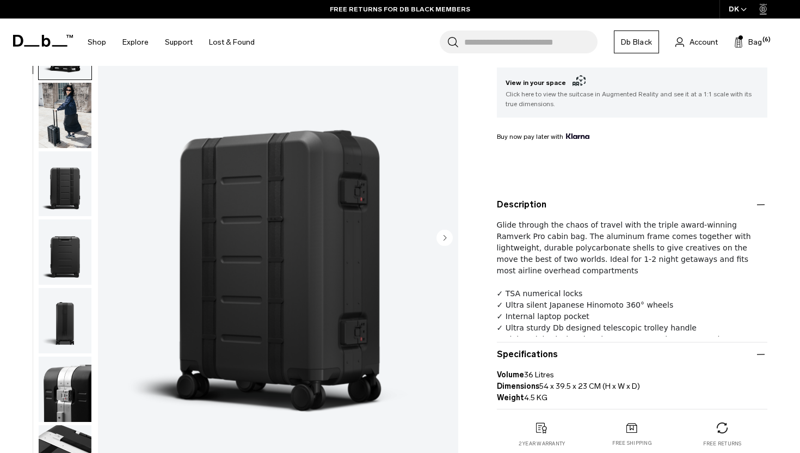
scroll to position [289, 0]
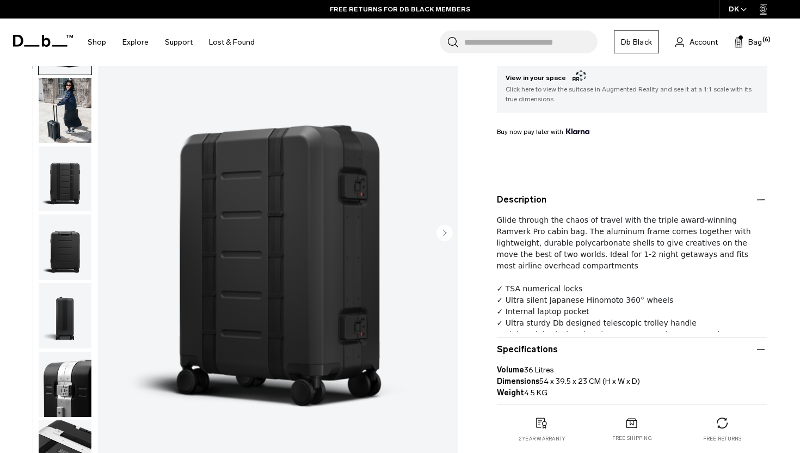
click at [522, 356] on p "Volume 36 Litres Dimensions 54 x 39.5 x 23 CM (H x W x D) Weight 4.5 KG" at bounding box center [632, 377] width 271 height 42
click at [521, 343] on button "Specifications" at bounding box center [632, 349] width 271 height 13
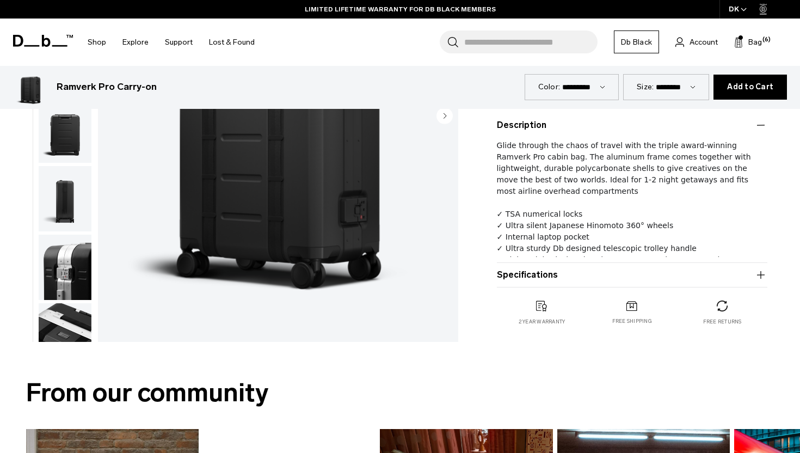
scroll to position [390, 0]
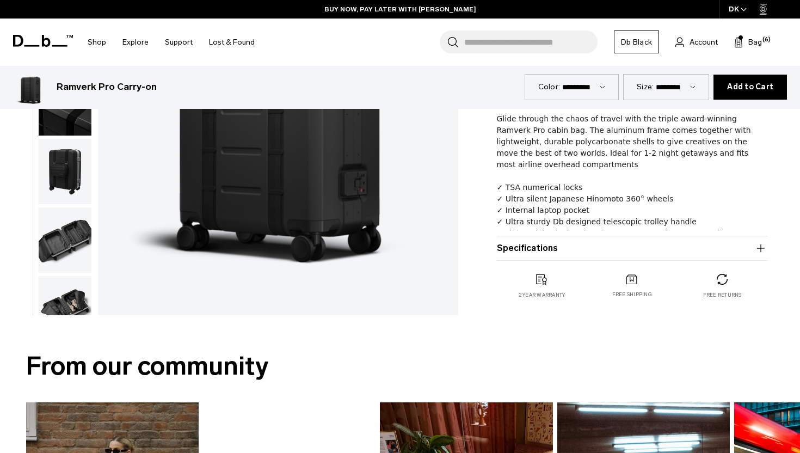
click at [59, 226] on img "button" at bounding box center [65, 239] width 53 height 65
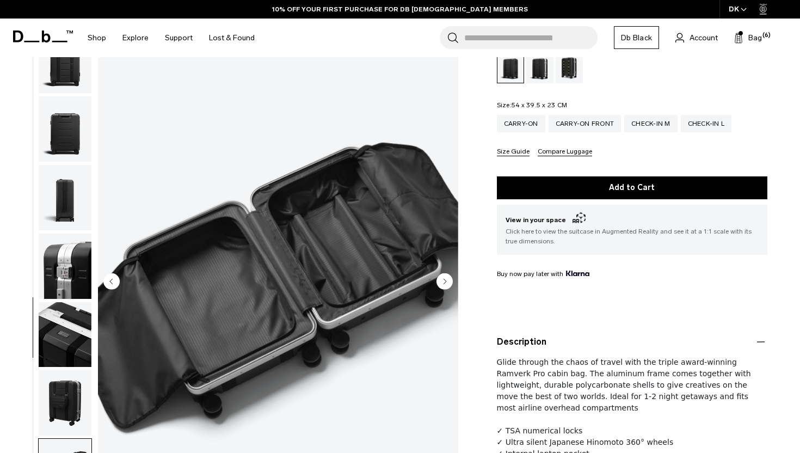
scroll to position [90, 0]
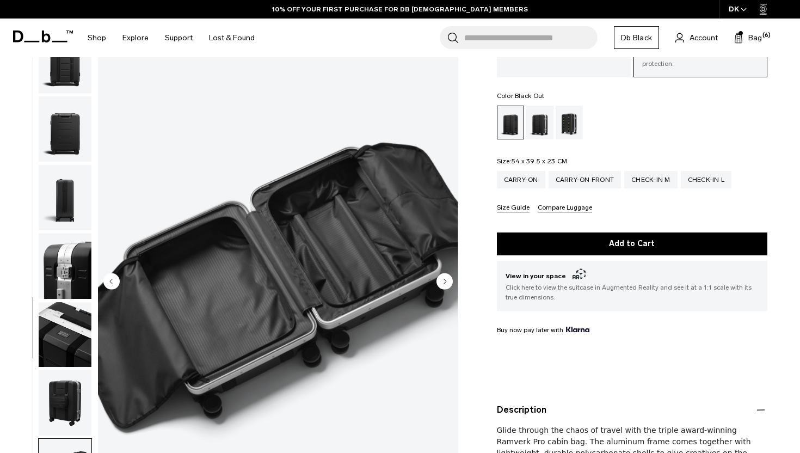
click at [471, 370] on div "Ramverk Pro Carry-on €599 4.5 star rating 65 Reviews Ramverk Pro Aluminium fram…" at bounding box center [632, 307] width 336 height 649
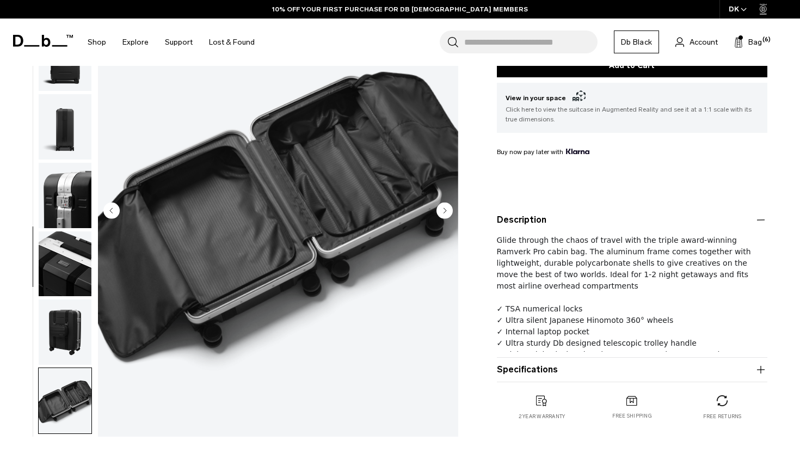
scroll to position [292, 0]
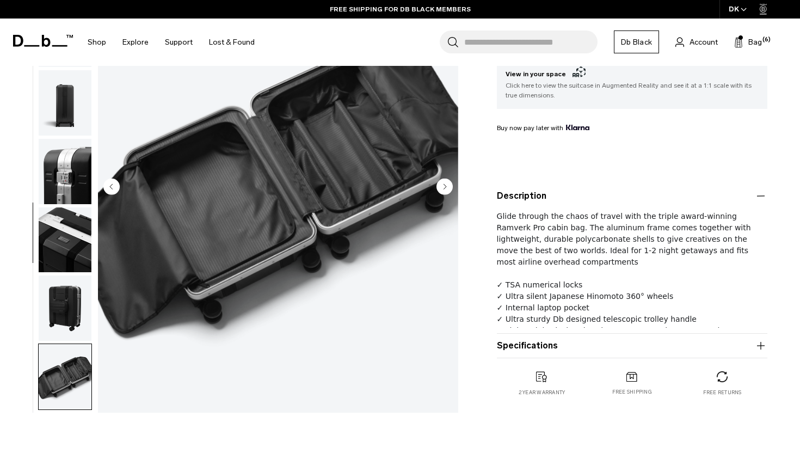
click at [517, 339] on button "Specifications" at bounding box center [632, 345] width 271 height 13
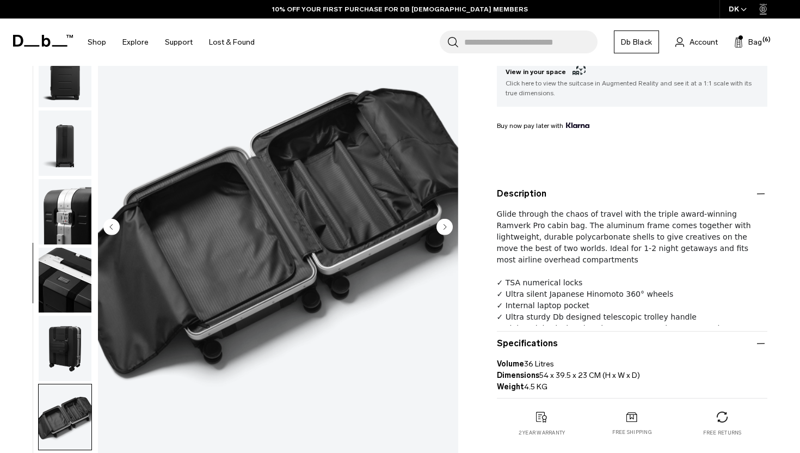
scroll to position [285, 0]
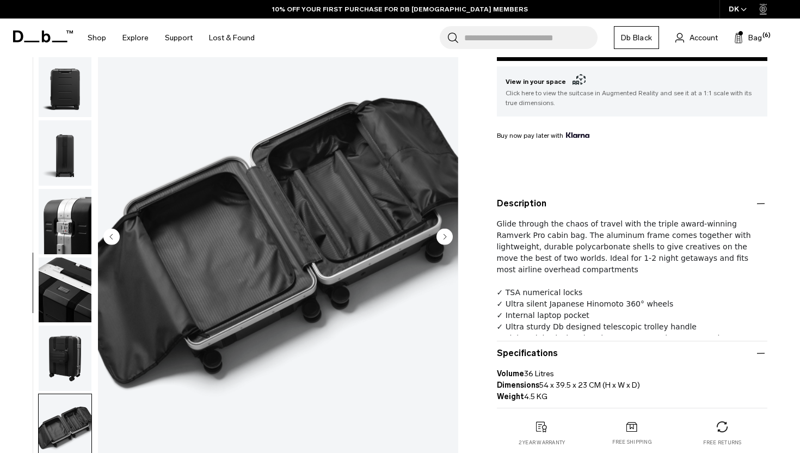
click at [63, 336] on img "button" at bounding box center [65, 358] width 53 height 65
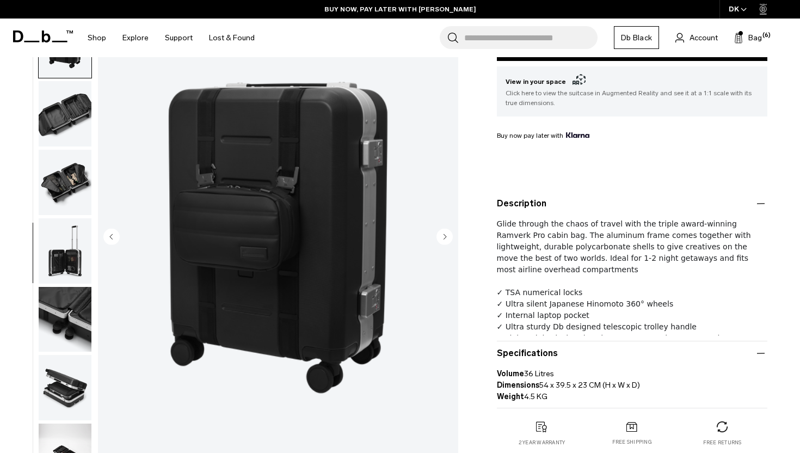
scroll to position [506, 0]
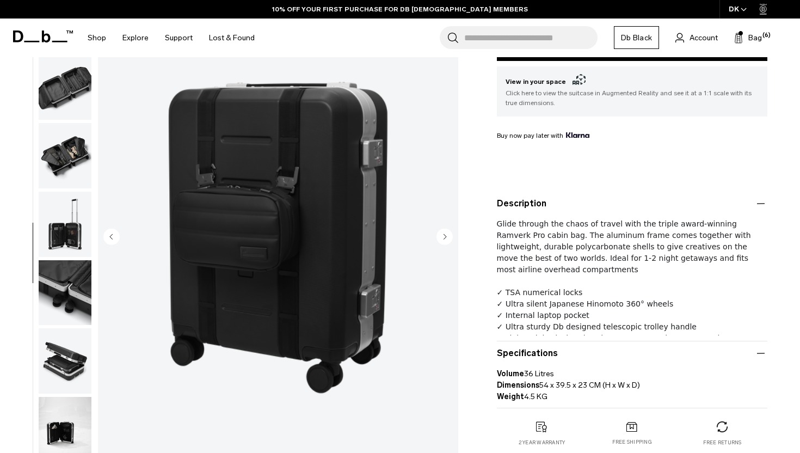
click at [66, 428] on img "button" at bounding box center [65, 429] width 53 height 65
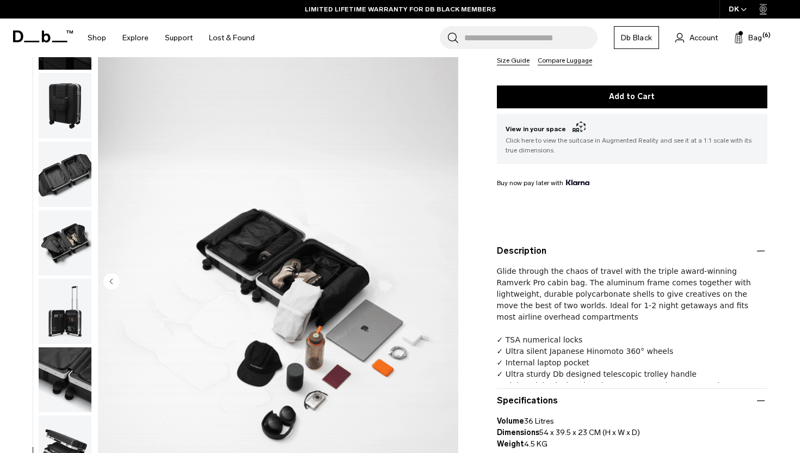
scroll to position [236, 0]
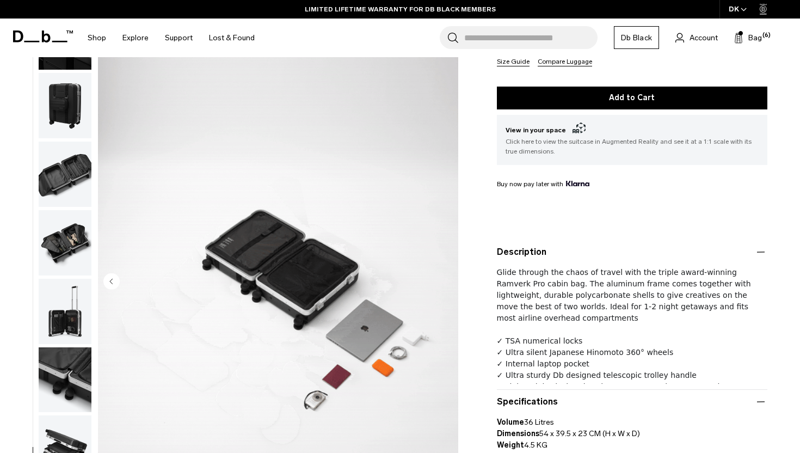
click at [533, 137] on span "Click here to view the suitcase in Augmented Reality and see it at a 1:1 scale …" at bounding box center [632, 147] width 253 height 20
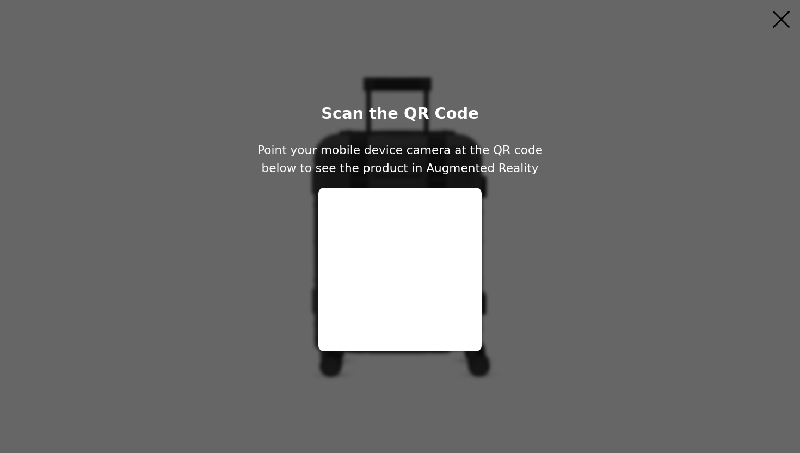
scroll to position [0, 0]
click at [791, 3] on div "Scan the QR Code Point your mobile device camera at the QR code below to see th…" at bounding box center [400, 226] width 800 height 453
click at [785, 12] on icon "Close" at bounding box center [781, 19] width 21 height 21
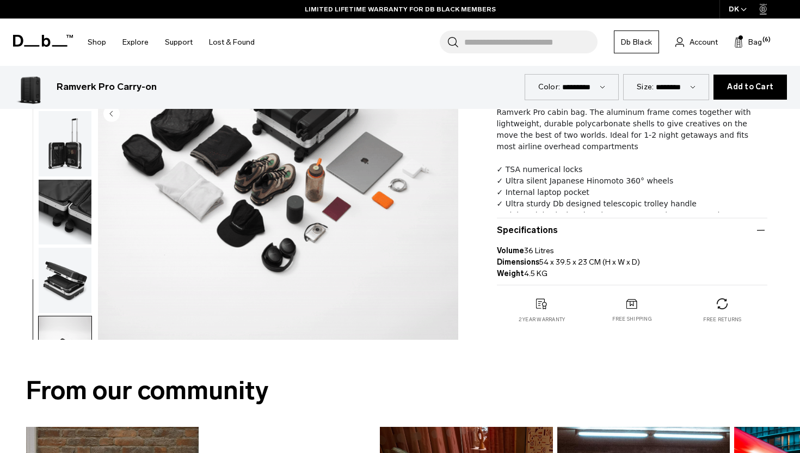
scroll to position [420, 0]
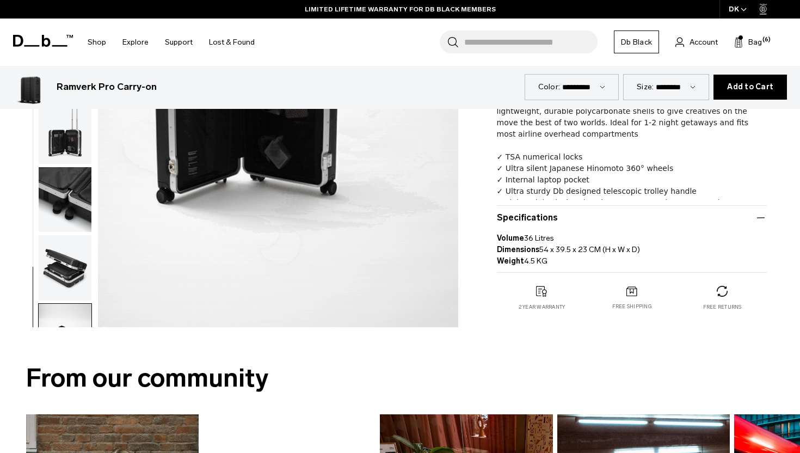
click at [663, 84] on select "**********" at bounding box center [676, 86] width 40 height 9
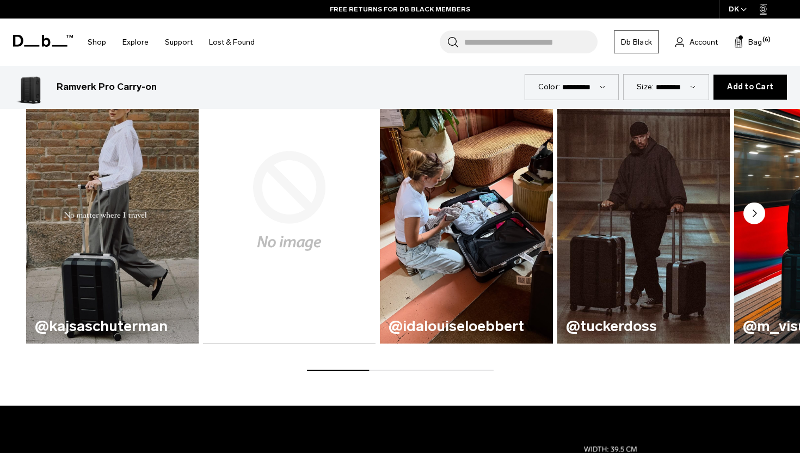
scroll to position [781, 0]
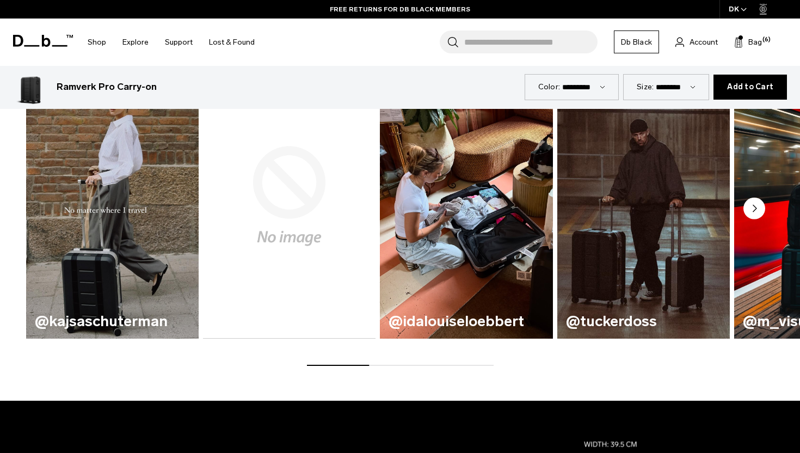
click at [750, 200] on circle "Next slide" at bounding box center [755, 209] width 22 height 22
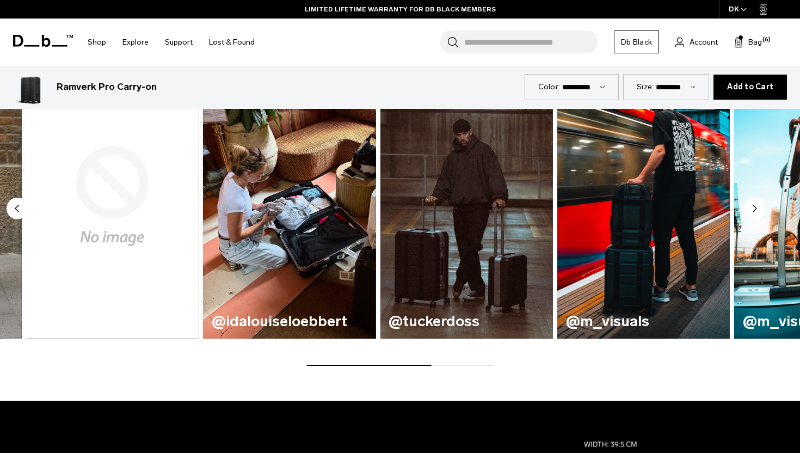
click at [751, 199] on circle "Next slide" at bounding box center [755, 209] width 22 height 22
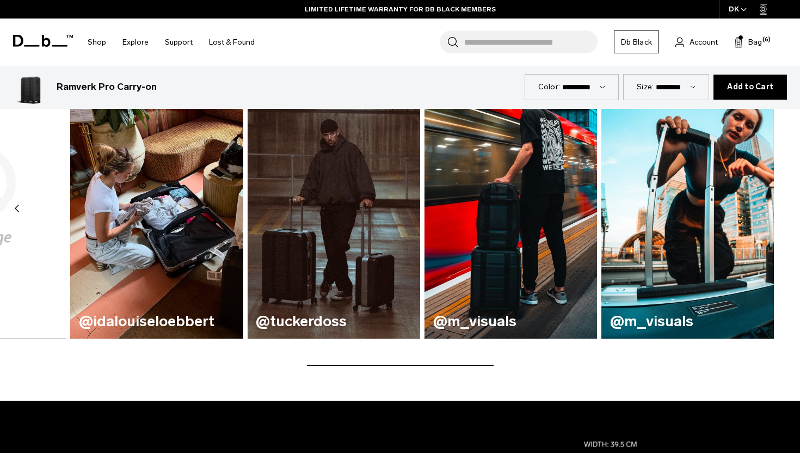
click at [499, 271] on img "5 / 6" at bounding box center [511, 196] width 178 height 293
click at [511, 186] on img "5 / 6" at bounding box center [511, 196] width 178 height 293
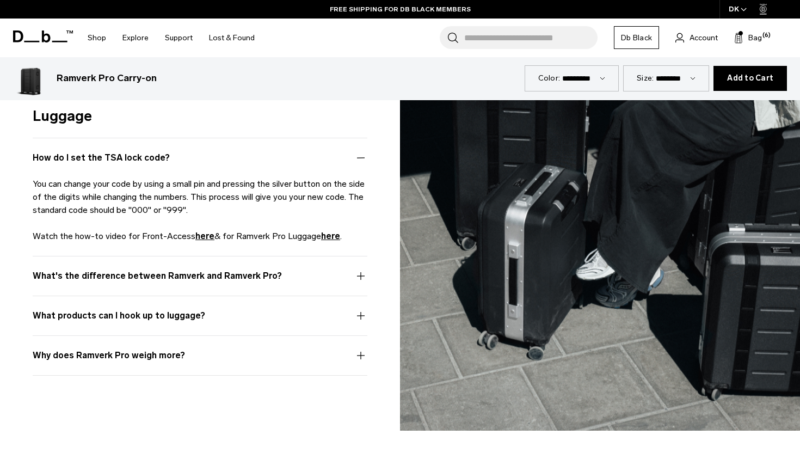
scroll to position [3218, 0]
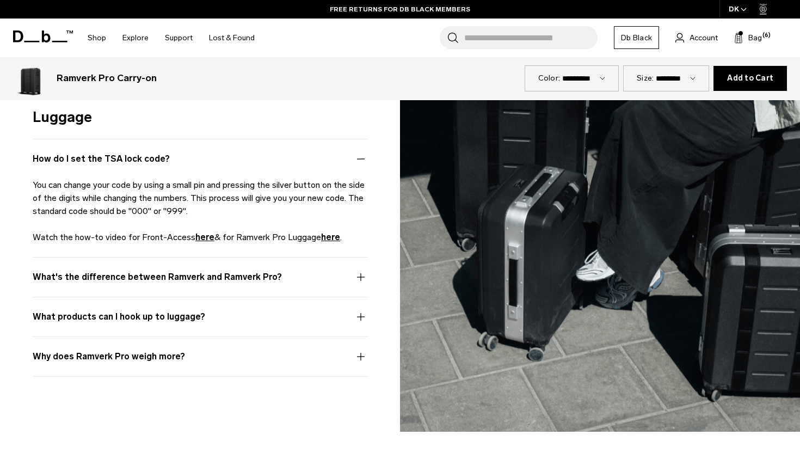
click at [364, 271] on button "What's the difference between Ramverk and Ramverk Pro?" at bounding box center [200, 284] width 335 height 26
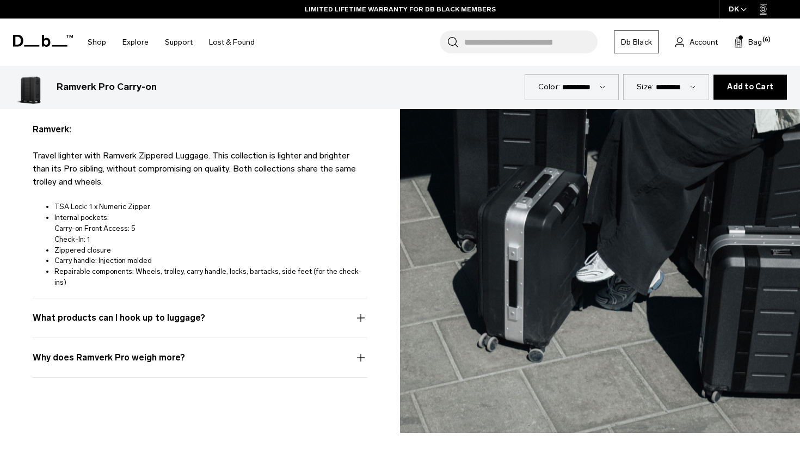
scroll to position [3575, 0]
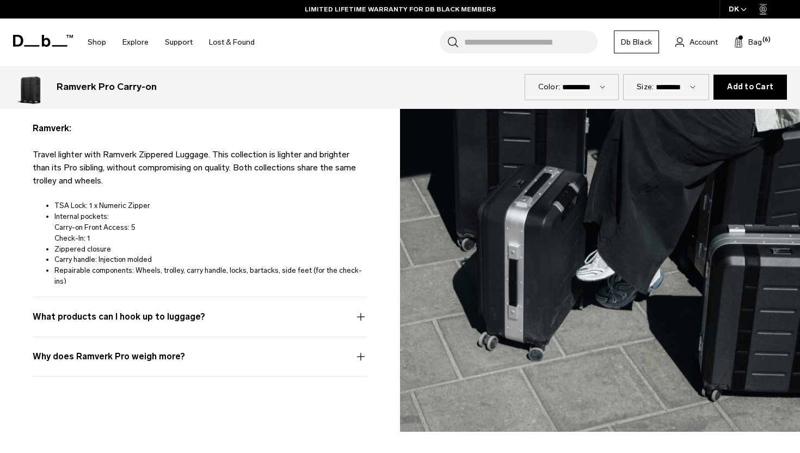
click at [324, 314] on button "What products can I hook up to luggage?" at bounding box center [200, 323] width 335 height 26
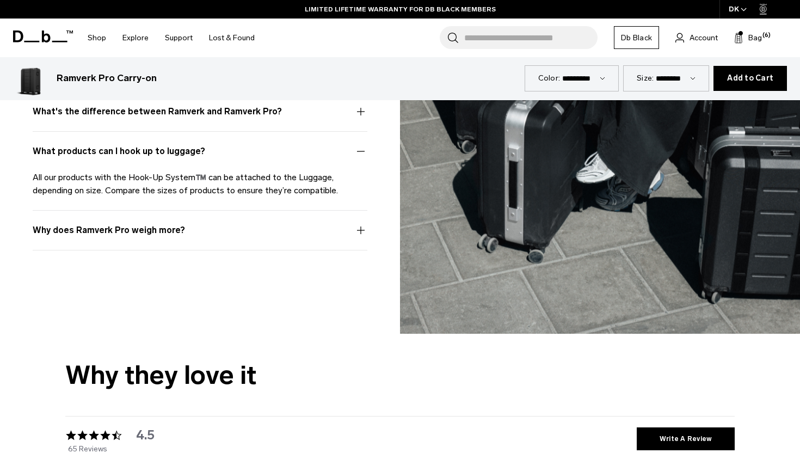
scroll to position [3289, 0]
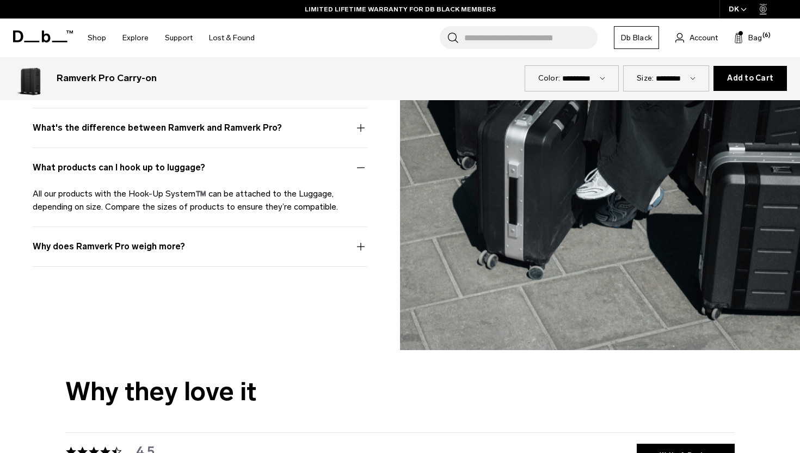
click at [344, 241] on button "Why does Ramverk Pro weigh more?" at bounding box center [200, 253] width 335 height 26
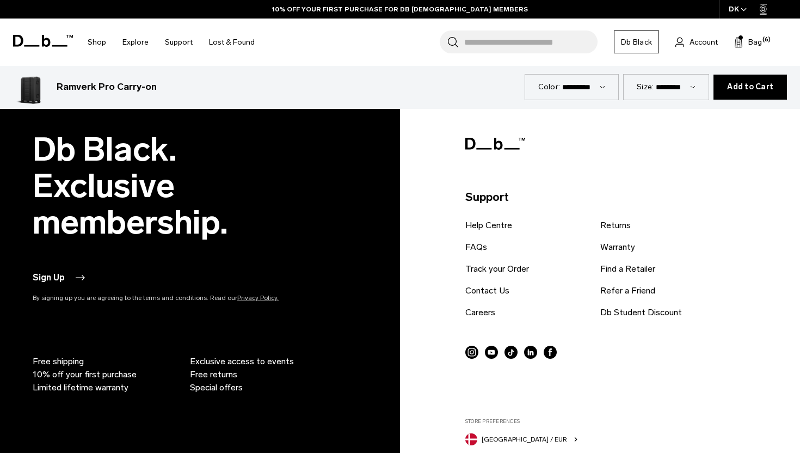
scroll to position [4671, 0]
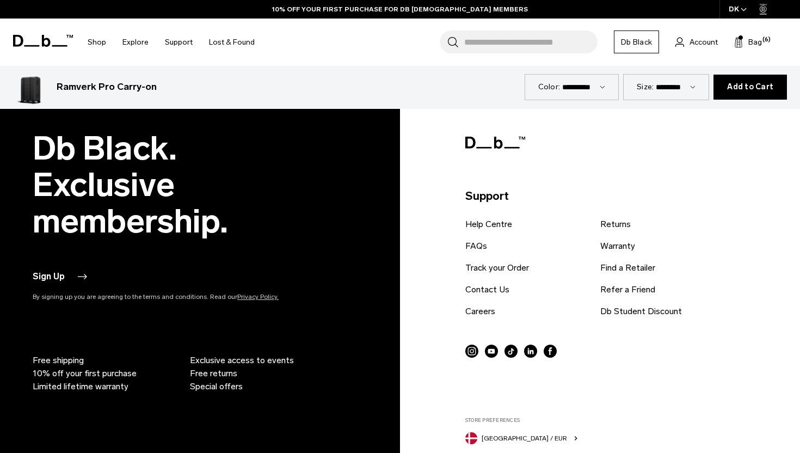
click at [74, 270] on button "Sign Up" at bounding box center [60, 276] width 54 height 13
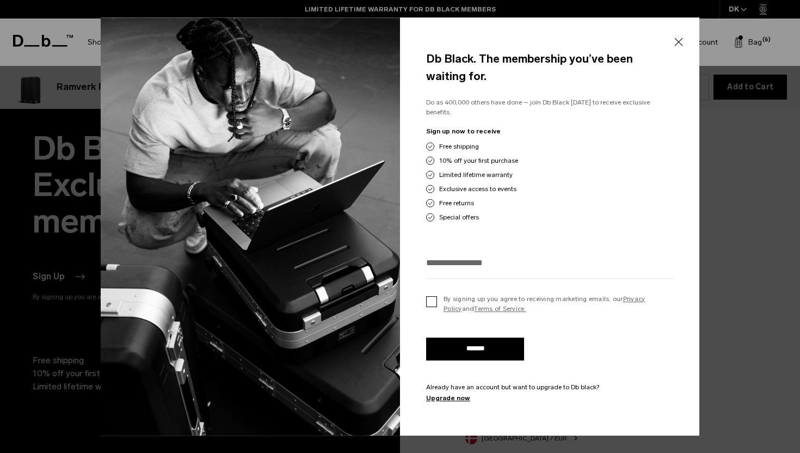
click at [428, 299] on label "By signing up you agree to receiving marketing emails, our Privacy Policy and T…" at bounding box center [549, 304] width 247 height 20
click at [432, 258] on input "email" at bounding box center [549, 263] width 247 height 18
type input "**********"
click at [494, 346] on input "*******" at bounding box center [475, 349] width 98 height 23
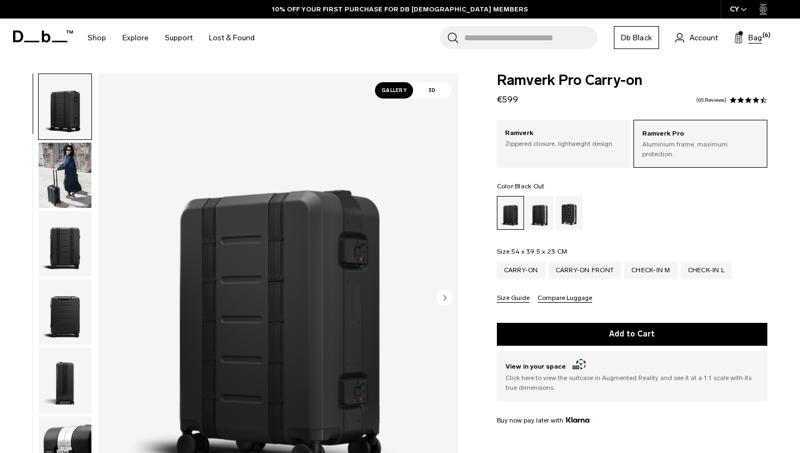
click at [757, 38] on span "Bag" at bounding box center [756, 37] width 14 height 11
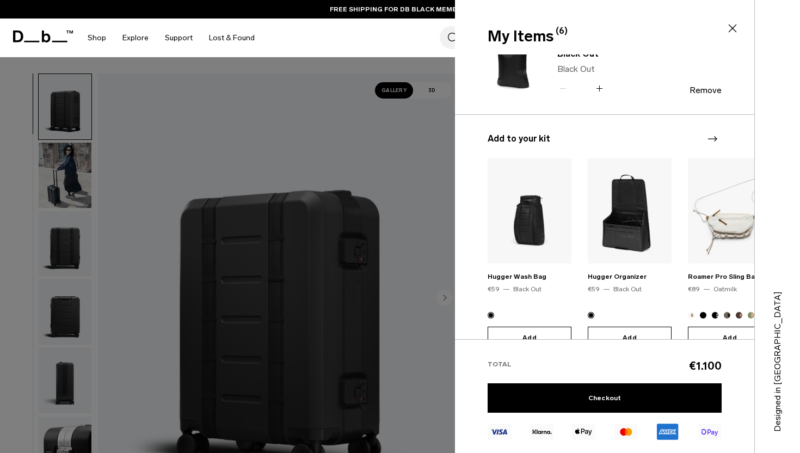
scroll to position [497, 0]
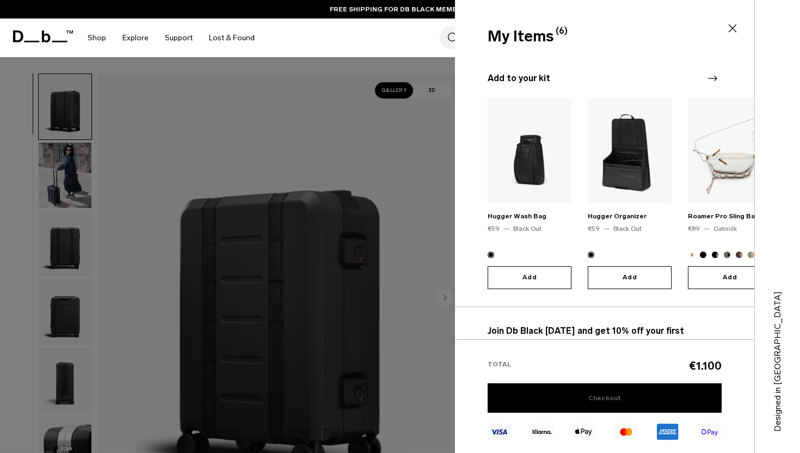
click at [576, 399] on link "Checkout" at bounding box center [605, 397] width 234 height 29
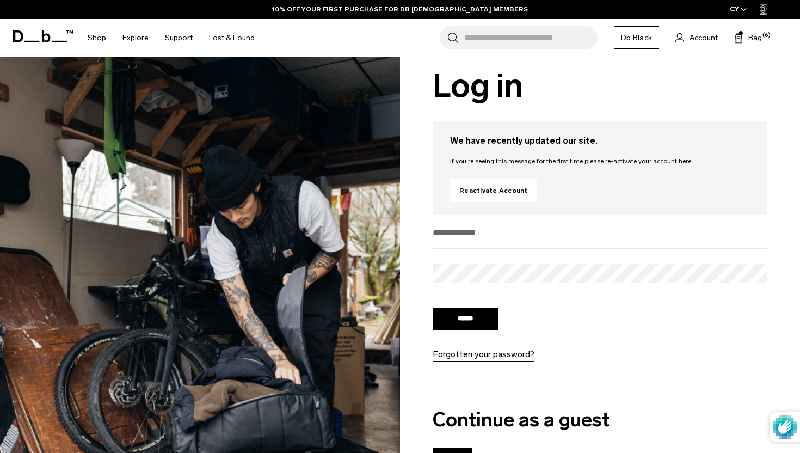
scroll to position [39, 0]
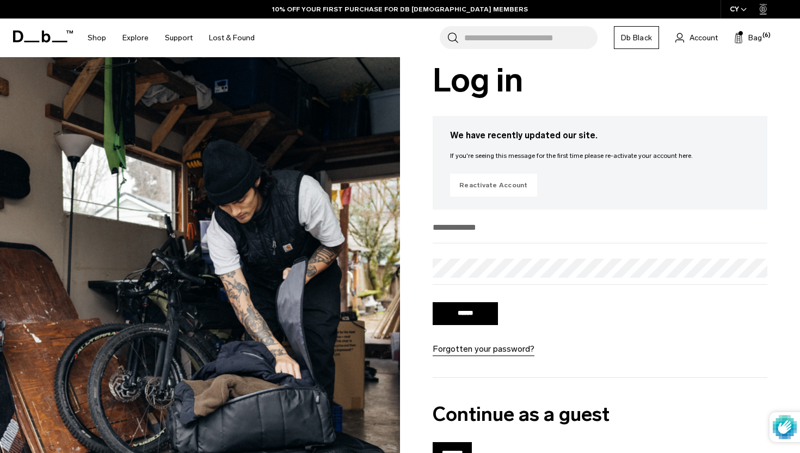
click at [504, 191] on link "Reactivate Account" at bounding box center [493, 185] width 87 height 23
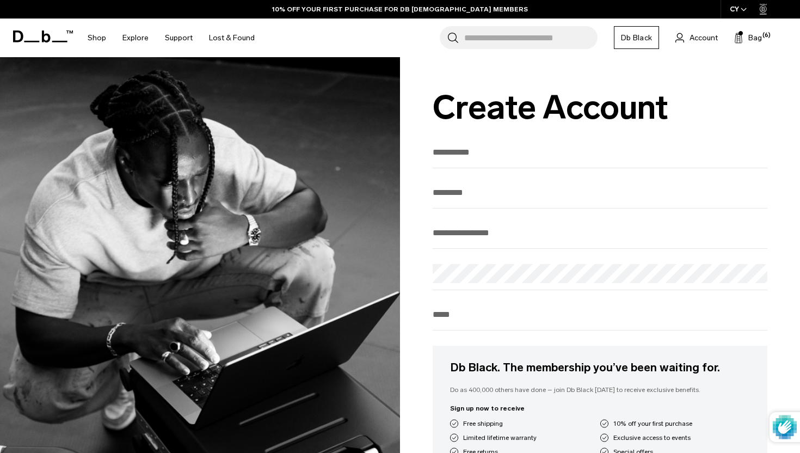
scroll to position [11, 0]
type input "*******"
type input "**********"
type input "********"
click at [494, 246] on div at bounding box center [600, 236] width 335 height 25
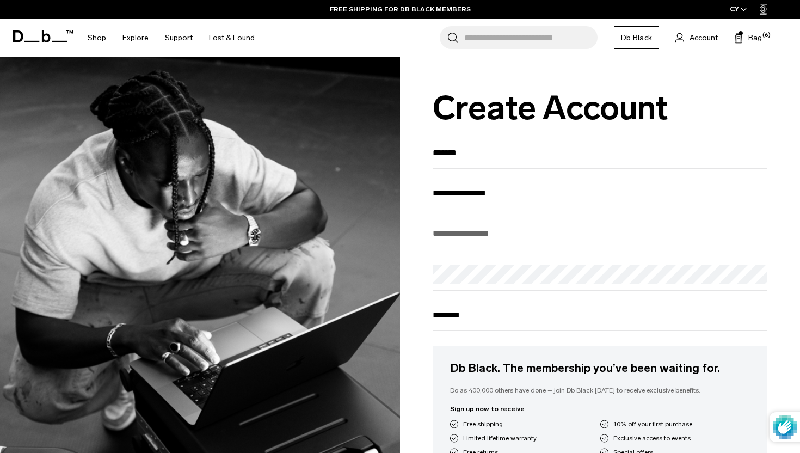
click at [444, 240] on input "email" at bounding box center [600, 233] width 335 height 18
type input "**********"
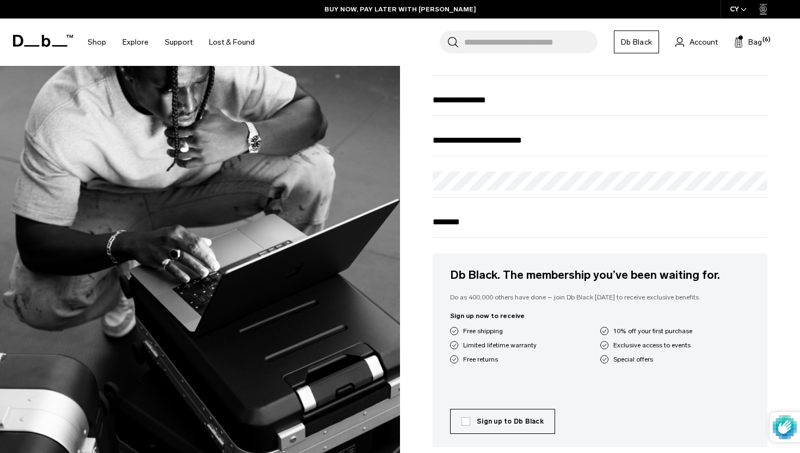
scroll to position [124, 0]
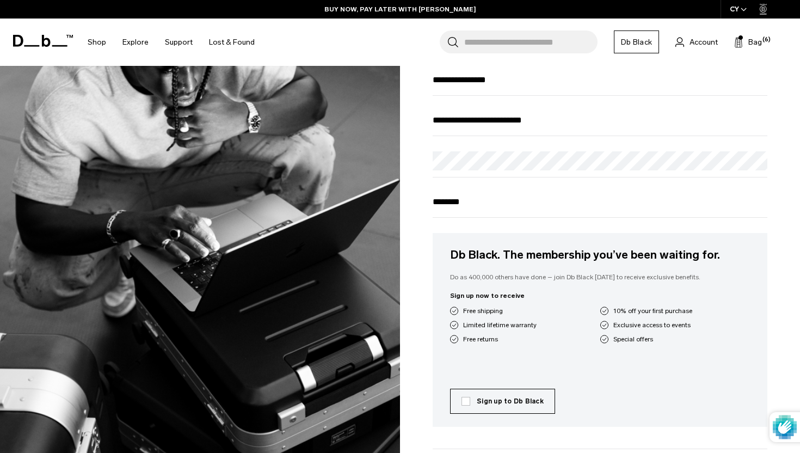
click at [499, 209] on input "********" at bounding box center [600, 202] width 335 height 18
click at [431, 207] on div "**********" at bounding box center [600, 277] width 400 height 688
click at [434, 205] on input "********" at bounding box center [600, 202] width 335 height 18
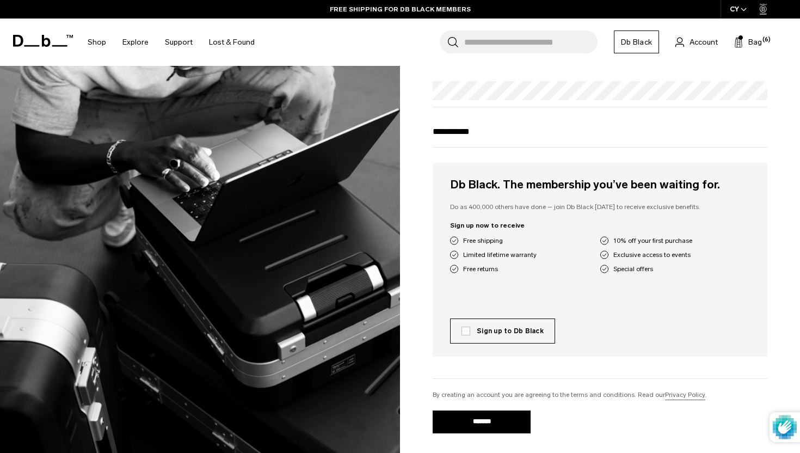
scroll to position [197, 0]
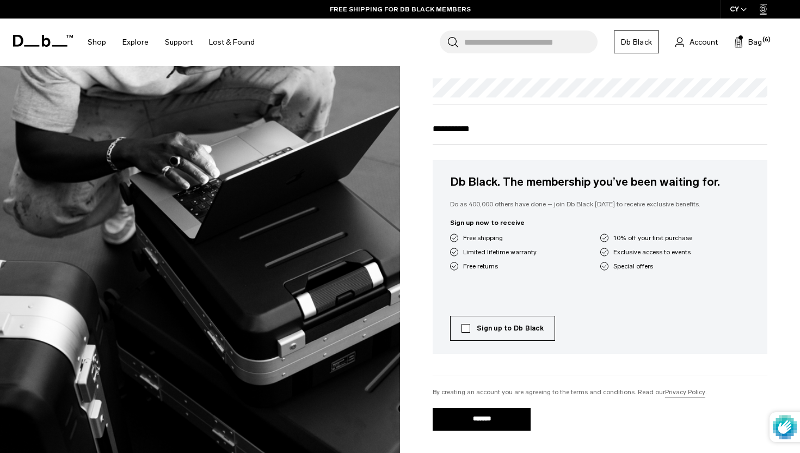
type input "**********"
click at [467, 333] on label "Sign up to Db Black" at bounding box center [503, 328] width 82 height 10
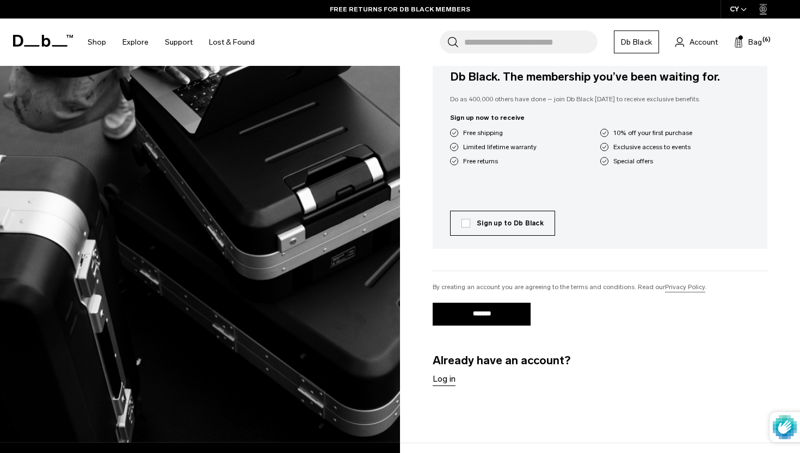
scroll to position [310, 0]
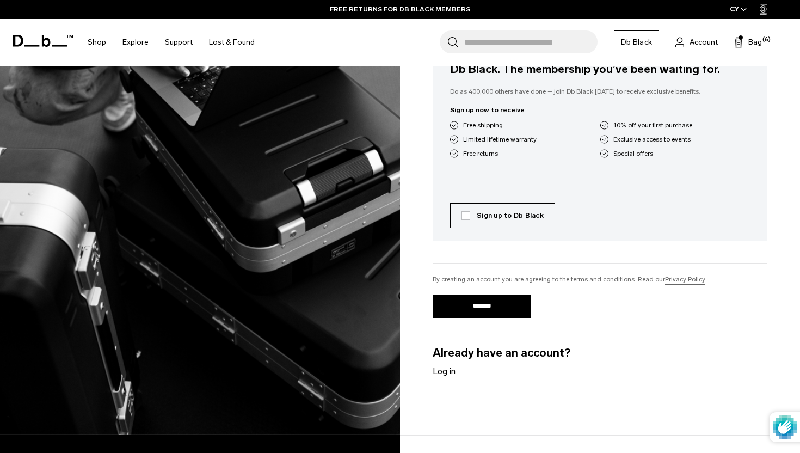
click at [492, 309] on input "*******" at bounding box center [482, 306] width 98 height 23
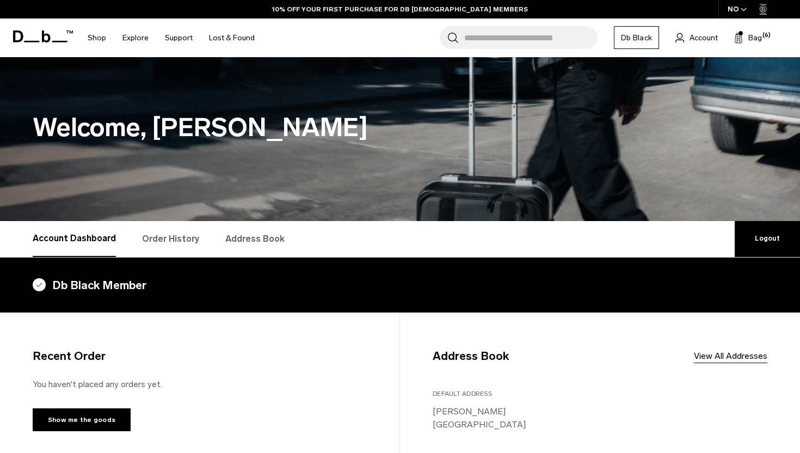
click at [180, 240] on link "Order History" at bounding box center [170, 239] width 57 height 36
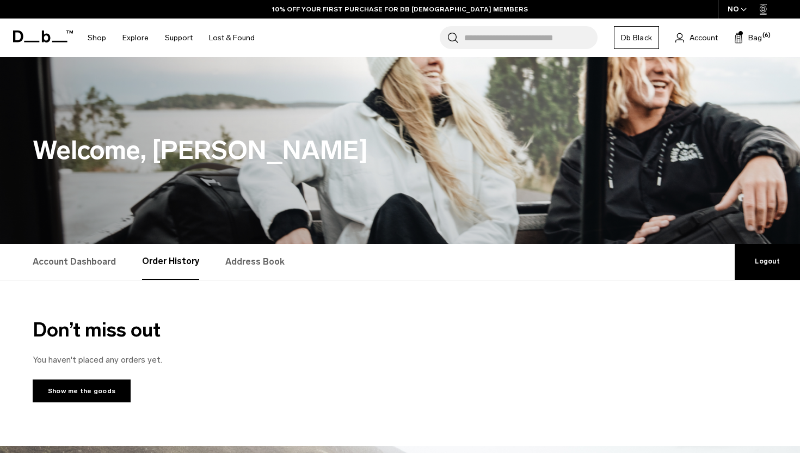
click at [87, 259] on link "Account Dashboard" at bounding box center [74, 262] width 83 height 36
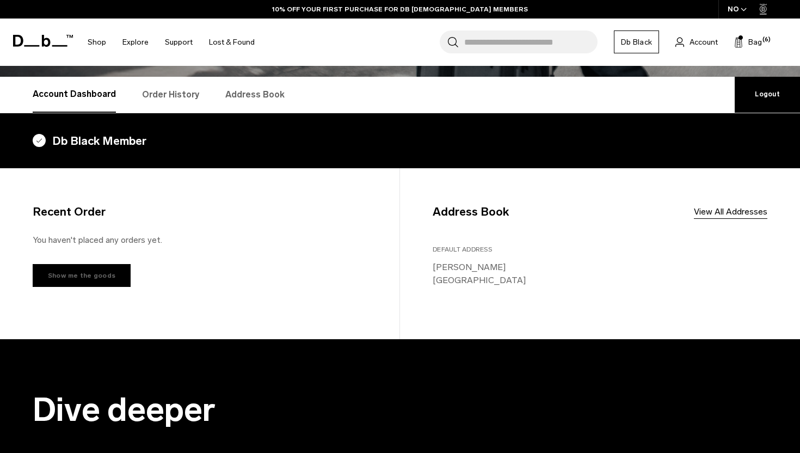
click at [113, 279] on link "Show me the goods" at bounding box center [82, 275] width 98 height 23
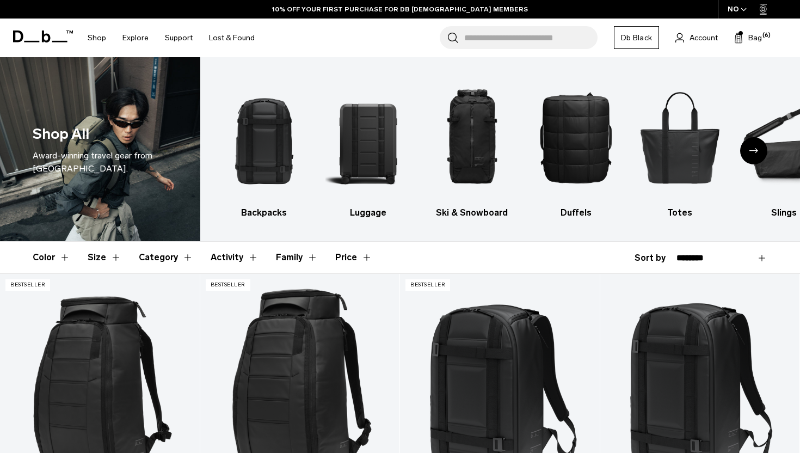
click at [630, 43] on link "Db Black" at bounding box center [636, 37] width 45 height 23
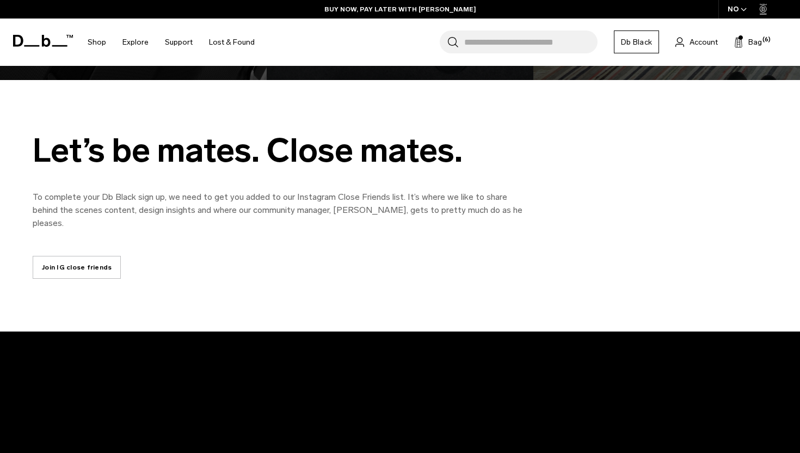
scroll to position [1337, 0]
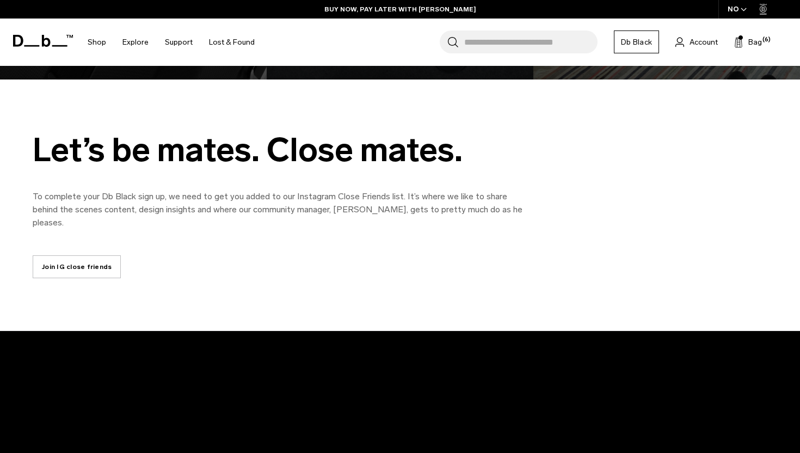
click at [83, 257] on link "Join IG close friends" at bounding box center [77, 266] width 88 height 23
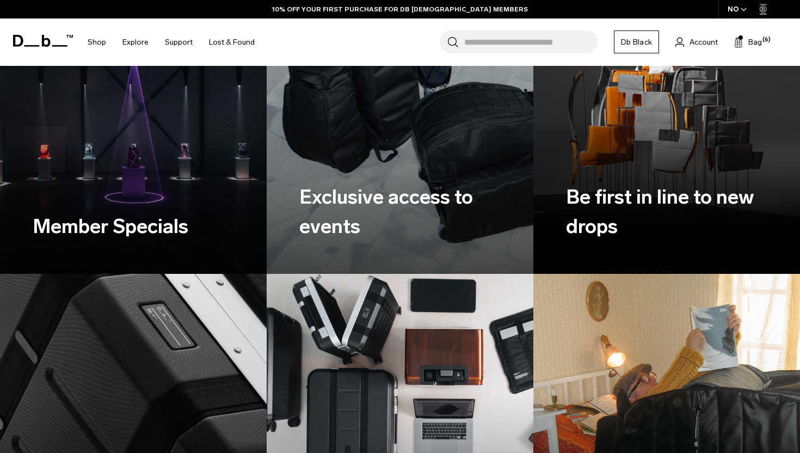
scroll to position [808, 0]
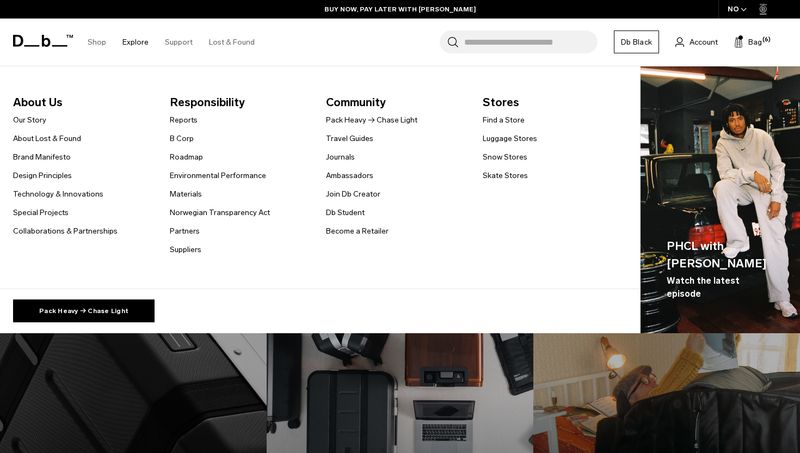
click at [196, 100] on span "Responsibility" at bounding box center [239, 102] width 139 height 17
click at [83, 194] on link "Technology & Innovations" at bounding box center [58, 193] width 90 height 11
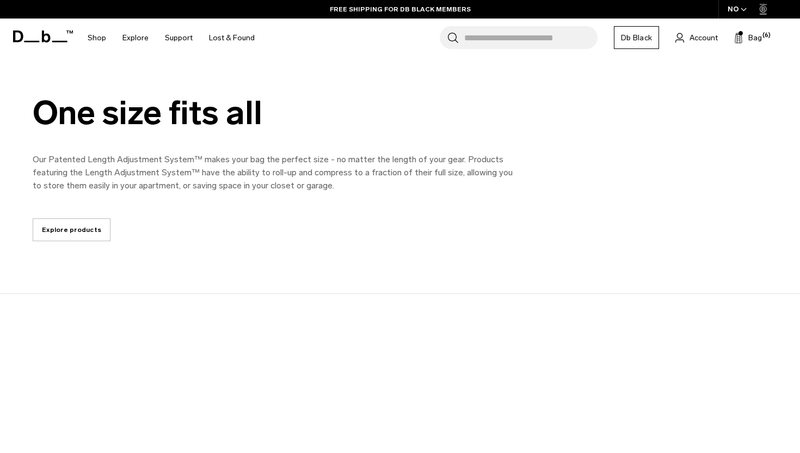
scroll to position [1144, 0]
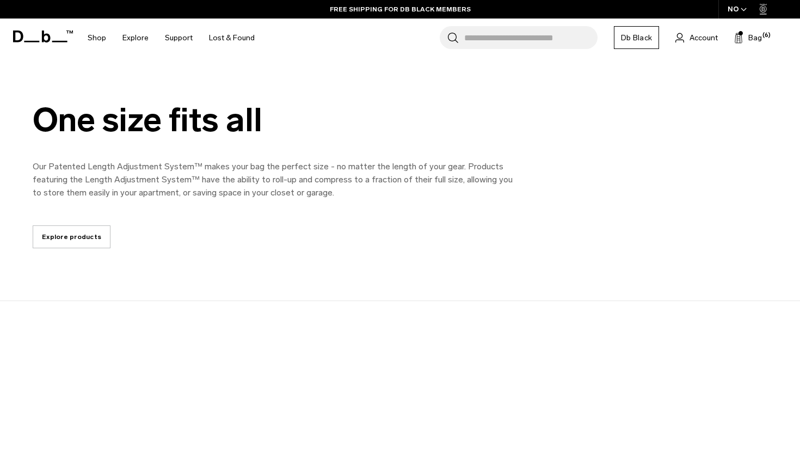
click at [82, 238] on link "Explore products" at bounding box center [72, 236] width 78 height 23
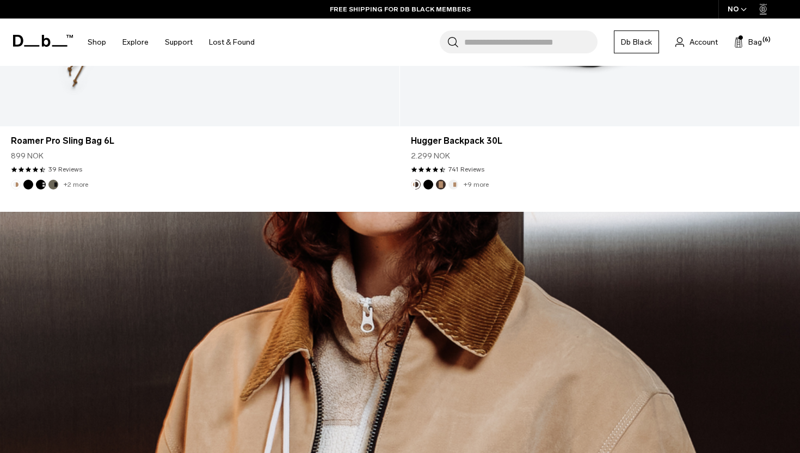
scroll to position [3776, 0]
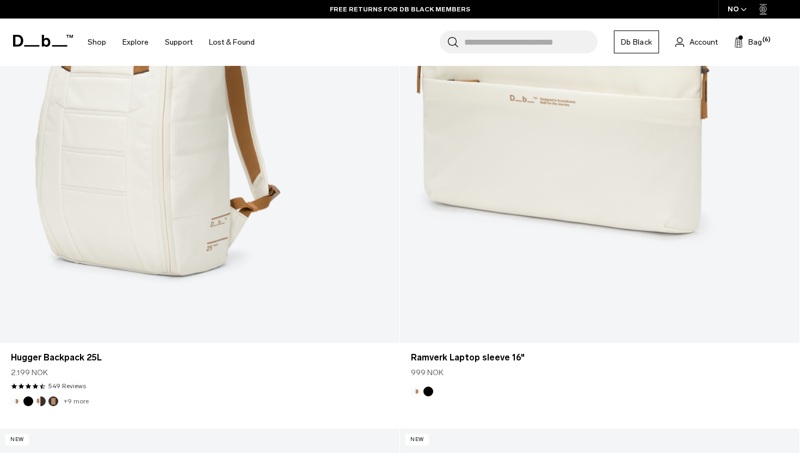
scroll to position [4723, 0]
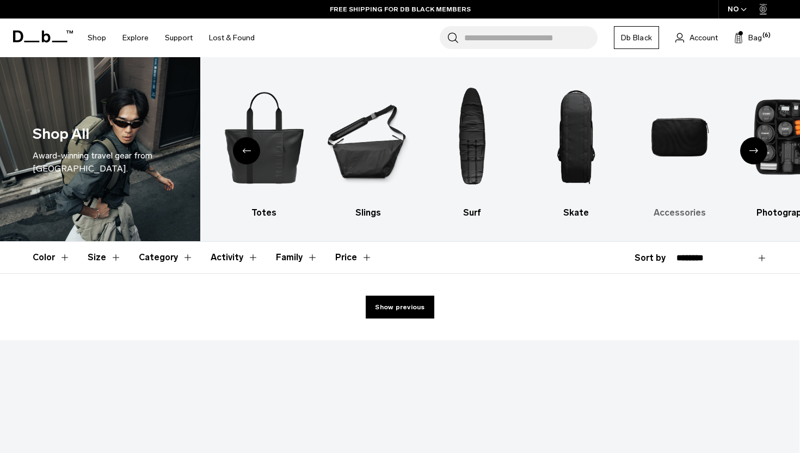
click at [674, 146] on img "9 / 10" at bounding box center [680, 137] width 85 height 127
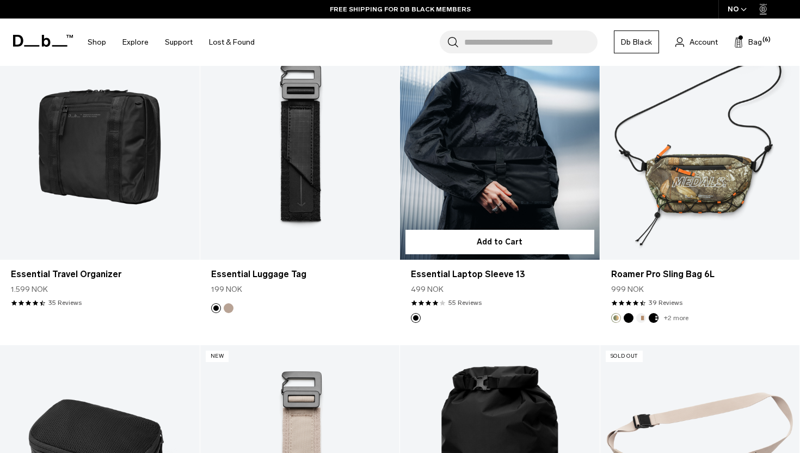
scroll to position [2095, 0]
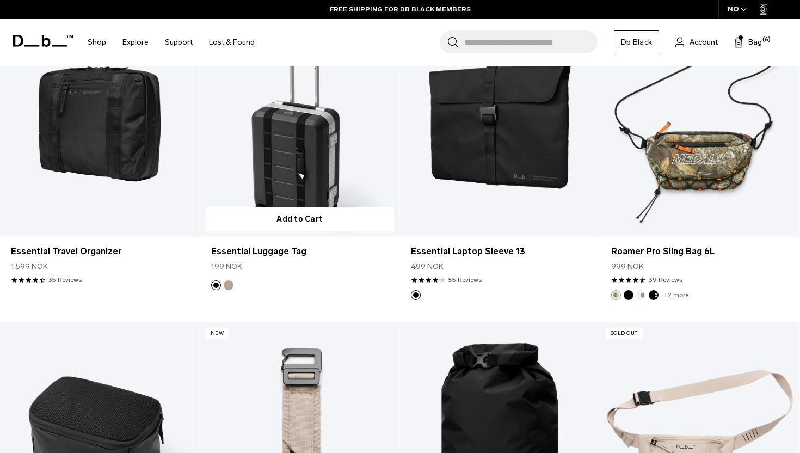
click at [349, 172] on link "Essential Luggage Tag" at bounding box center [300, 126] width 200 height 222
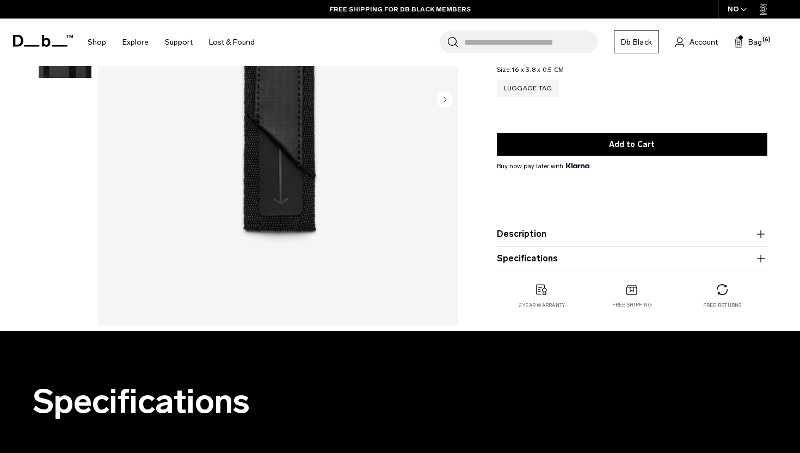
scroll to position [206, 0]
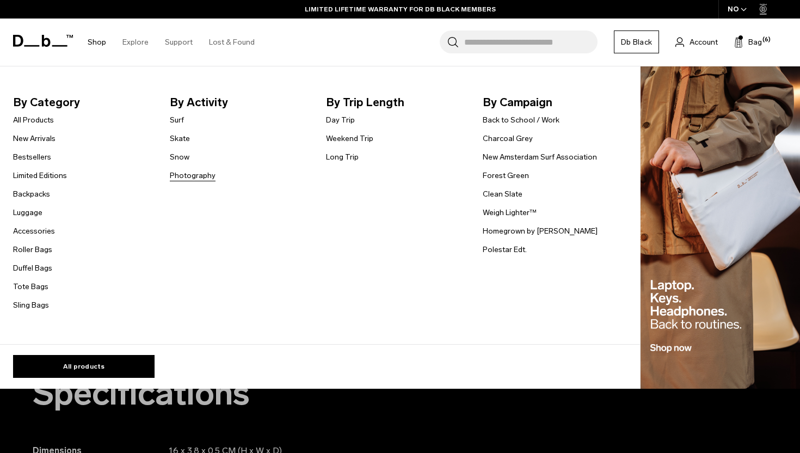
click at [177, 176] on link "Photography" at bounding box center [193, 175] width 46 height 11
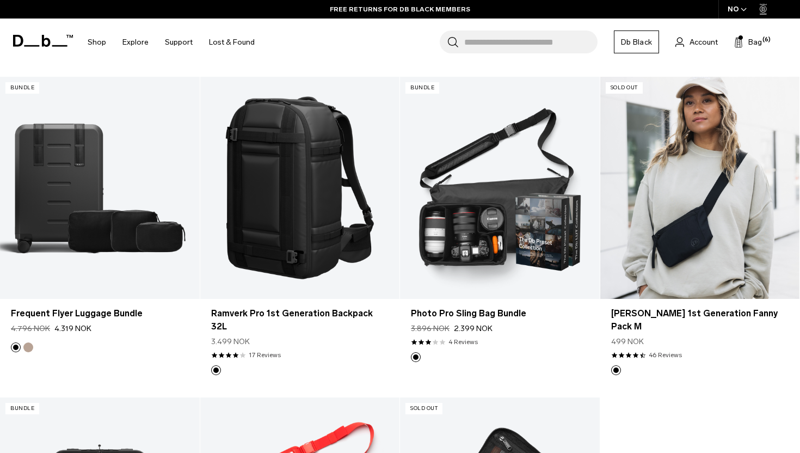
scroll to position [1738, 0]
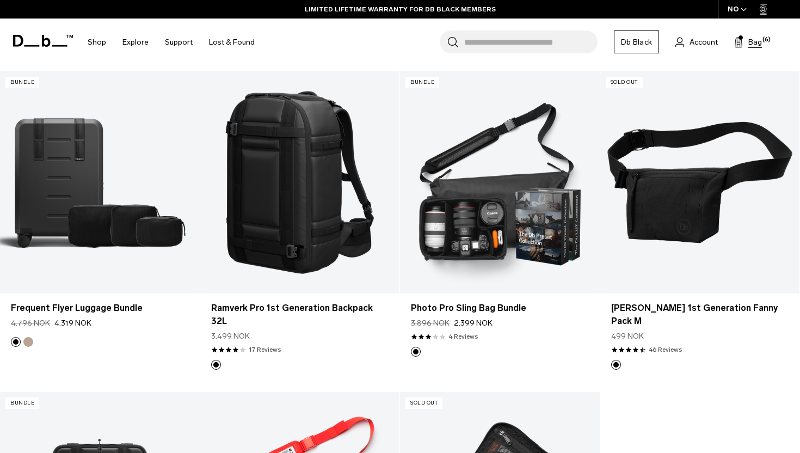
click at [742, 47] on icon at bounding box center [738, 42] width 9 height 11
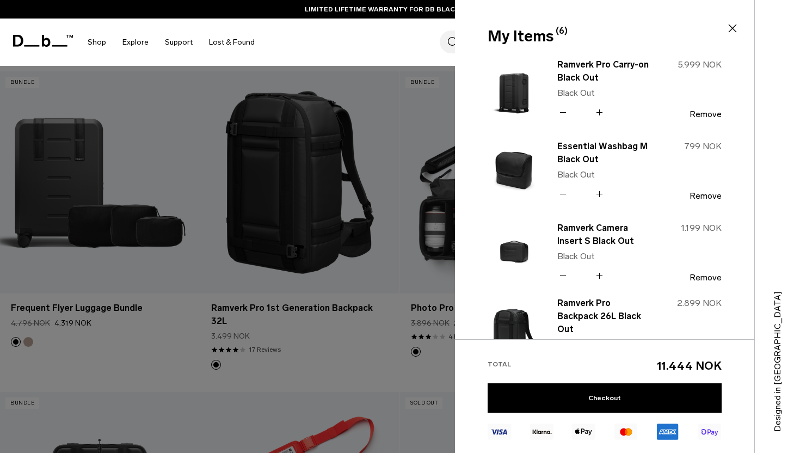
scroll to position [7, 0]
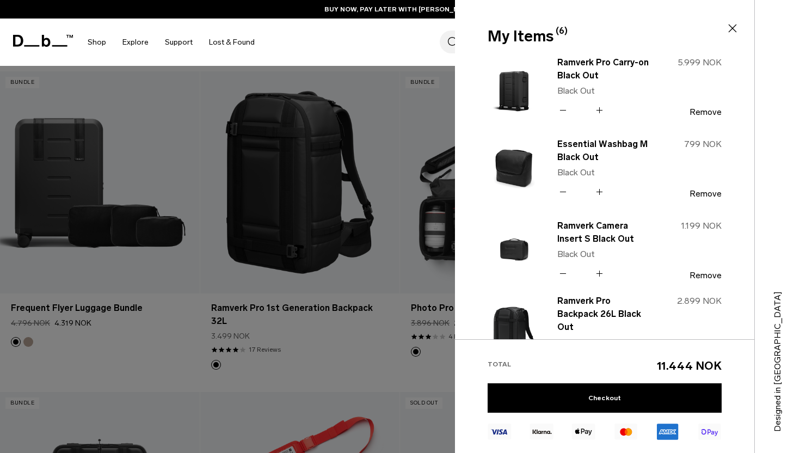
click at [389, 197] on div at bounding box center [400, 226] width 800 height 453
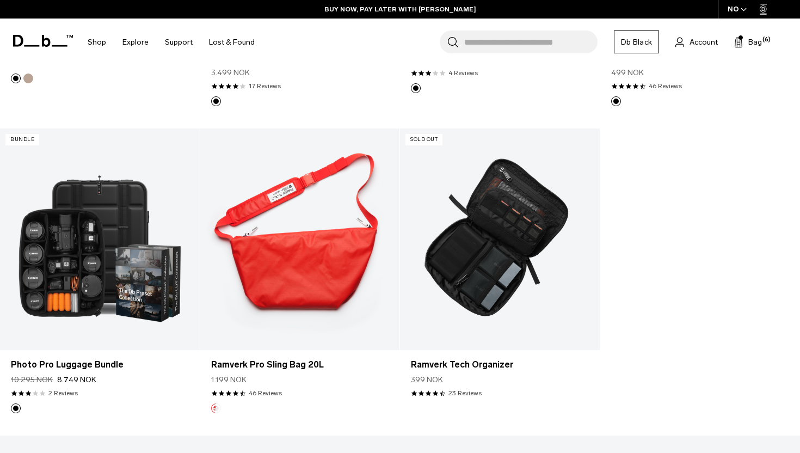
scroll to position [2015, 0]
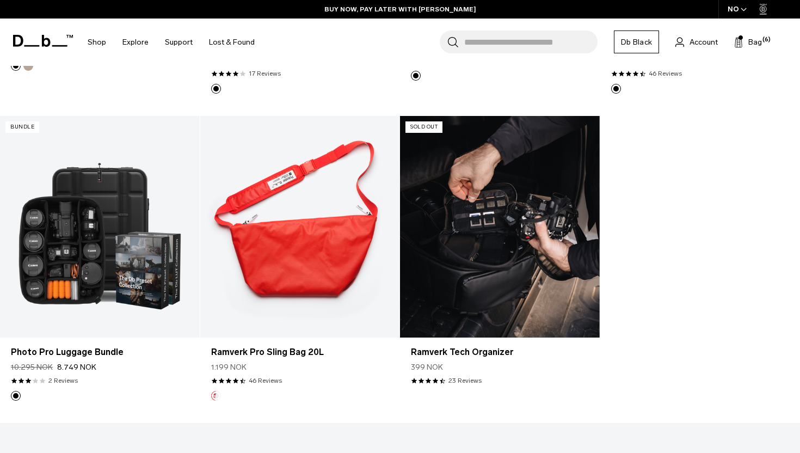
click at [571, 253] on link "Ramverk Tech Organizer" at bounding box center [500, 227] width 200 height 222
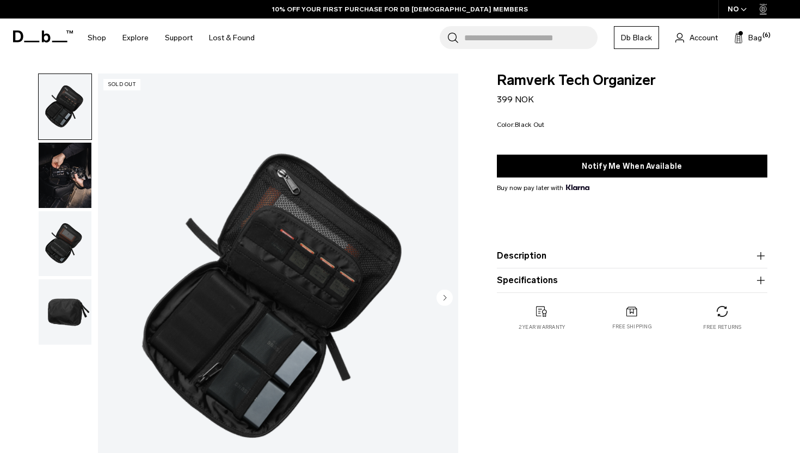
click at [77, 272] on img "button" at bounding box center [65, 243] width 53 height 65
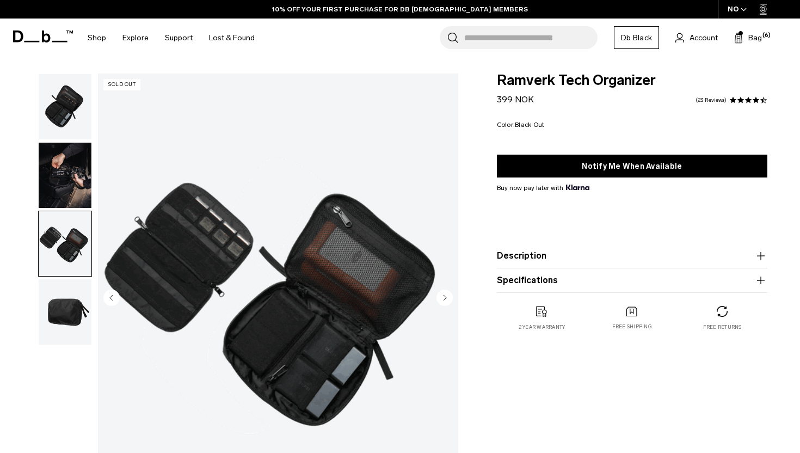
click at [71, 301] on img "button" at bounding box center [65, 311] width 53 height 65
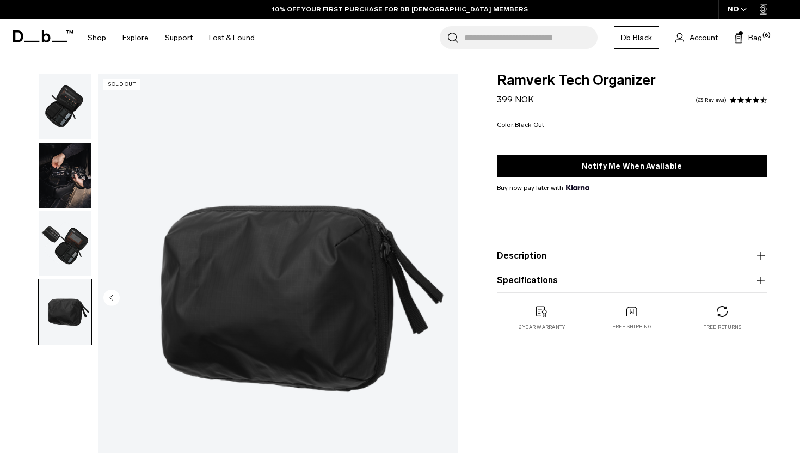
click at [62, 242] on img "button" at bounding box center [65, 243] width 53 height 65
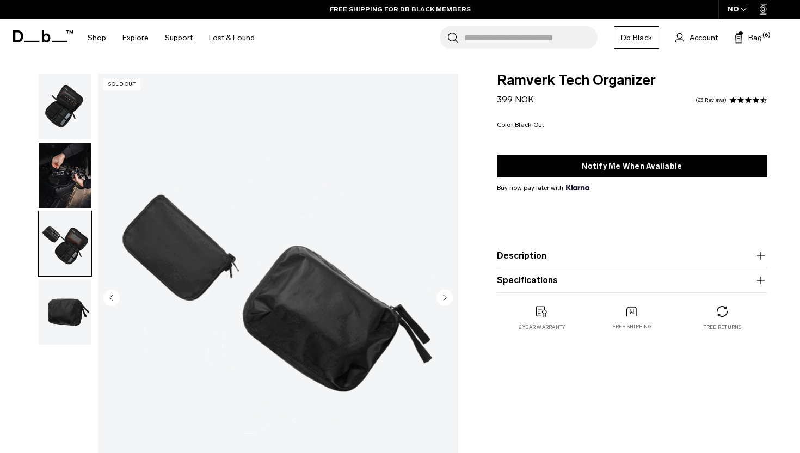
click at [746, 30] on div "Search for Bags, Luggage... Search Close Trending Products All Products Hugger …" at bounding box center [527, 38] width 529 height 39
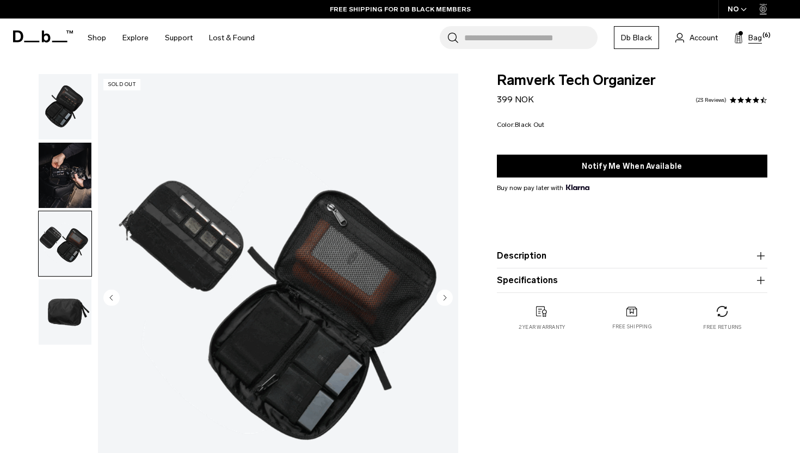
click at [748, 40] on button "Bag (6)" at bounding box center [748, 37] width 28 height 13
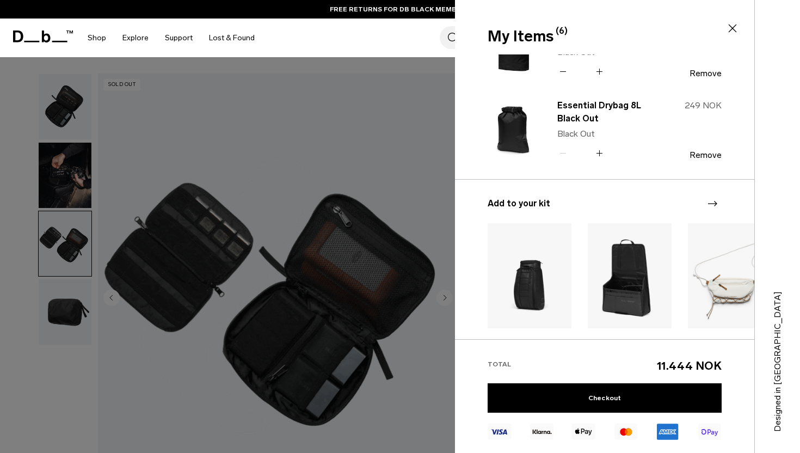
scroll to position [322, 0]
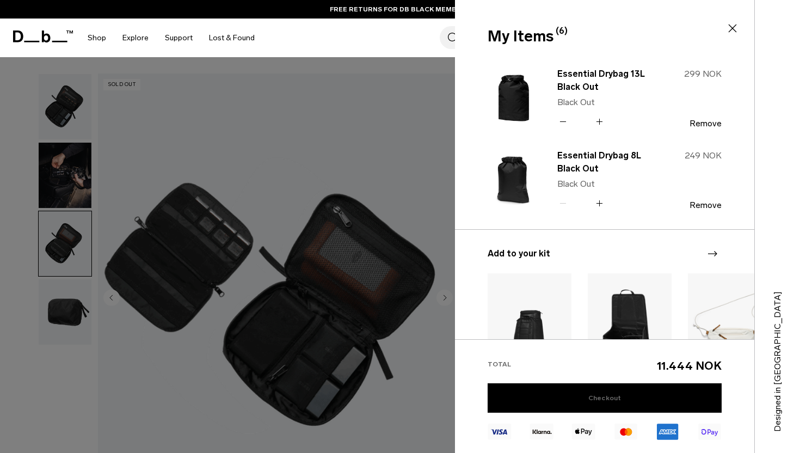
click at [641, 400] on link "Checkout" at bounding box center [605, 397] width 234 height 29
